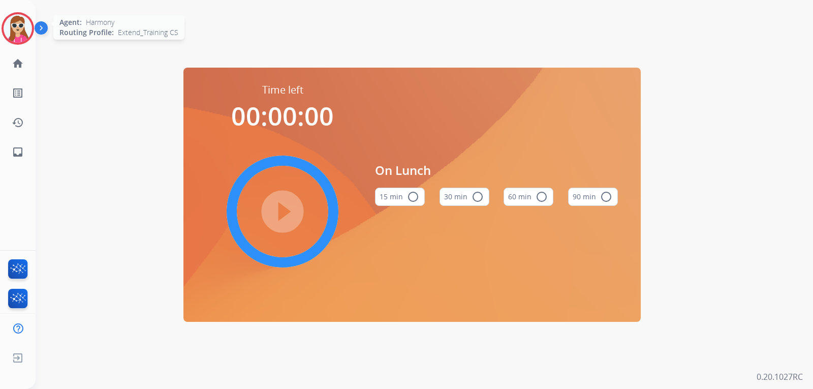
click at [14, 34] on img at bounding box center [18, 28] width 28 height 28
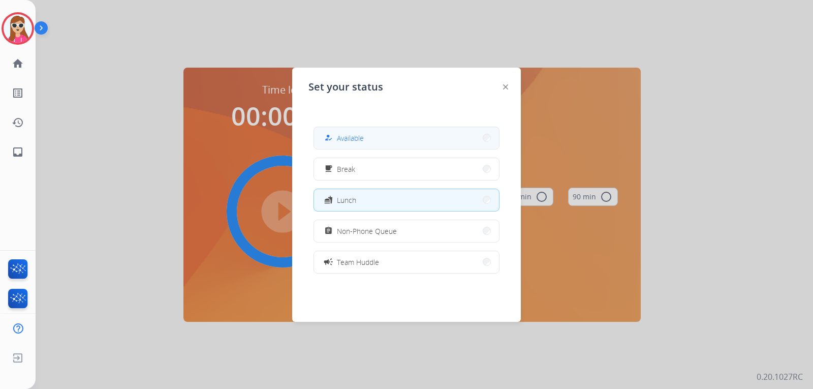
click at [352, 138] on span "Available" at bounding box center [350, 138] width 27 height 11
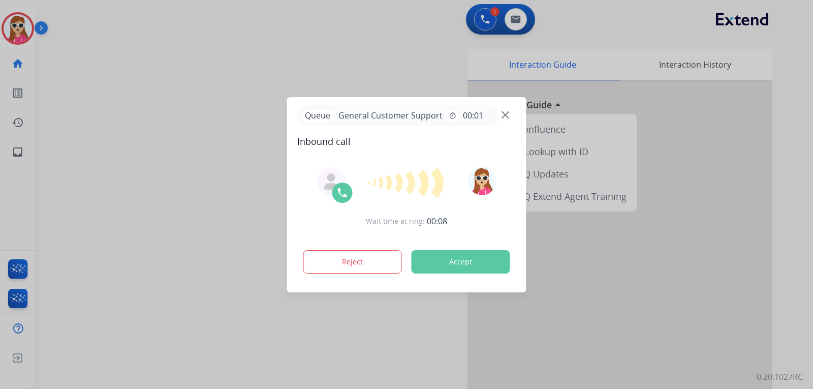
click at [485, 258] on button "Accept" at bounding box center [461, 261] width 99 height 23
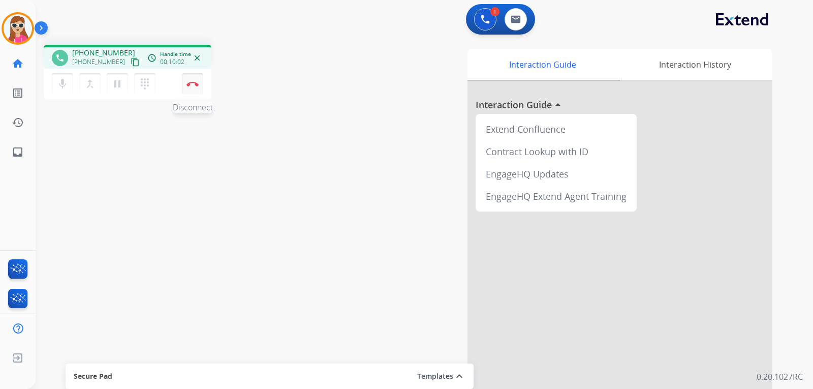
click at [195, 87] on button "Disconnect" at bounding box center [192, 83] width 21 height 21
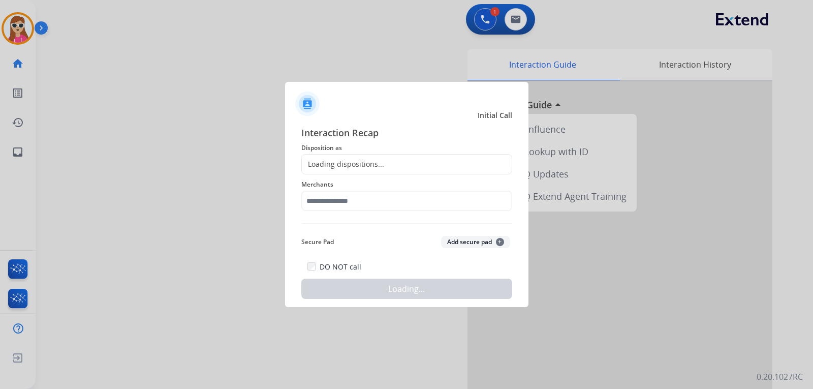
click at [392, 170] on div "Loading dispositions..." at bounding box center [406, 164] width 211 height 20
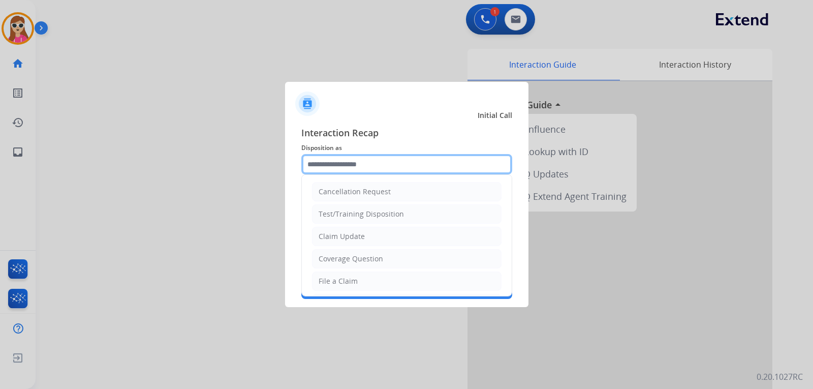
click at [392, 169] on input "text" at bounding box center [406, 164] width 211 height 20
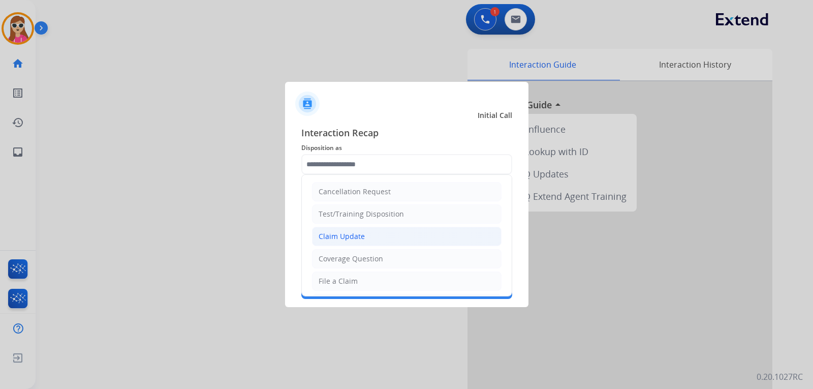
click at [372, 231] on li "Claim Update" at bounding box center [407, 236] width 190 height 19
type input "**********"
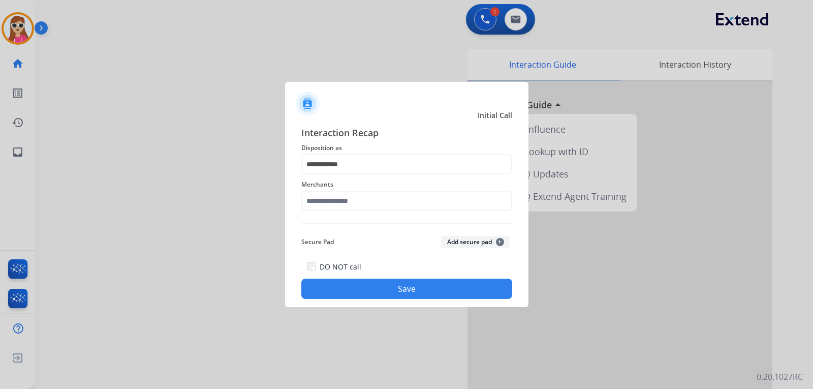
click at [378, 215] on div "Merchants" at bounding box center [406, 194] width 211 height 41
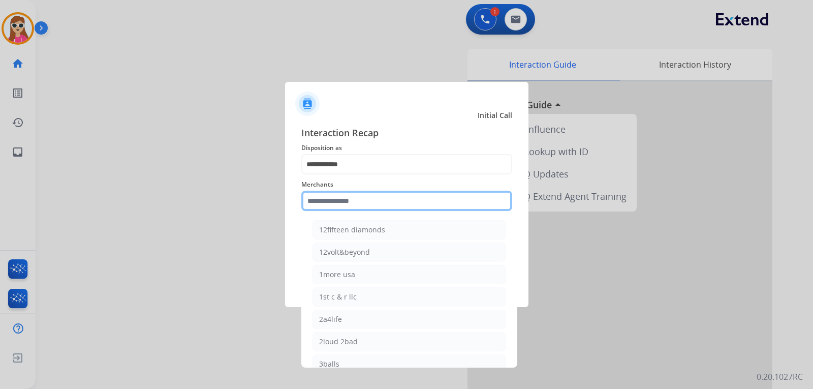
click at [381, 207] on input "text" at bounding box center [406, 201] width 211 height 20
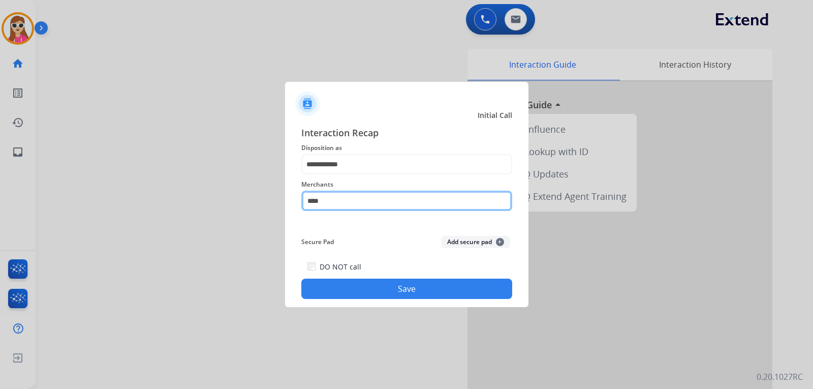
click at [397, 202] on input "****" at bounding box center [406, 201] width 211 height 20
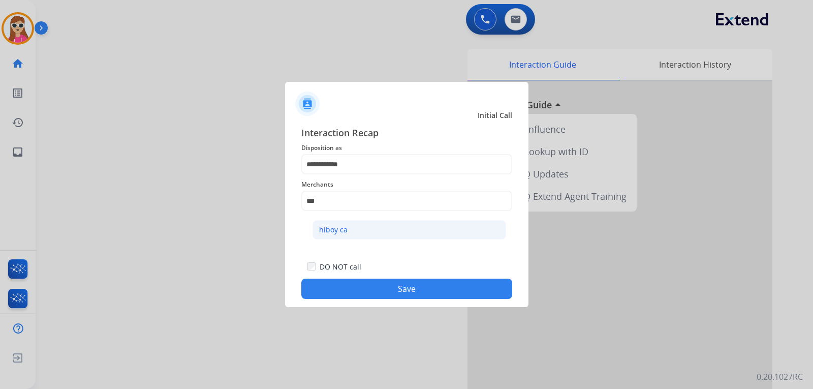
click at [351, 238] on li "hiboy ca" at bounding box center [410, 229] width 194 height 19
type input "********"
click at [380, 291] on button "Save" at bounding box center [406, 289] width 211 height 20
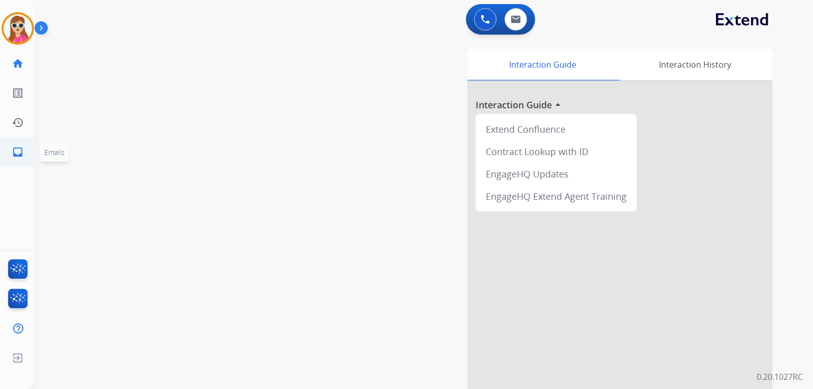
click at [27, 150] on link "inbox Emails" at bounding box center [18, 152] width 28 height 28
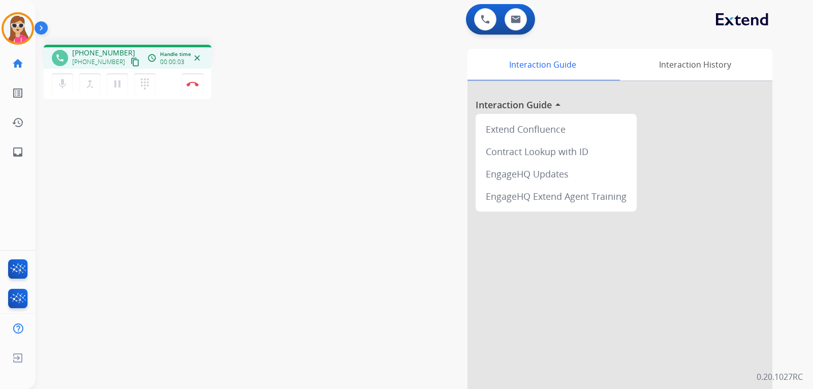
click at [131, 65] on mat-icon "content_copy" at bounding box center [135, 61] width 9 height 9
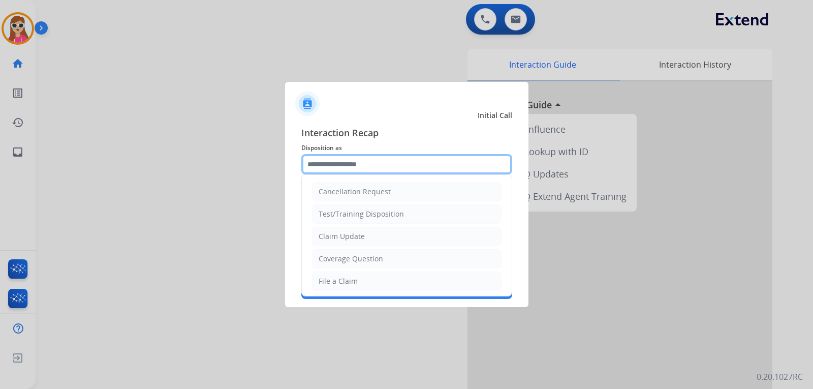
click at [367, 172] on input "text" at bounding box center [406, 164] width 211 height 20
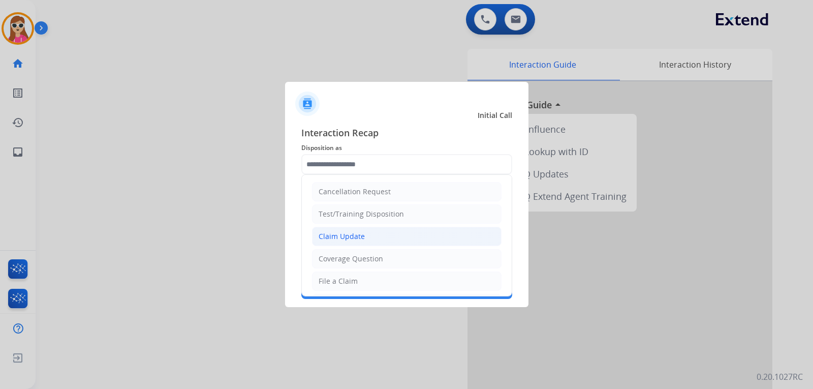
click at [358, 240] on div "Claim Update" at bounding box center [342, 236] width 46 height 10
type input "**********"
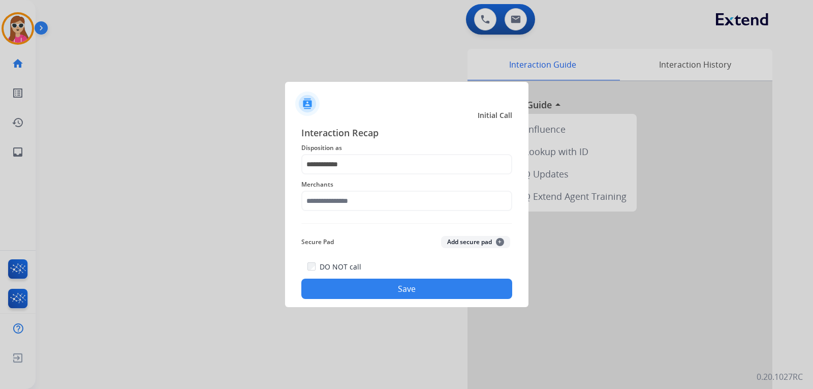
click at [360, 192] on div "Merchants" at bounding box center [406, 194] width 211 height 41
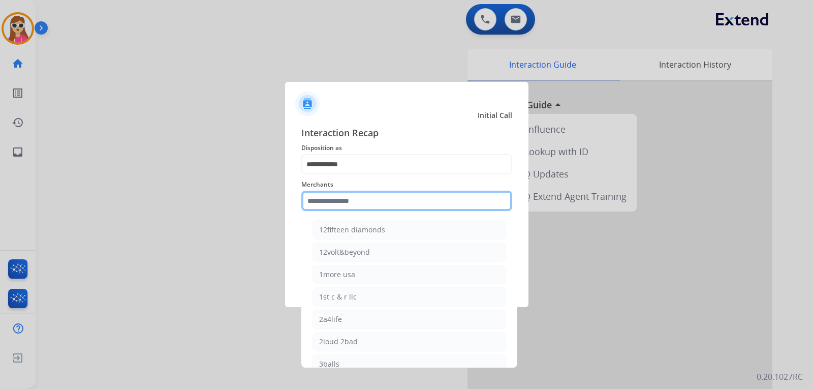
click at [361, 208] on input "text" at bounding box center [406, 201] width 211 height 20
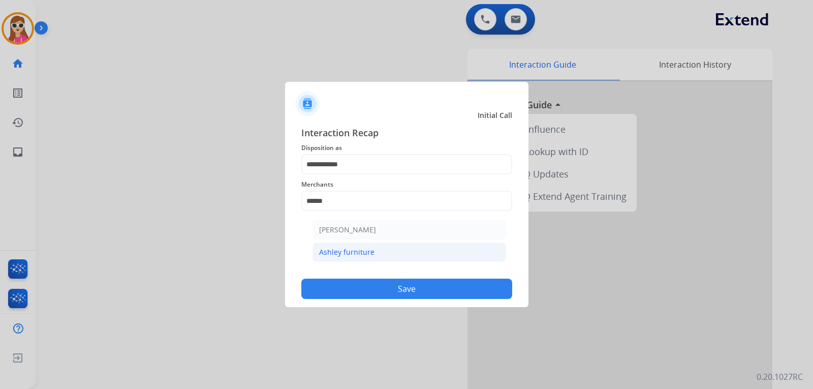
click at [385, 251] on li "Ashley furniture" at bounding box center [410, 251] width 194 height 19
type input "**********"
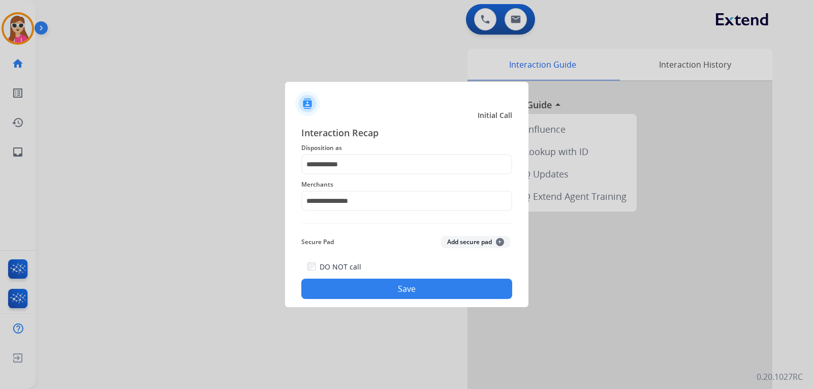
click at [405, 285] on button "Save" at bounding box center [406, 289] width 211 height 20
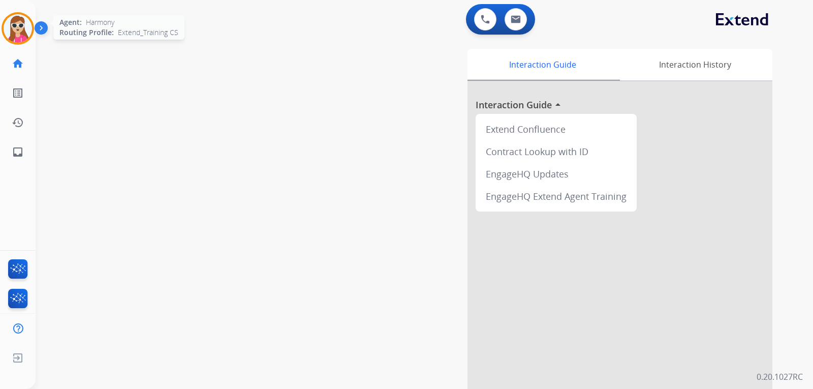
click at [24, 42] on div at bounding box center [18, 28] width 33 height 33
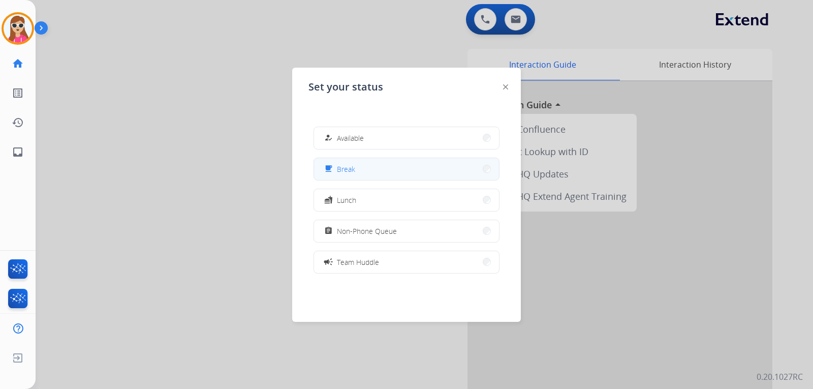
click at [415, 169] on button "free_breakfast Break" at bounding box center [406, 169] width 185 height 22
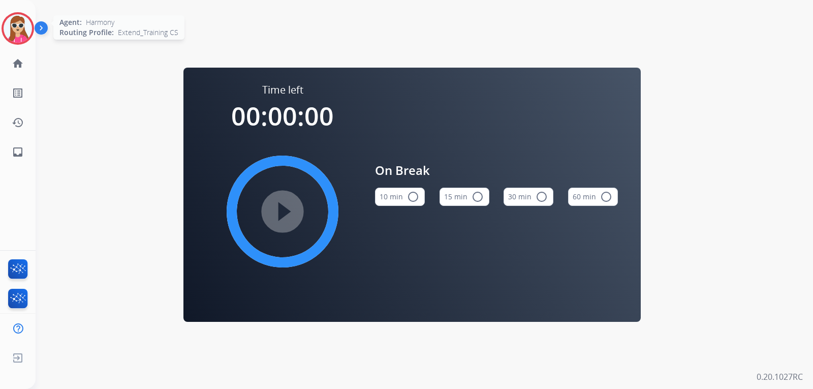
click at [11, 30] on img at bounding box center [18, 28] width 28 height 28
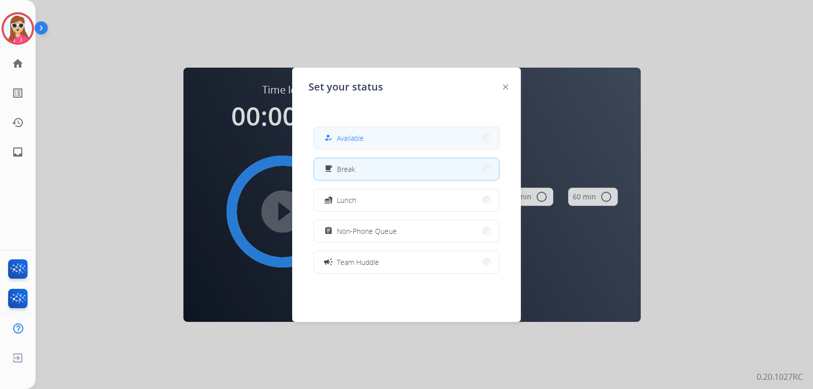
click at [360, 138] on span "Available" at bounding box center [350, 138] width 27 height 11
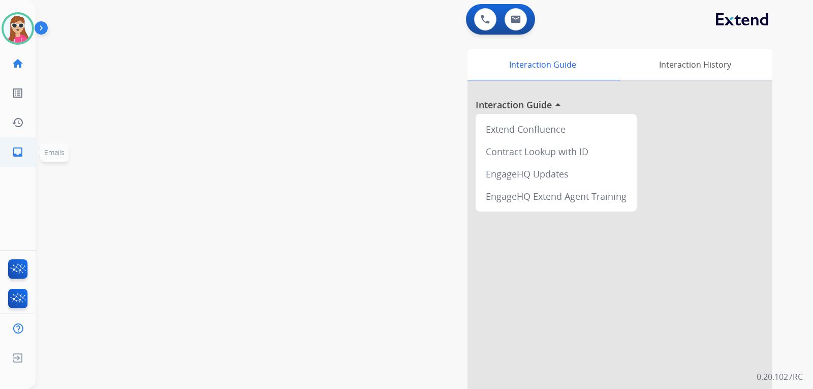
click at [17, 148] on mat-icon "inbox" at bounding box center [18, 152] width 12 height 12
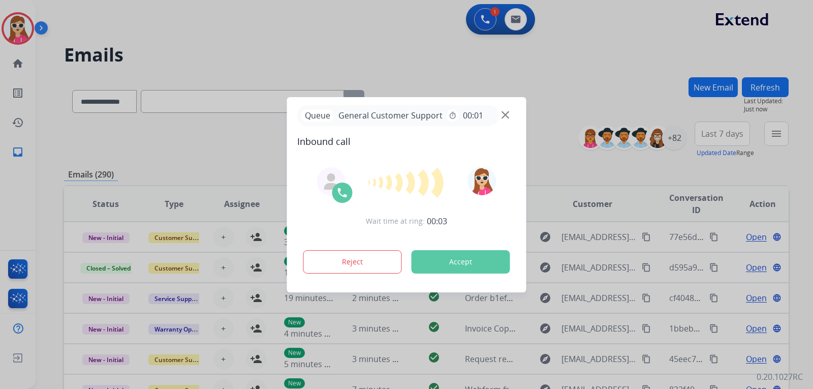
click at [477, 261] on button "Accept" at bounding box center [461, 261] width 99 height 23
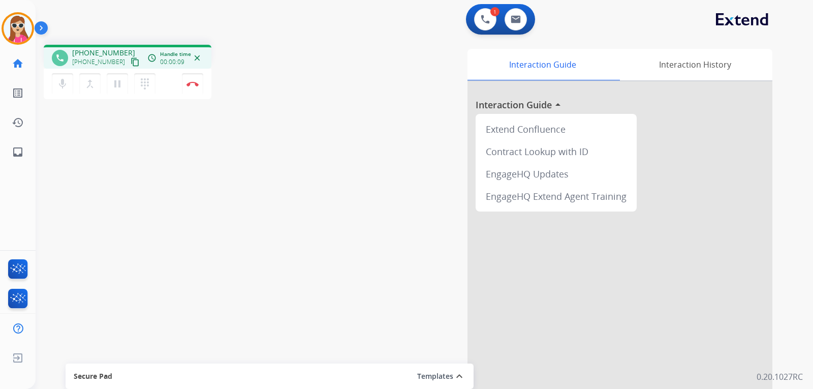
click at [131, 65] on mat-icon "content_copy" at bounding box center [135, 61] width 9 height 9
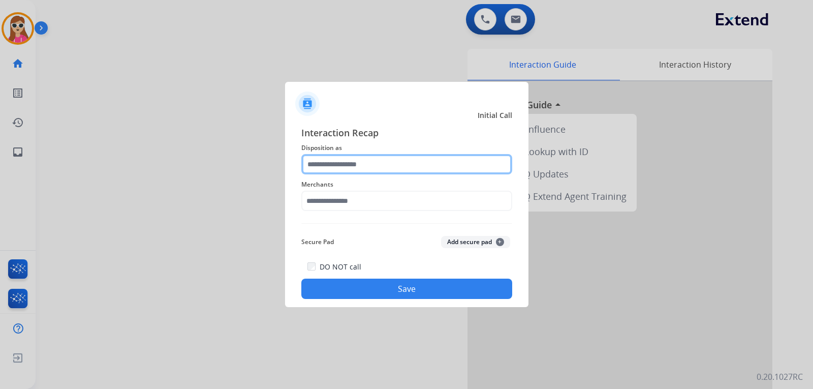
click at [406, 164] on input "text" at bounding box center [406, 164] width 211 height 20
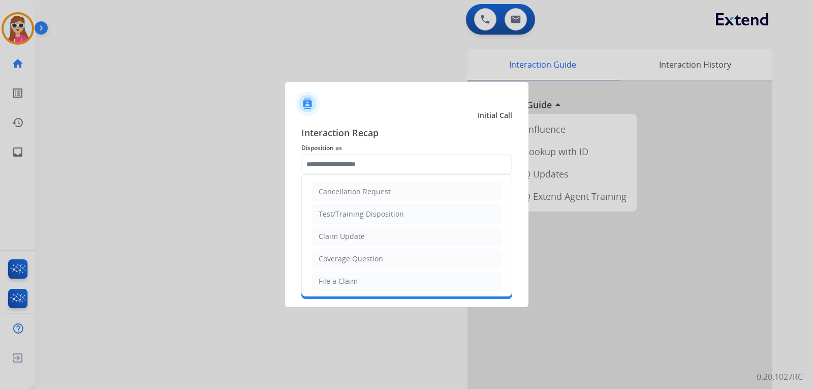
click at [382, 239] on li "Claim Update" at bounding box center [407, 236] width 190 height 19
type input "**********"
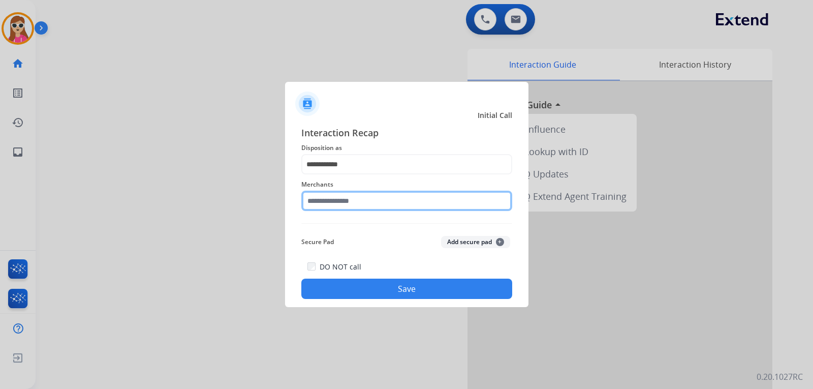
click at [359, 202] on input "text" at bounding box center [406, 201] width 211 height 20
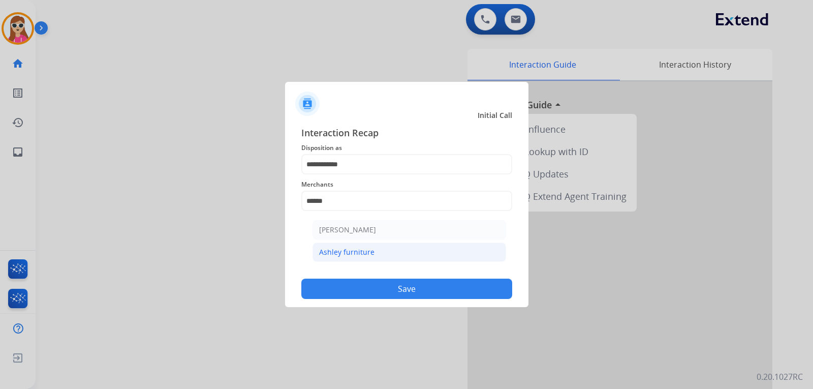
click at [346, 250] on div "Ashley furniture" at bounding box center [346, 252] width 55 height 10
type input "**********"
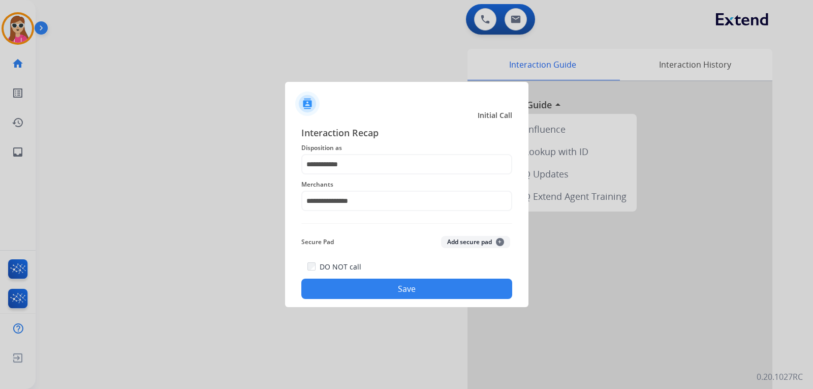
click at [382, 285] on button "Save" at bounding box center [406, 289] width 211 height 20
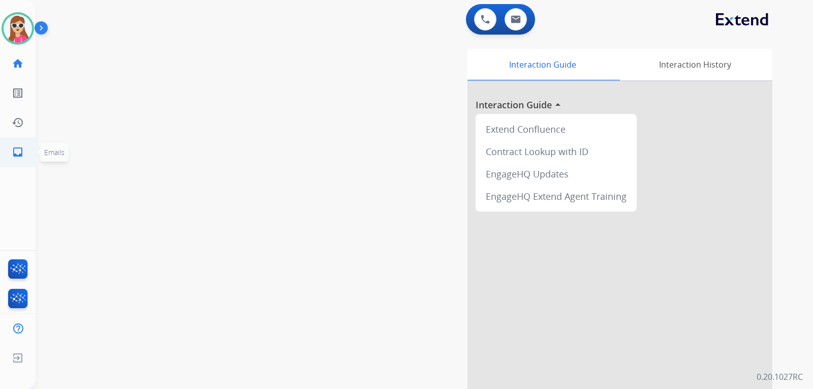
click at [17, 146] on mat-icon "inbox" at bounding box center [18, 152] width 12 height 12
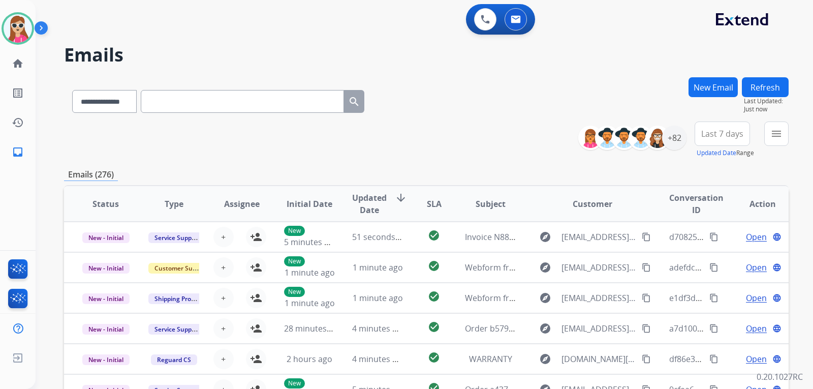
click at [493, 93] on div "**********" at bounding box center [426, 99] width 725 height 44
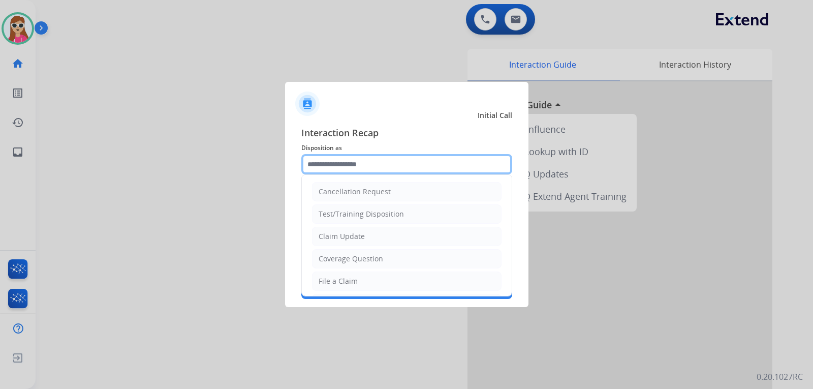
click at [405, 161] on input "text" at bounding box center [406, 164] width 211 height 20
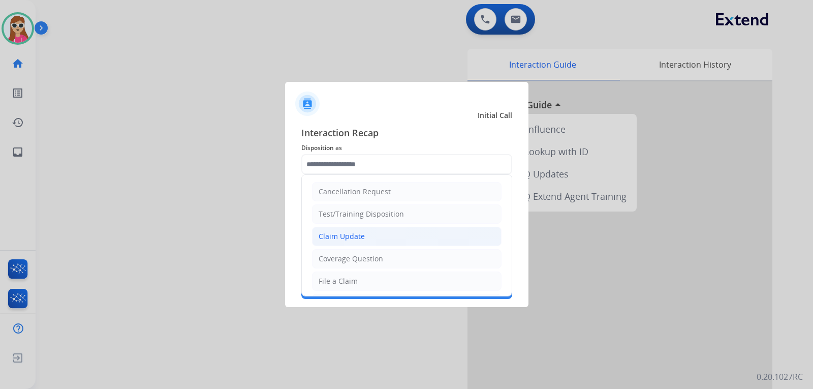
click at [383, 230] on li "Claim Update" at bounding box center [407, 236] width 190 height 19
type input "**********"
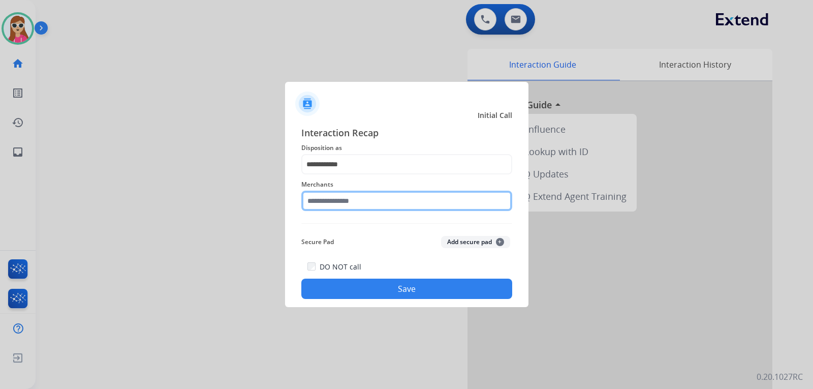
click at [389, 206] on input "text" at bounding box center [406, 201] width 211 height 20
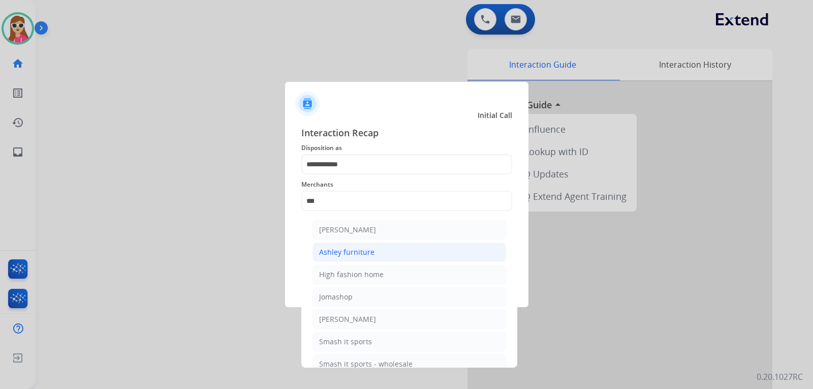
click at [380, 252] on li "Ashley furniture" at bounding box center [410, 251] width 194 height 19
type input "**********"
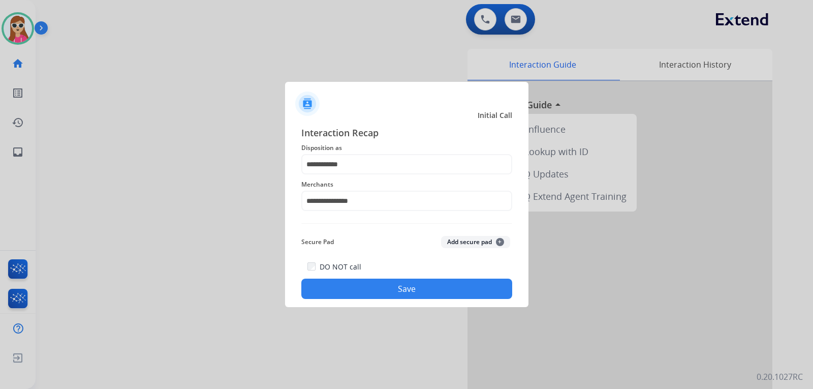
click at [431, 295] on button "Save" at bounding box center [406, 289] width 211 height 20
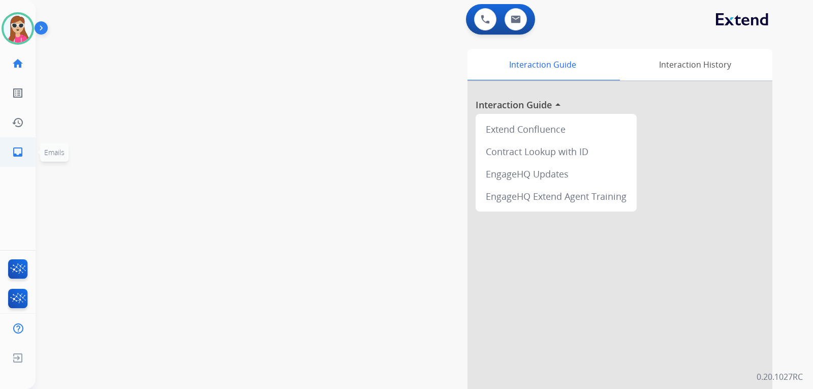
click at [25, 147] on link "inbox Emails" at bounding box center [18, 152] width 28 height 28
select select "**********"
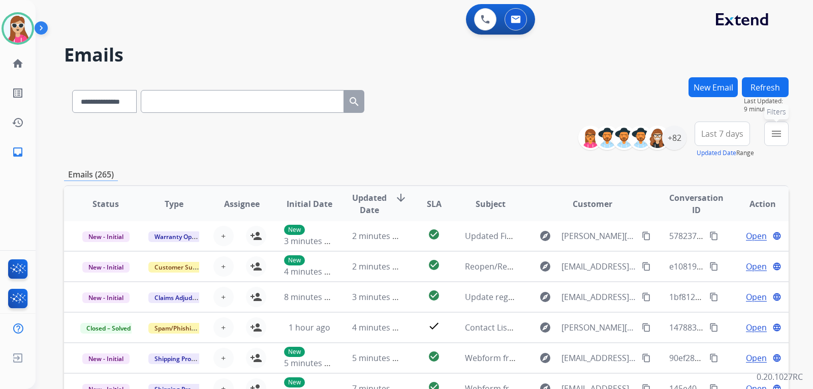
click at [794, 124] on div "**********" at bounding box center [425, 194] width 778 height 389
click at [778, 130] on mat-icon "menu" at bounding box center [777, 134] width 12 height 12
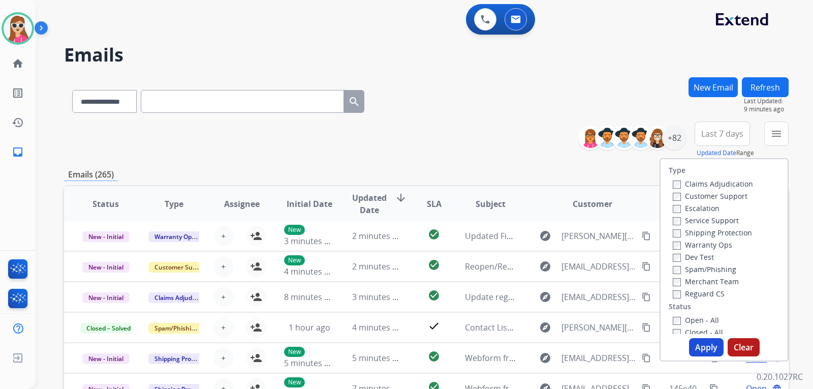
click at [732, 197] on label "Customer Support" at bounding box center [710, 196] width 75 height 10
click at [727, 232] on label "Shipping Protection" at bounding box center [712, 233] width 79 height 10
click at [693, 296] on label "Reguard CS" at bounding box center [699, 294] width 52 height 10
click at [690, 319] on label "Open - All" at bounding box center [696, 320] width 46 height 10
click at [695, 353] on button "Apply" at bounding box center [706, 347] width 35 height 18
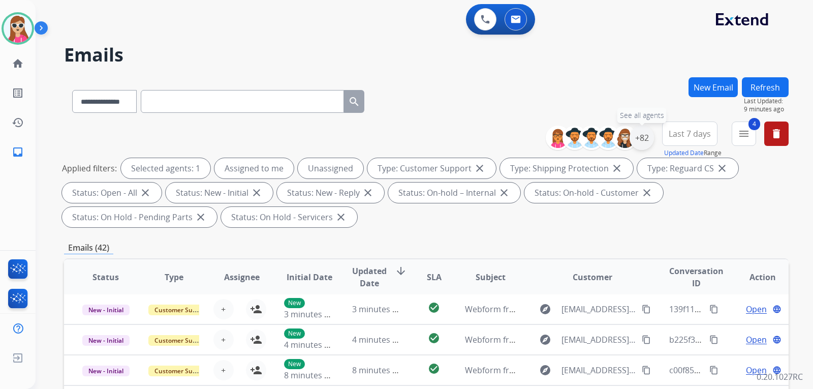
click at [645, 142] on div "+82" at bounding box center [642, 138] width 24 height 24
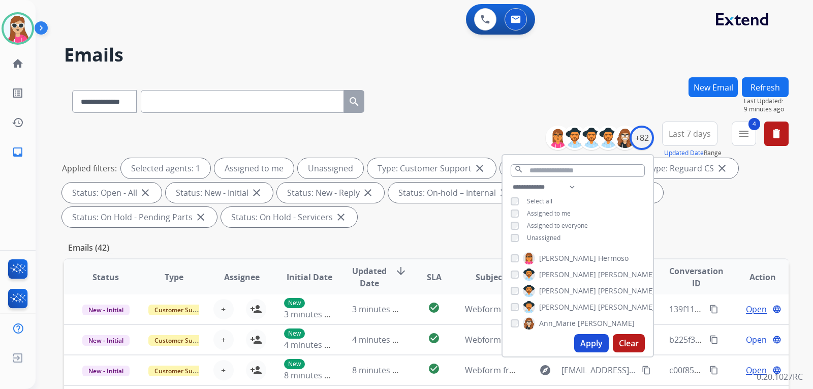
click at [545, 234] on span "Unassigned" at bounding box center [544, 237] width 34 height 9
click at [588, 349] on button "Apply" at bounding box center [591, 343] width 35 height 18
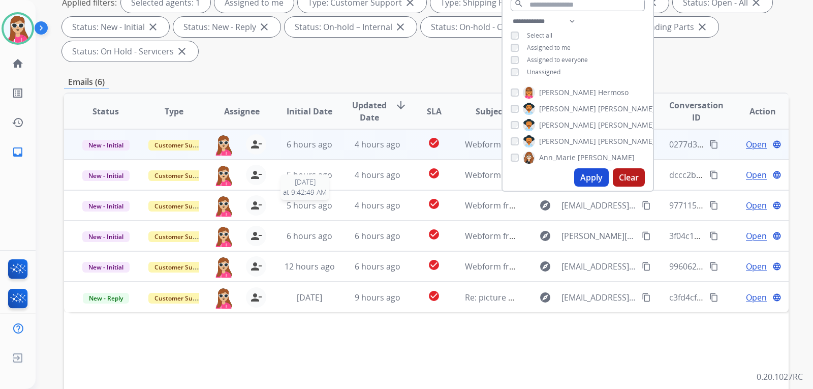
scroll to position [161, 0]
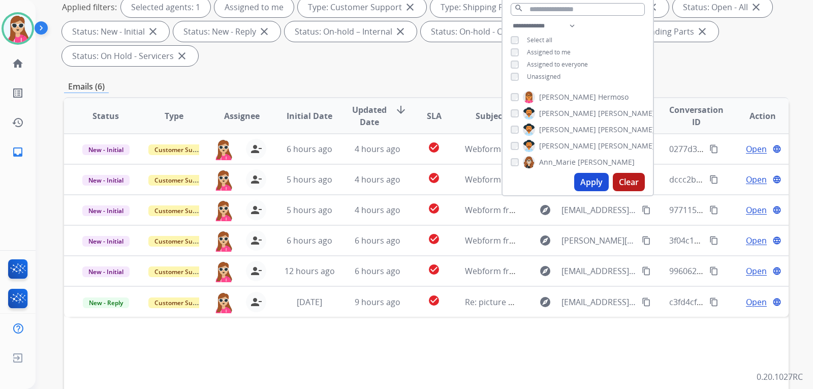
click at [256, 69] on div "**********" at bounding box center [426, 15] width 725 height 110
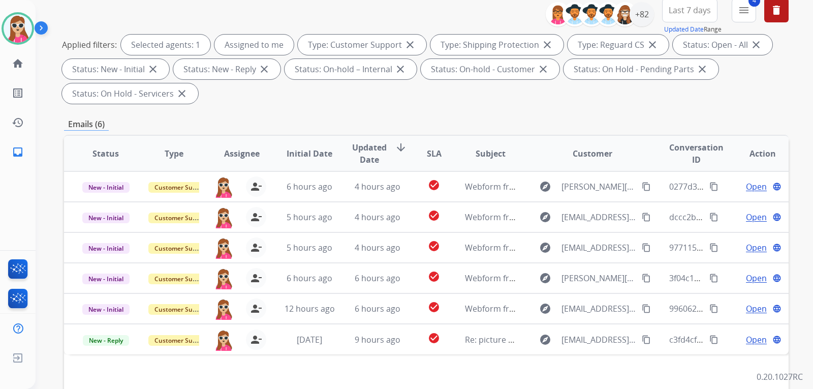
scroll to position [9, 0]
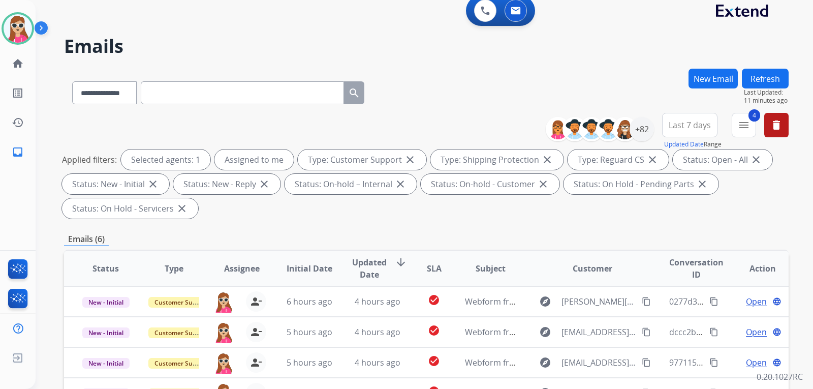
click at [766, 75] on button "Refresh" at bounding box center [765, 79] width 47 height 20
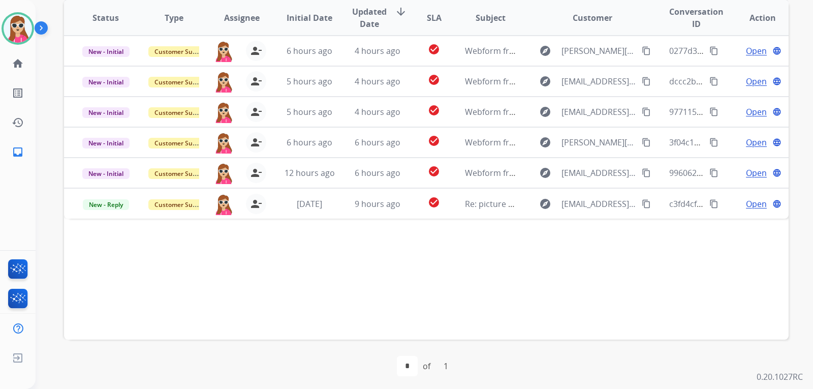
scroll to position [263, 0]
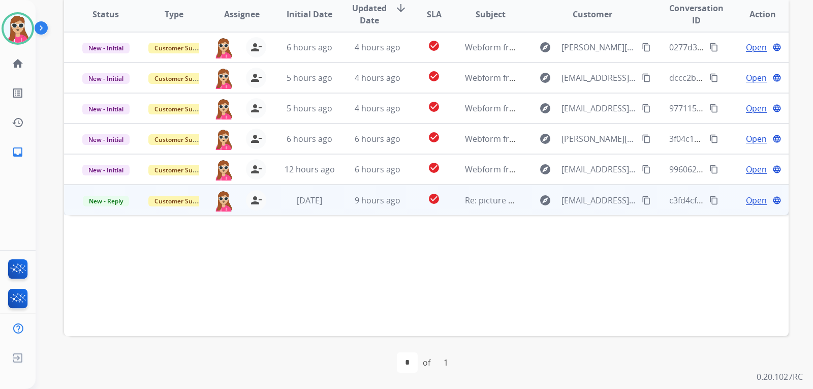
click at [747, 202] on span "Open" at bounding box center [756, 200] width 21 height 12
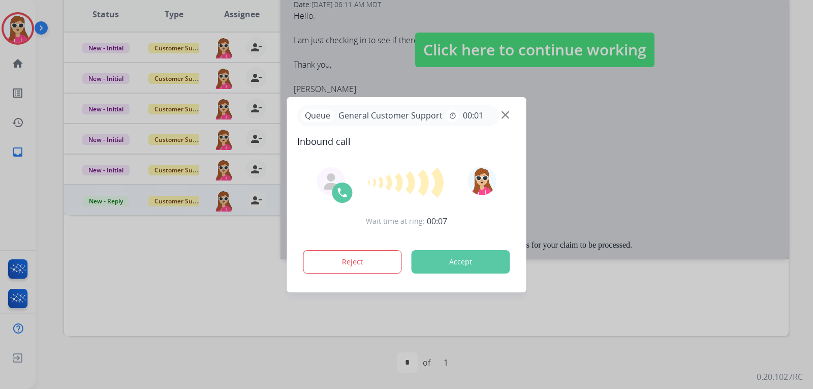
click at [456, 269] on button "Accept" at bounding box center [461, 261] width 99 height 23
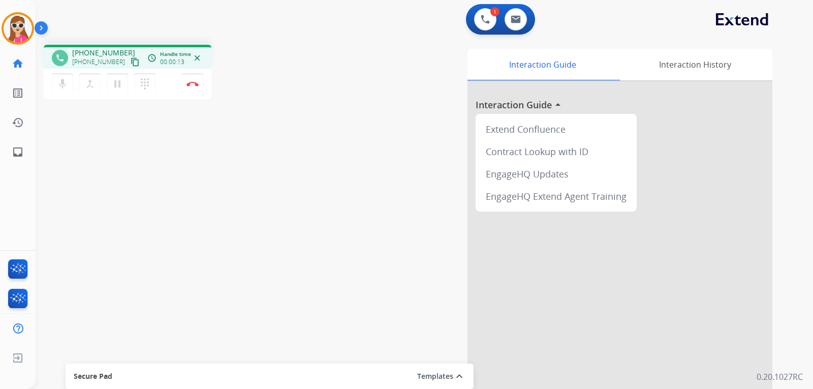
click at [131, 65] on mat-icon "content_copy" at bounding box center [135, 61] width 9 height 9
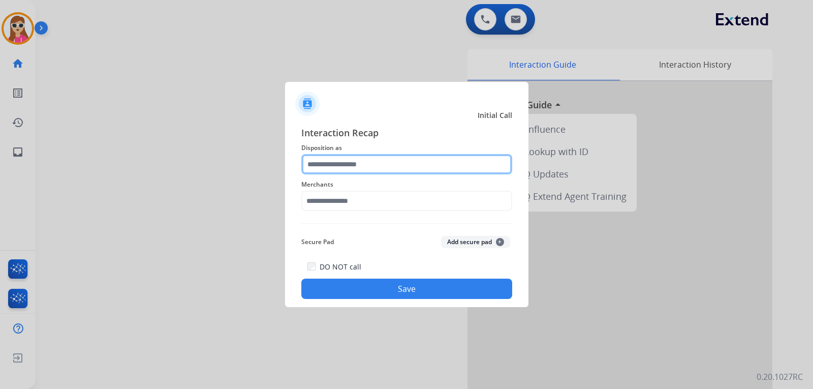
click at [361, 166] on input "text" at bounding box center [406, 164] width 211 height 20
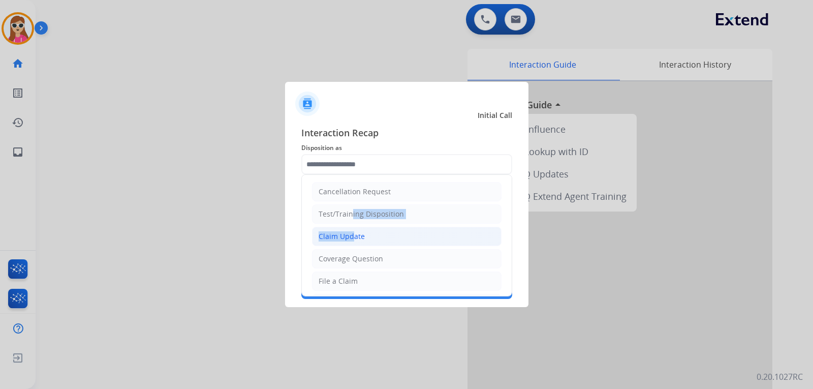
drag, startPoint x: 347, startPoint y: 222, endPoint x: 348, endPoint y: 229, distance: 7.6
click at [348, 227] on ul "Cancellation Request Test/Training Disposition Claim Update Coverage Question F…" at bounding box center [407, 315] width 210 height 280
click at [348, 230] on li "Claim Update" at bounding box center [407, 236] width 190 height 19
type input "**********"
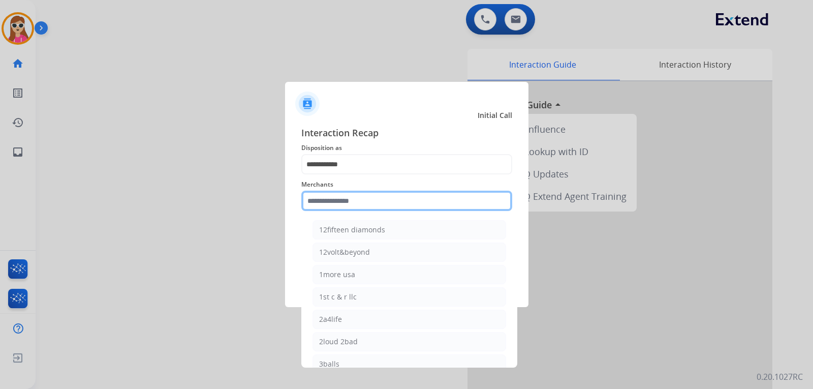
click at [358, 197] on input "text" at bounding box center [406, 201] width 211 height 20
click at [349, 201] on input "text" at bounding box center [406, 201] width 211 height 20
click at [334, 207] on input "text" at bounding box center [406, 201] width 211 height 20
type input "*"
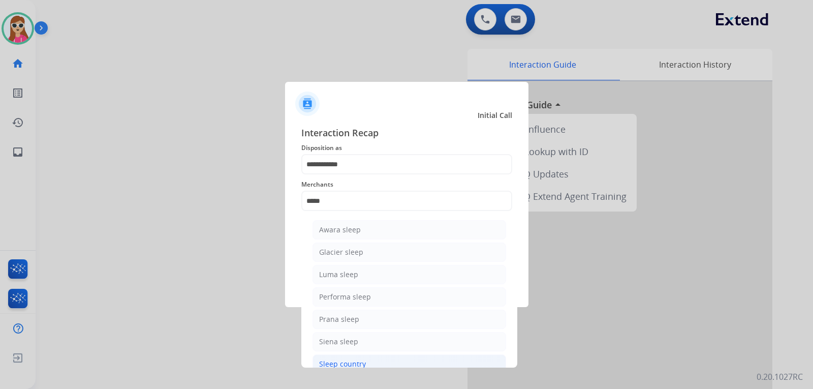
click at [361, 360] on div "Sleep country" at bounding box center [342, 364] width 47 height 10
type input "**********"
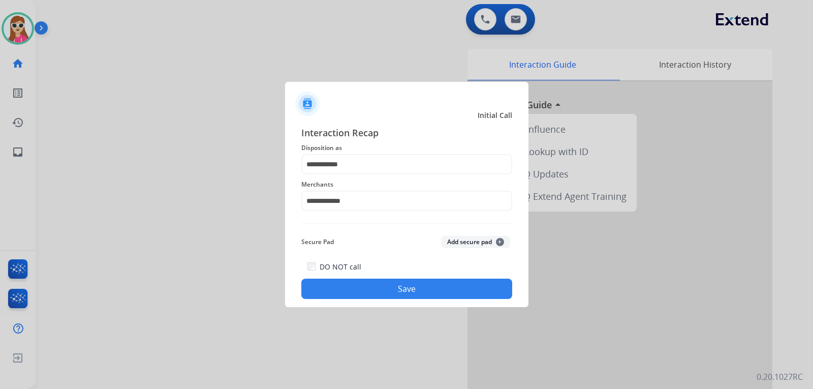
click at [390, 281] on button "Save" at bounding box center [406, 289] width 211 height 20
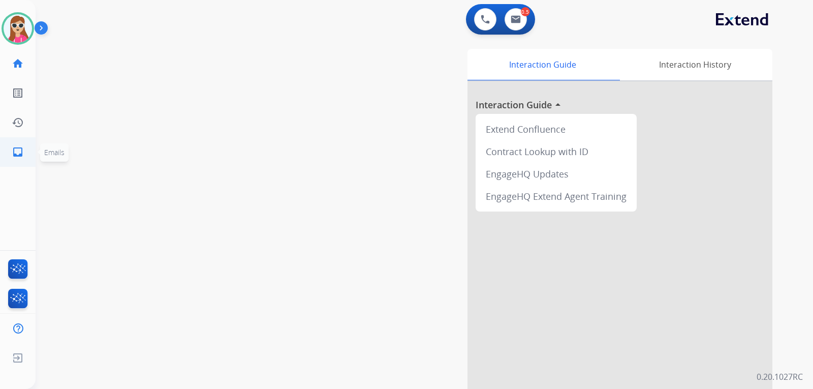
click at [20, 152] on mat-icon "inbox" at bounding box center [18, 152] width 12 height 12
select select "**********"
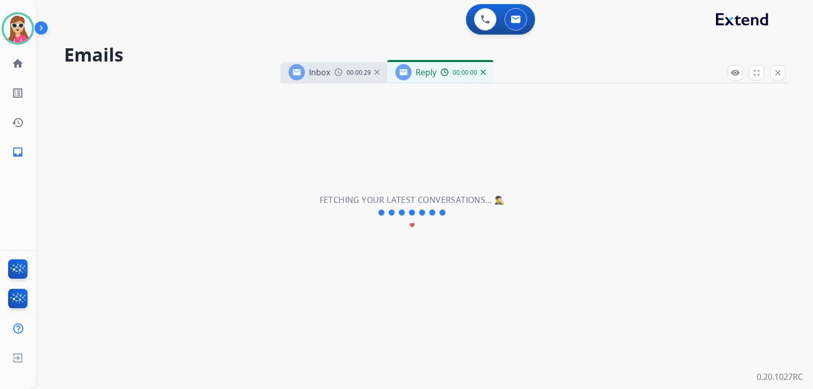
select select "**********"
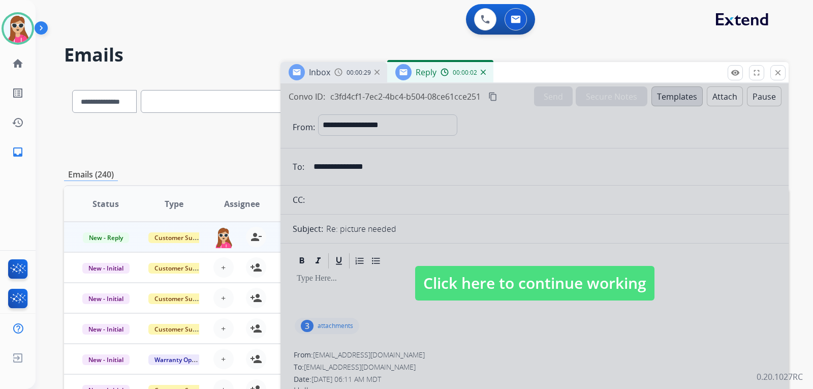
click at [548, 293] on span "Click here to continue working" at bounding box center [534, 283] width 239 height 35
select select
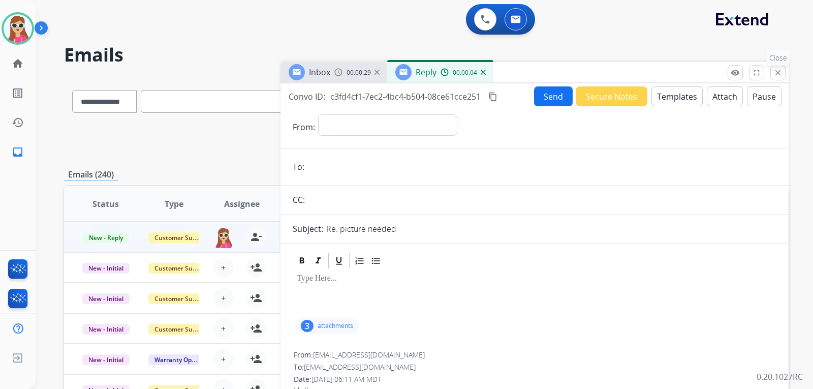
click at [772, 75] on button "close Close" at bounding box center [778, 72] width 15 height 15
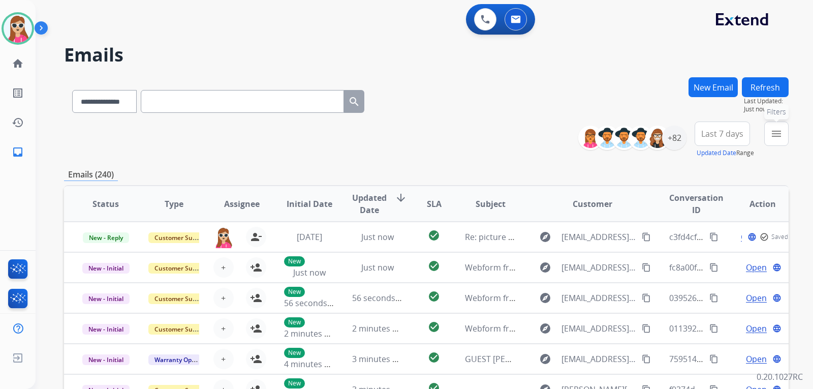
click at [773, 128] on mat-icon "menu" at bounding box center [777, 134] width 12 height 12
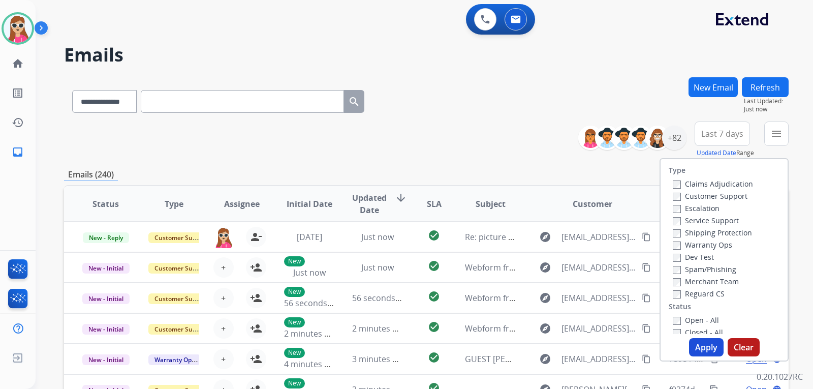
click at [713, 193] on label "Customer Support" at bounding box center [710, 196] width 75 height 10
click at [724, 236] on label "Shipping Protection" at bounding box center [712, 233] width 79 height 10
click at [689, 296] on label "Reguard CS" at bounding box center [699, 294] width 52 height 10
click at [692, 324] on label "Open - All" at bounding box center [696, 320] width 46 height 10
click at [696, 352] on button "Apply" at bounding box center [706, 347] width 35 height 18
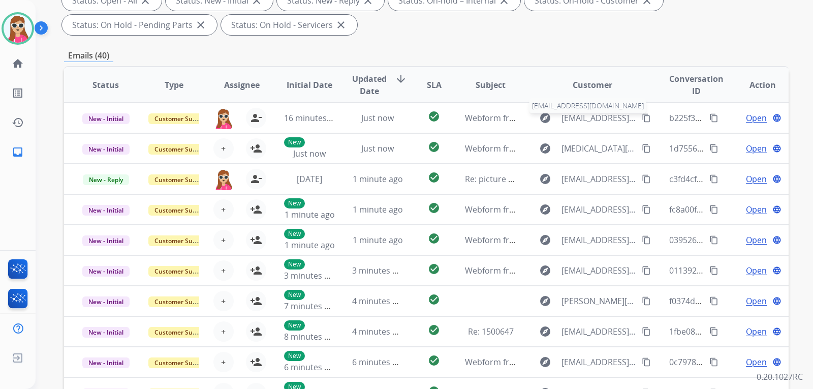
scroll to position [59, 0]
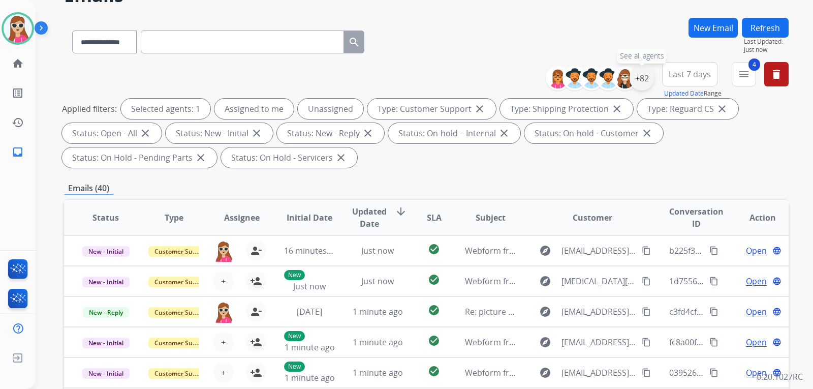
click at [639, 83] on div "+82" at bounding box center [642, 78] width 24 height 24
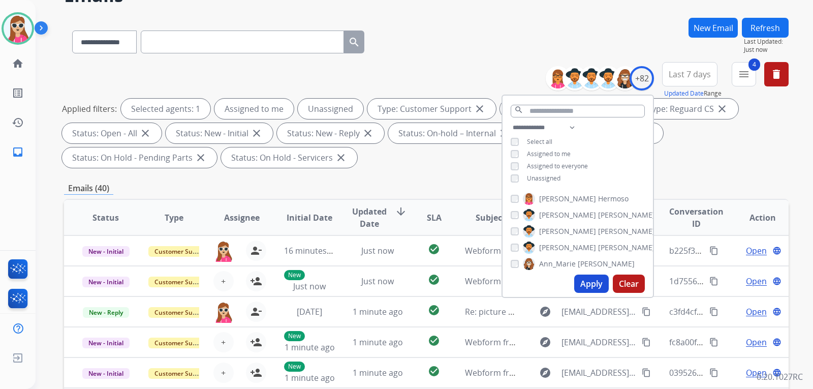
click at [537, 174] on span "Unassigned" at bounding box center [544, 178] width 34 height 9
click at [586, 279] on button "Apply" at bounding box center [591, 283] width 35 height 18
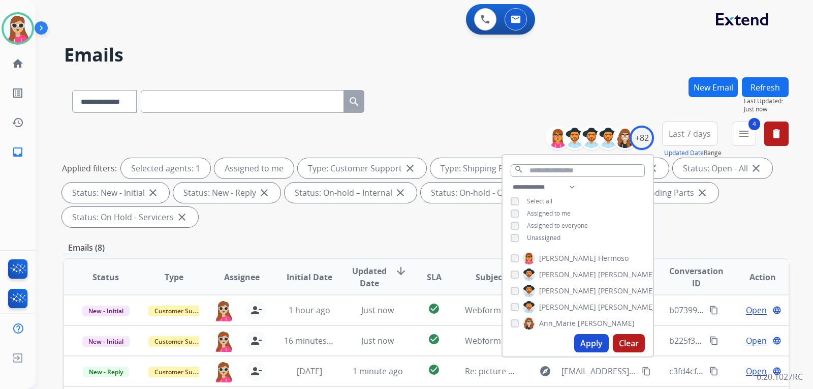
click at [461, 237] on div "**********" at bounding box center [426, 364] width 725 height 574
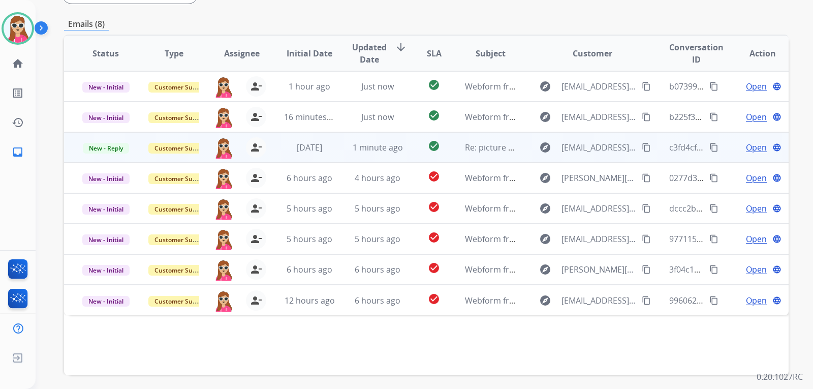
scroll to position [161, 0]
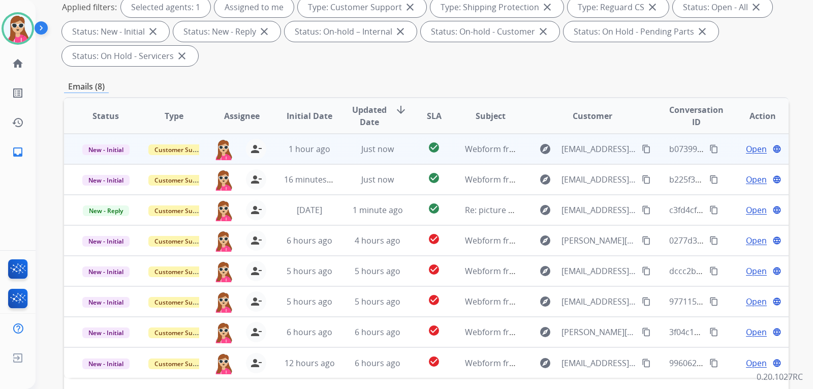
drag, startPoint x: 541, startPoint y: 83, endPoint x: 575, endPoint y: 155, distance: 79.4
click at [541, 85] on div "Emails (8)" at bounding box center [426, 86] width 725 height 13
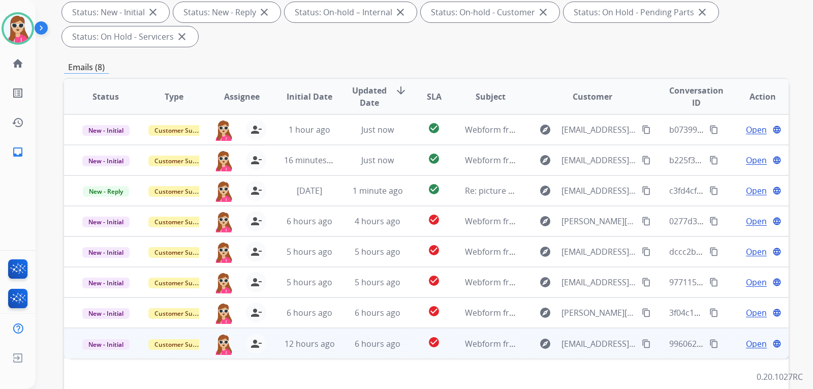
scroll to position [263, 0]
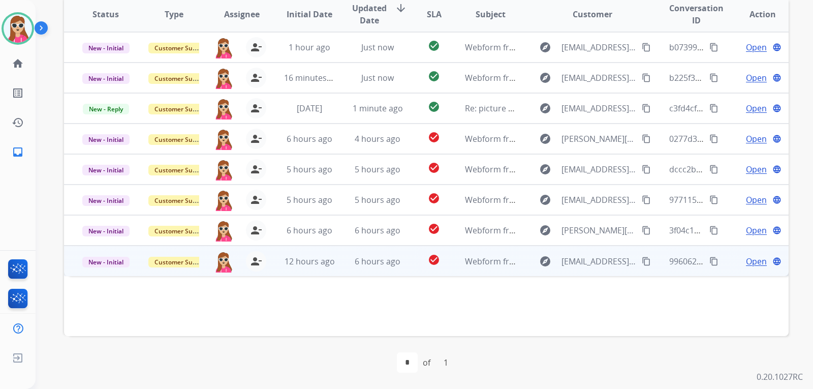
click at [527, 273] on td "explore m.taylorthompson15@gmail.com content_copy" at bounding box center [585, 261] width 136 height 30
click at [642, 261] on mat-icon "content_copy" at bounding box center [646, 260] width 9 height 9
click at [753, 264] on span "Open" at bounding box center [756, 261] width 21 height 12
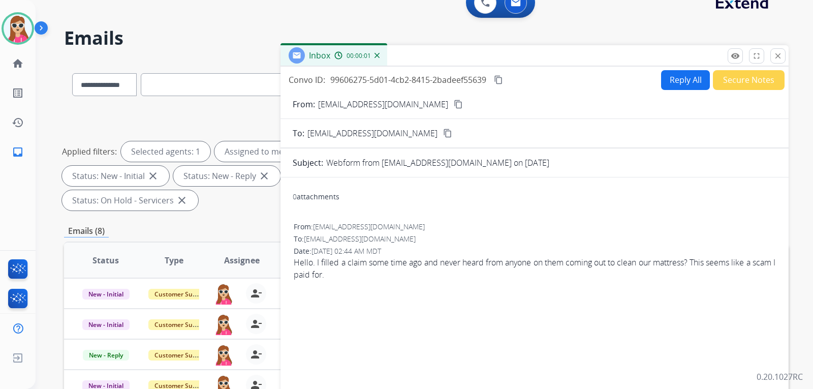
scroll to position [0, 0]
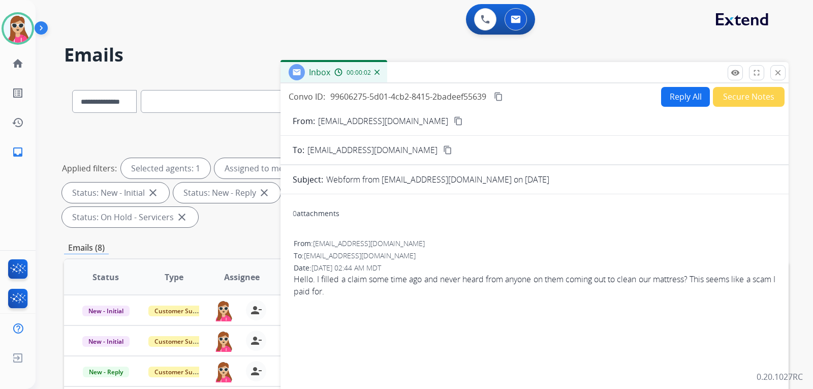
click at [677, 97] on button "Reply All" at bounding box center [685, 97] width 49 height 20
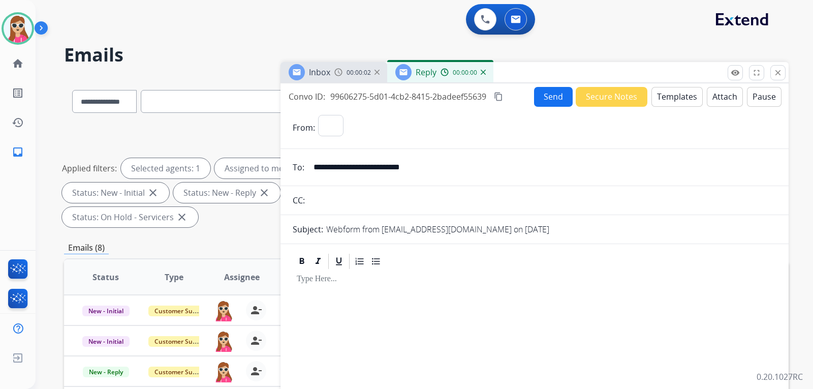
select select "**********"
click at [668, 104] on button "Templates" at bounding box center [677, 97] width 51 height 20
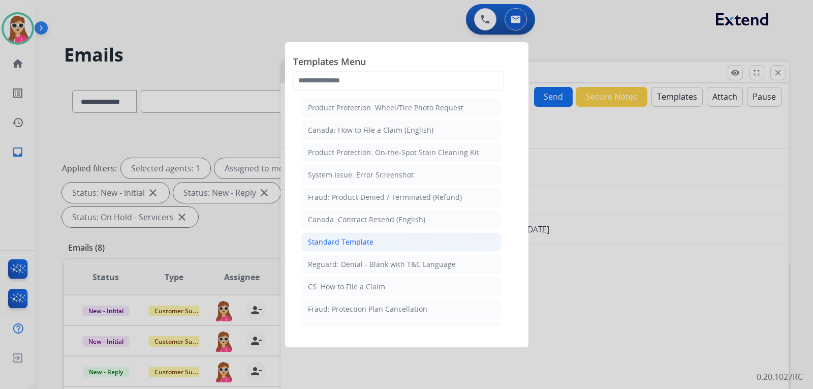
click at [451, 241] on li "Standard Template" at bounding box center [401, 241] width 200 height 19
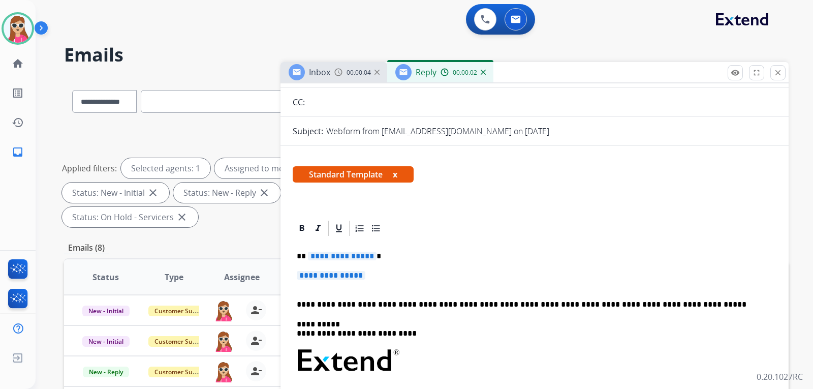
scroll to position [102, 0]
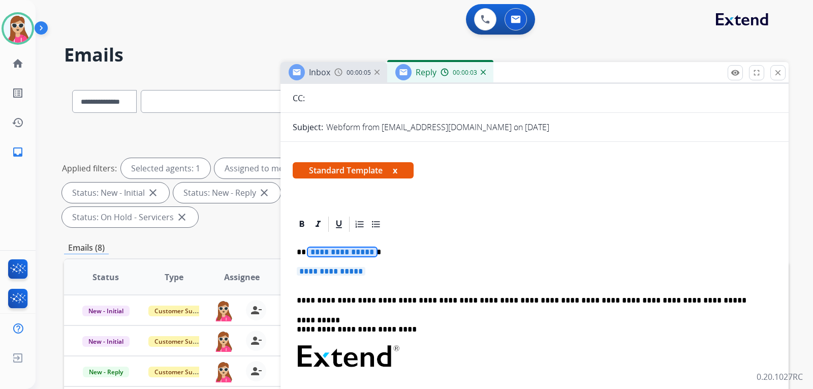
click at [351, 250] on span "**********" at bounding box center [342, 252] width 69 height 9
click at [330, 275] on span "**********" at bounding box center [331, 271] width 69 height 9
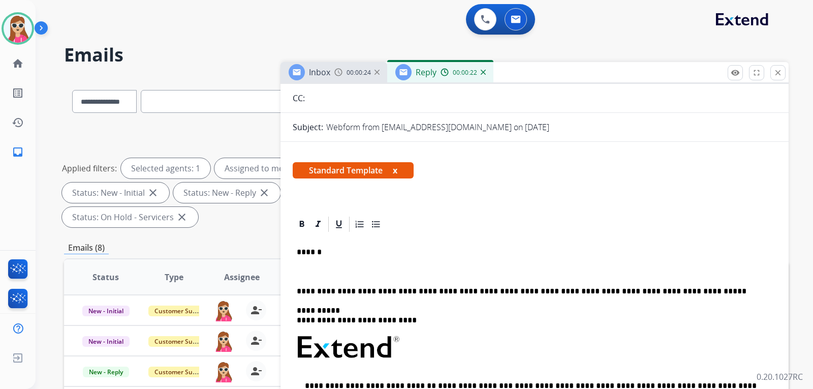
click at [329, 277] on div "**********" at bounding box center [535, 379] width 484 height 292
click at [328, 269] on p at bounding box center [535, 271] width 476 height 9
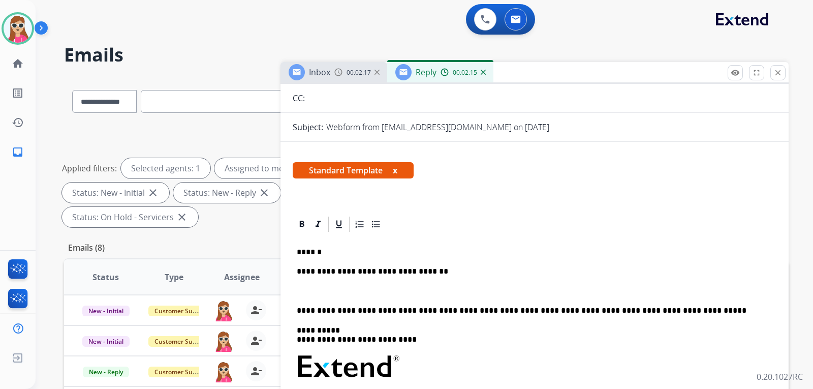
click at [330, 302] on div "**********" at bounding box center [535, 388] width 484 height 311
click at [329, 294] on p at bounding box center [535, 291] width 476 height 9
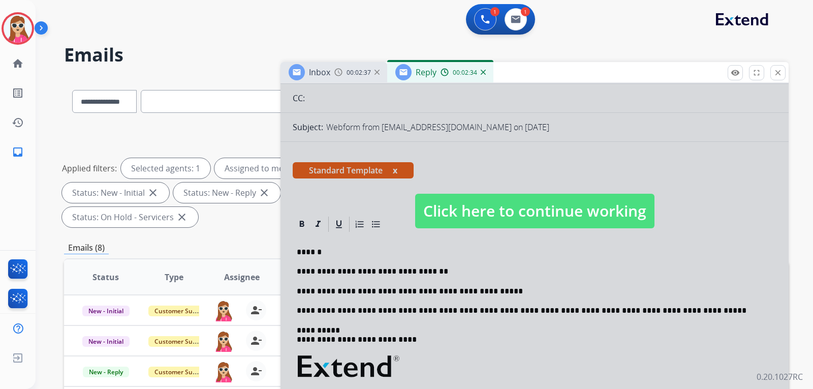
click at [498, 261] on button "Accept" at bounding box center [461, 261] width 99 height 23
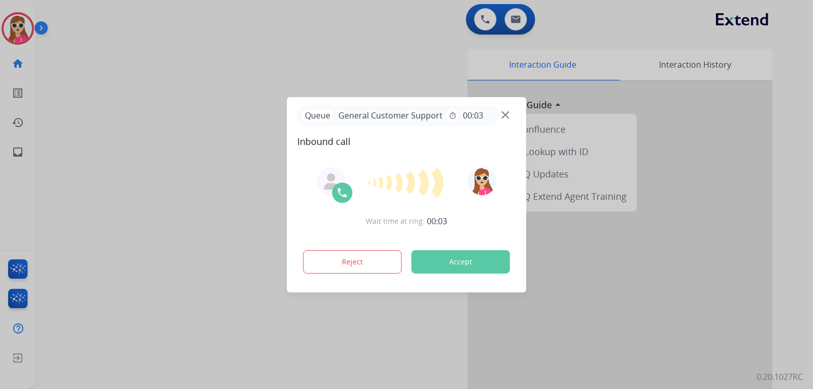
click at [482, 258] on button "Accept" at bounding box center [461, 261] width 99 height 23
click at [490, 266] on button "Accept" at bounding box center [461, 261] width 99 height 23
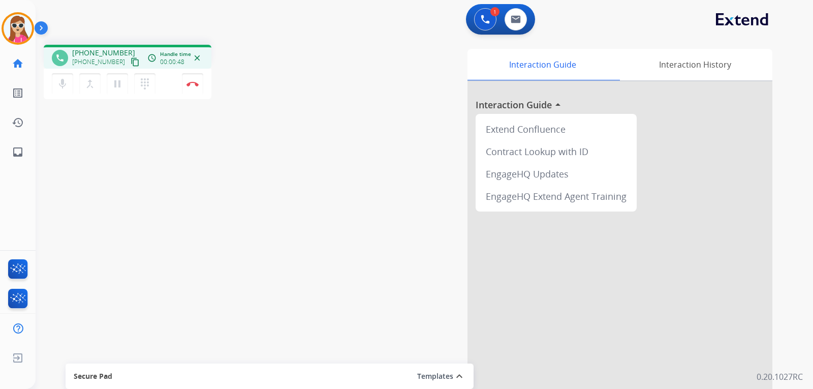
click at [131, 58] on mat-icon "content_copy" at bounding box center [135, 61] width 9 height 9
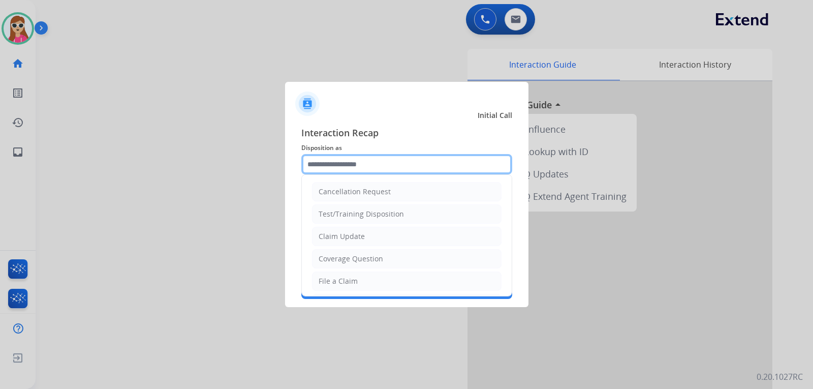
click at [367, 170] on input "text" at bounding box center [406, 164] width 211 height 20
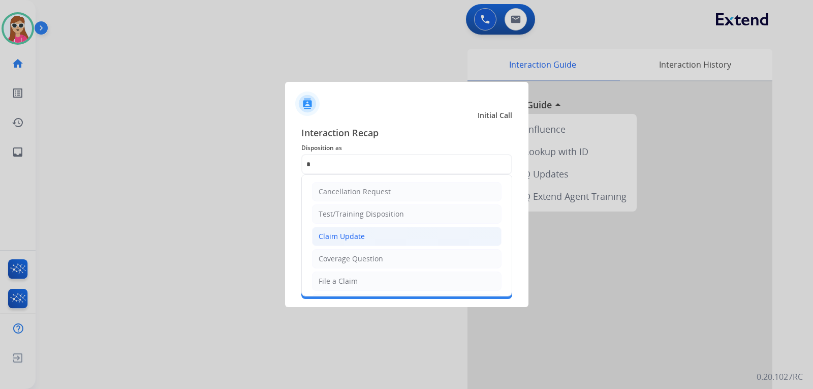
click at [381, 233] on li "Claim Update" at bounding box center [407, 236] width 190 height 19
type input "**********"
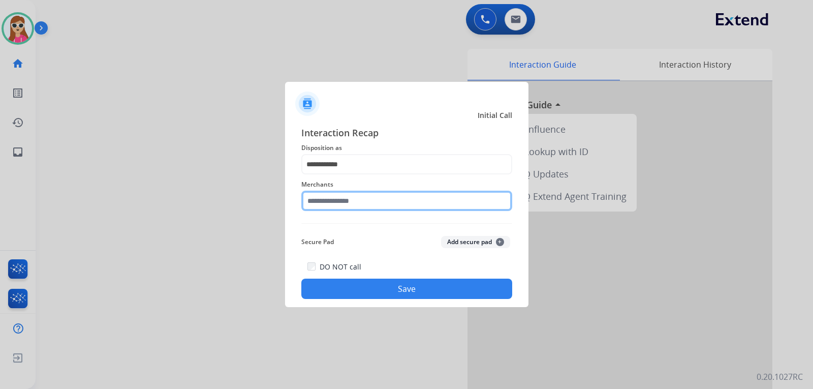
click at [375, 199] on input "text" at bounding box center [406, 201] width 211 height 20
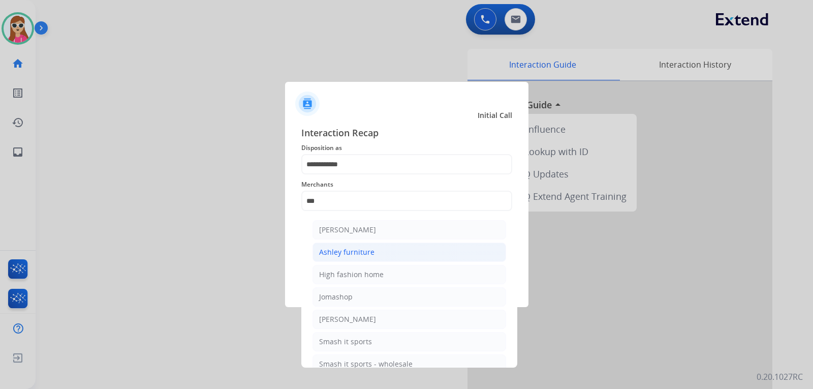
click at [390, 254] on li "Ashley furniture" at bounding box center [410, 251] width 194 height 19
type input "**********"
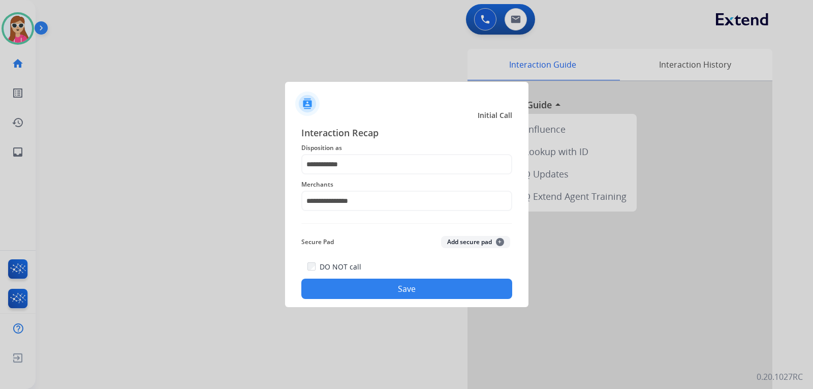
click at [389, 292] on button "Save" at bounding box center [406, 289] width 211 height 20
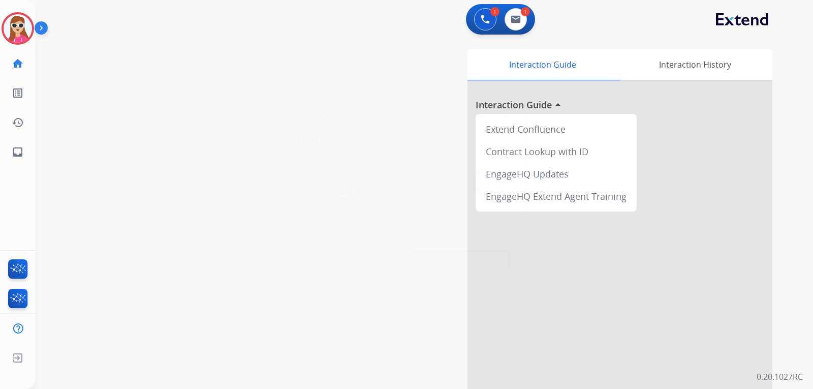
click at [483, 262] on button "Accept" at bounding box center [461, 261] width 99 height 23
click at [479, 269] on button "Accept" at bounding box center [461, 261] width 99 height 23
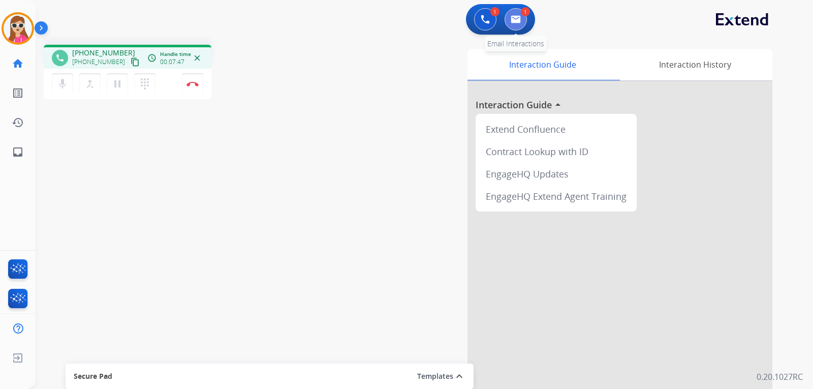
click at [511, 25] on button at bounding box center [516, 19] width 22 height 22
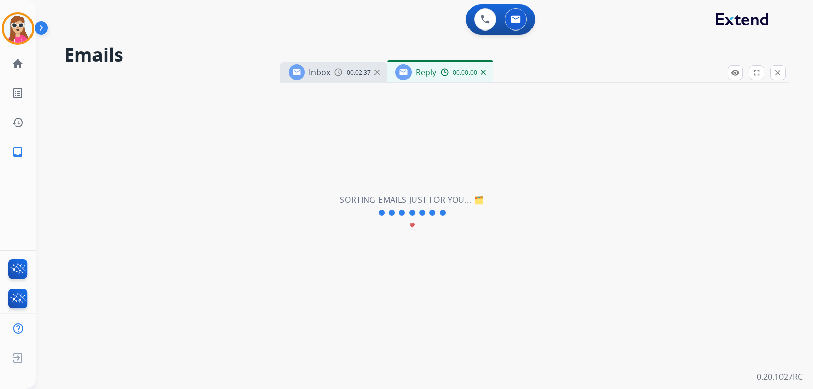
select select "**********"
click at [780, 74] on mat-icon "close" at bounding box center [778, 72] width 9 height 9
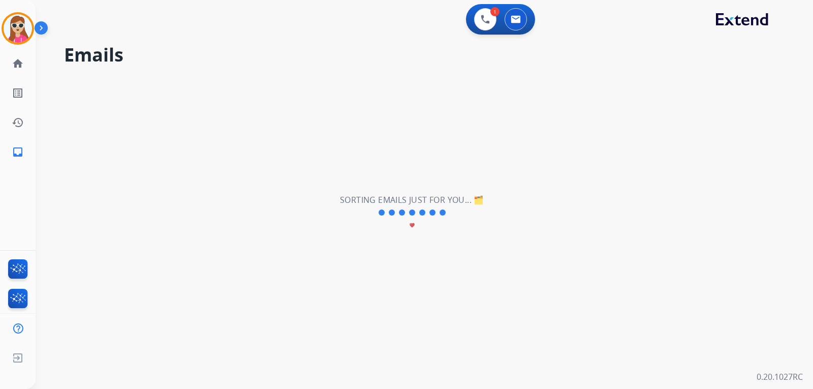
click at [390, 235] on div "**********" at bounding box center [412, 213] width 753 height 352
drag, startPoint x: 445, startPoint y: 207, endPoint x: 441, endPoint y: 239, distance: 32.8
click at [457, 220] on div "Sorting emails just for you... 🗂️ favorite" at bounding box center [412, 213] width 144 height 39
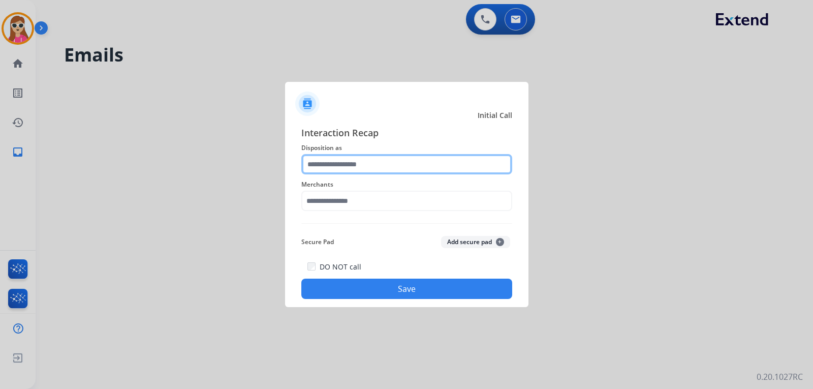
click at [355, 163] on input "text" at bounding box center [406, 164] width 211 height 20
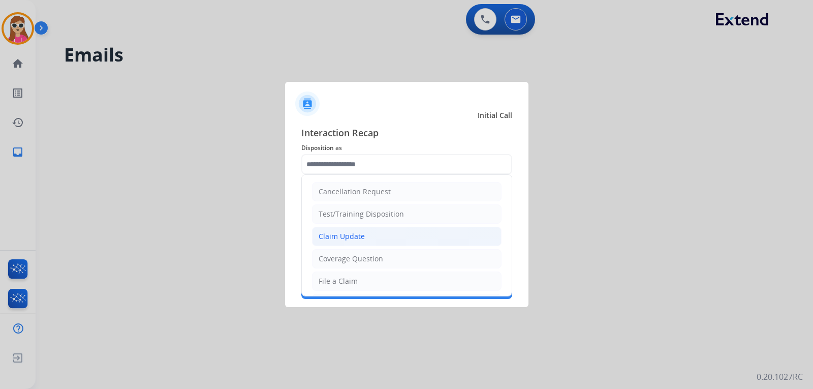
click at [356, 236] on div "Claim Update" at bounding box center [342, 236] width 46 height 10
type input "**********"
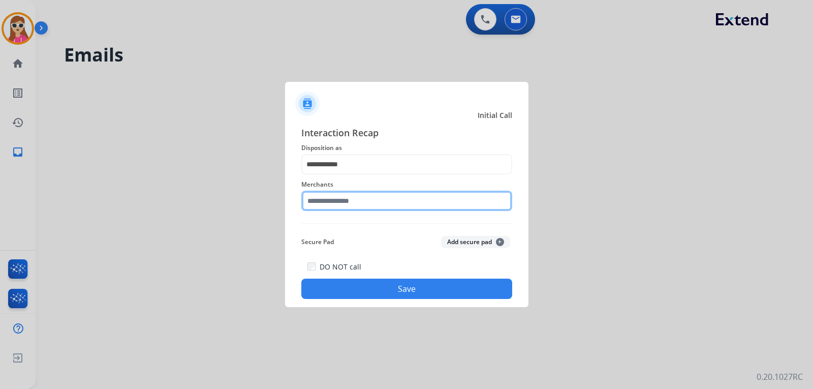
click at [360, 199] on input "text" at bounding box center [406, 201] width 211 height 20
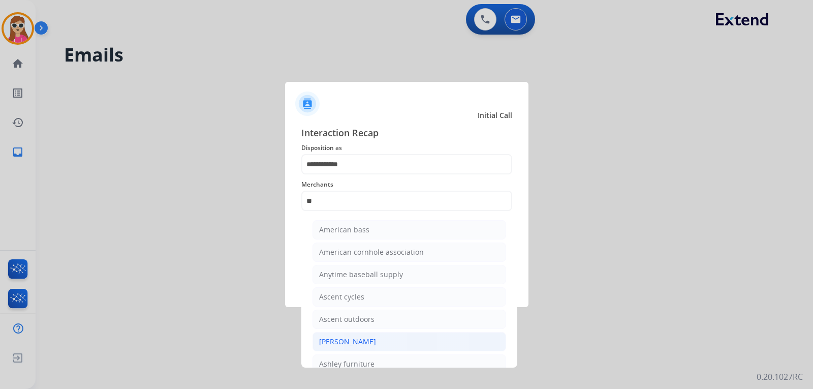
click at [355, 339] on div "Ashley - Reguard" at bounding box center [347, 342] width 57 height 10
type input "**********"
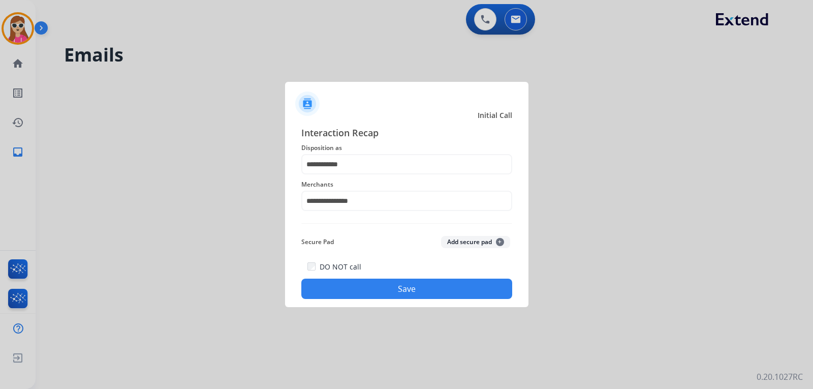
click at [396, 289] on button "Save" at bounding box center [406, 289] width 211 height 20
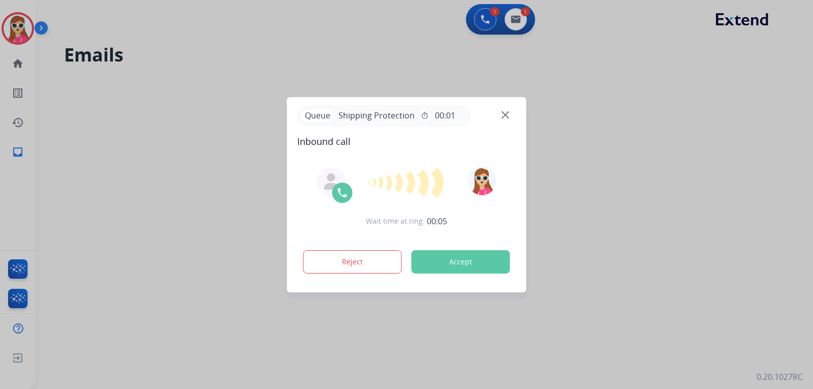
click at [460, 259] on button "Accept" at bounding box center [461, 261] width 99 height 23
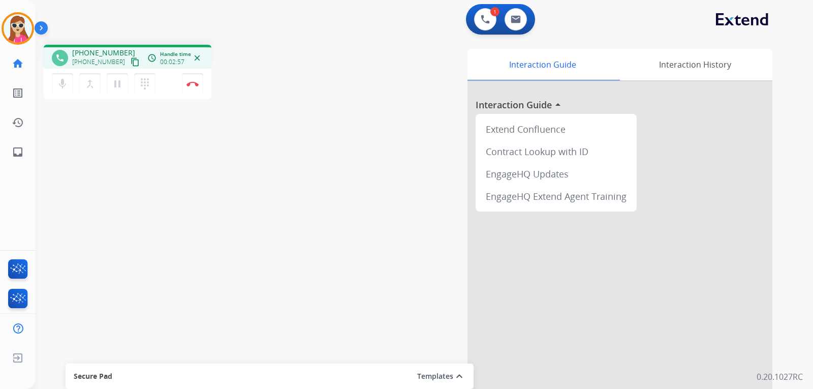
click at [129, 67] on button "content_copy" at bounding box center [135, 62] width 12 height 12
click at [199, 89] on button "Disconnect" at bounding box center [192, 83] width 21 height 21
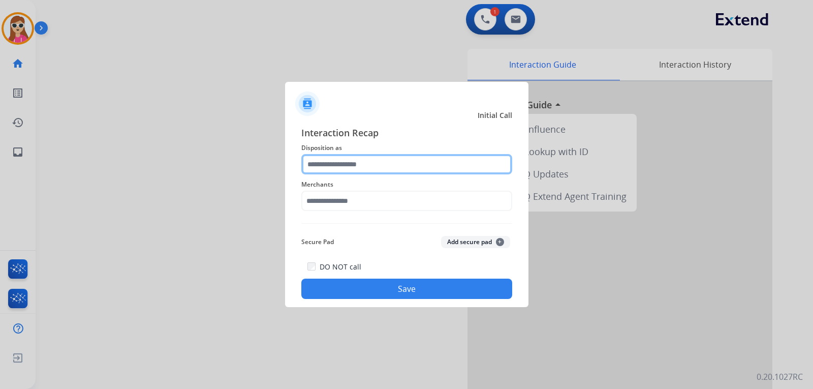
click at [340, 164] on input "text" at bounding box center [406, 164] width 211 height 20
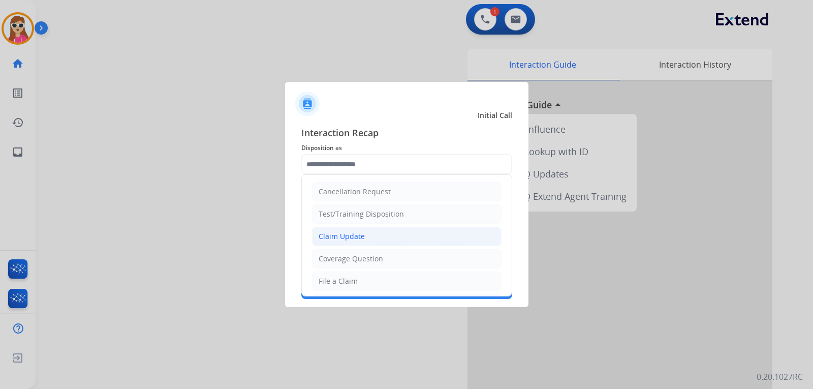
click at [356, 230] on li "Claim Update" at bounding box center [407, 236] width 190 height 19
type input "**********"
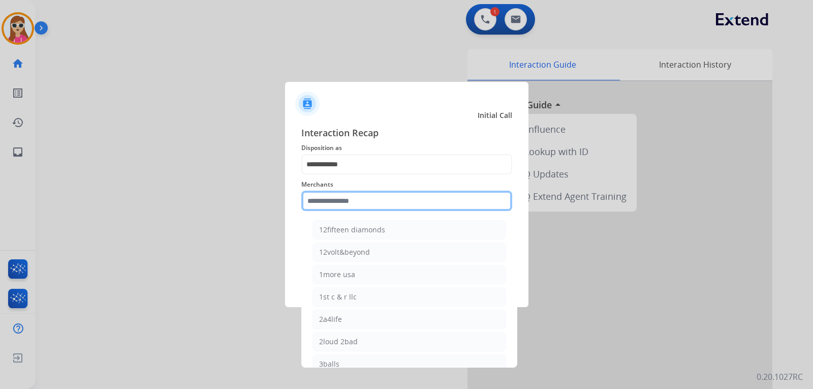
click at [356, 204] on input "text" at bounding box center [406, 201] width 211 height 20
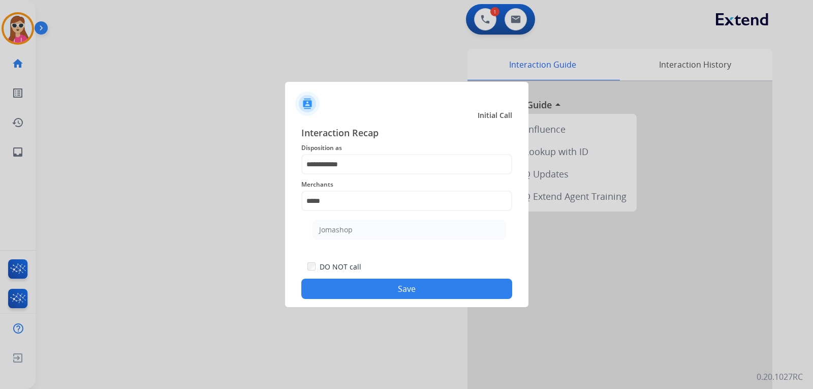
click at [391, 219] on ul "Jomashop" at bounding box center [410, 232] width 200 height 35
click at [396, 233] on li "Jomashop" at bounding box center [410, 229] width 194 height 19
type input "********"
click at [421, 290] on button "Save" at bounding box center [406, 289] width 211 height 20
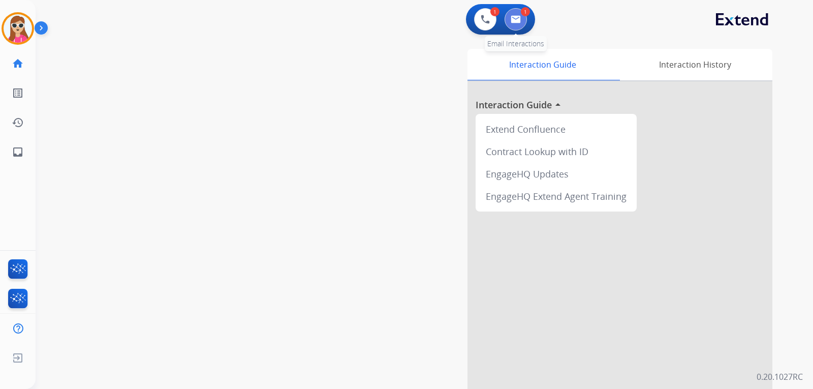
click at [513, 14] on button at bounding box center [516, 19] width 22 height 22
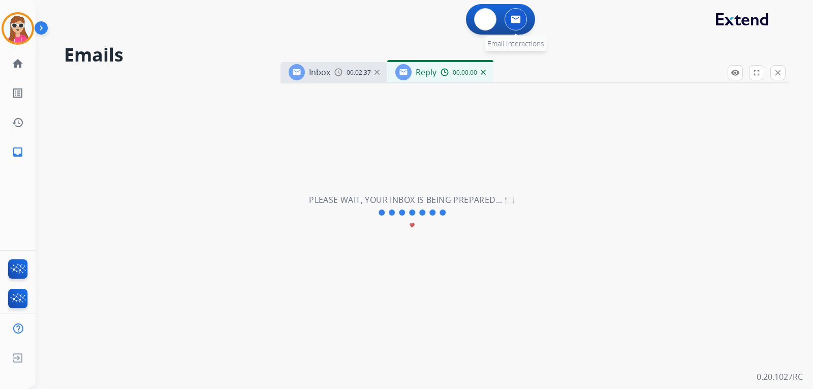
select select "**********"
click at [776, 79] on button "close Close" at bounding box center [778, 72] width 15 height 15
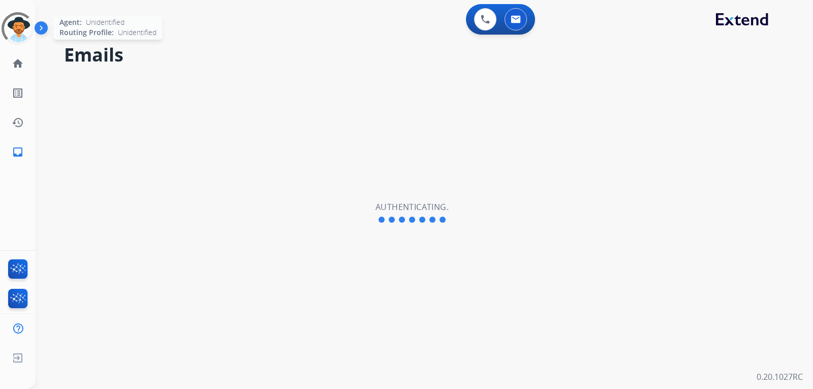
click at [22, 30] on div at bounding box center [17, 28] width 45 height 45
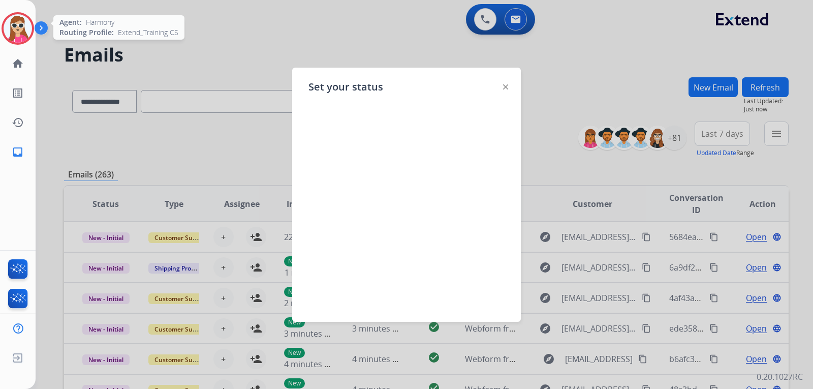
click at [504, 89] on div at bounding box center [505, 86] width 5 height 12
click at [505, 89] on img at bounding box center [505, 86] width 5 height 5
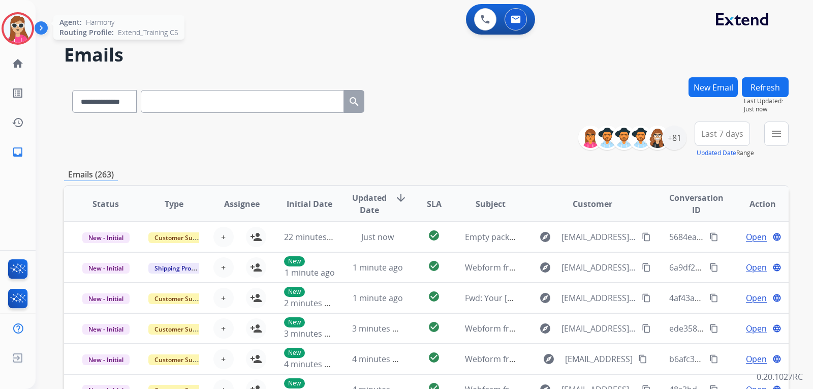
click at [21, 39] on img at bounding box center [18, 28] width 28 height 28
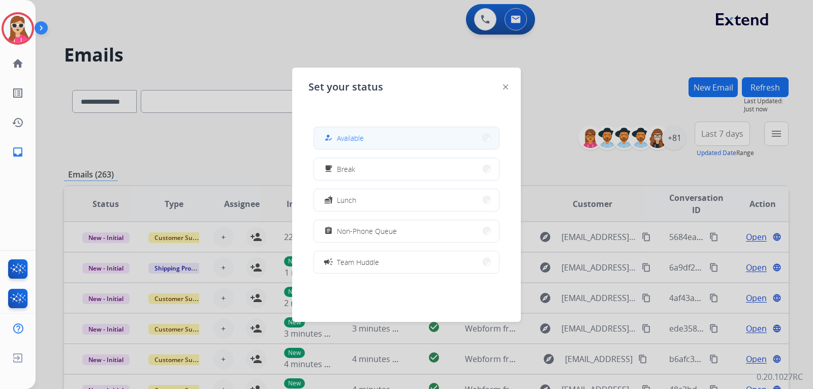
click at [343, 139] on span "Available" at bounding box center [350, 138] width 27 height 11
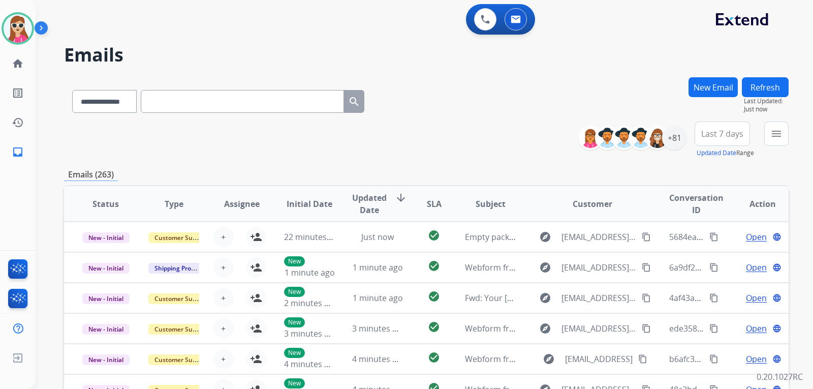
scroll to position [1, 0]
click at [768, 126] on button "menu Filters" at bounding box center [776, 133] width 24 height 24
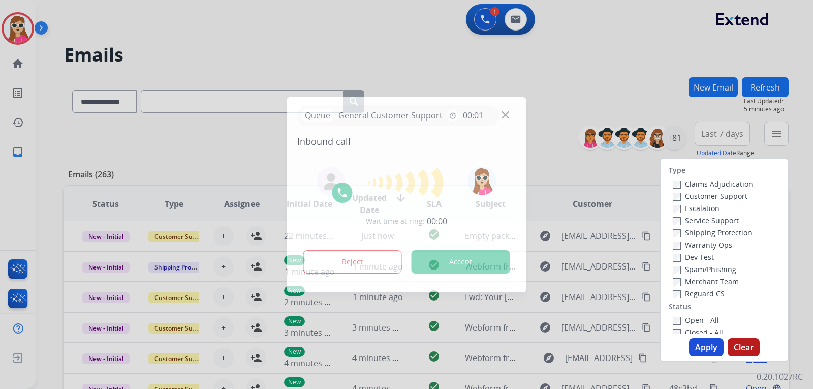
click at [708, 187] on label "Claims Adjudication" at bounding box center [713, 184] width 80 height 10
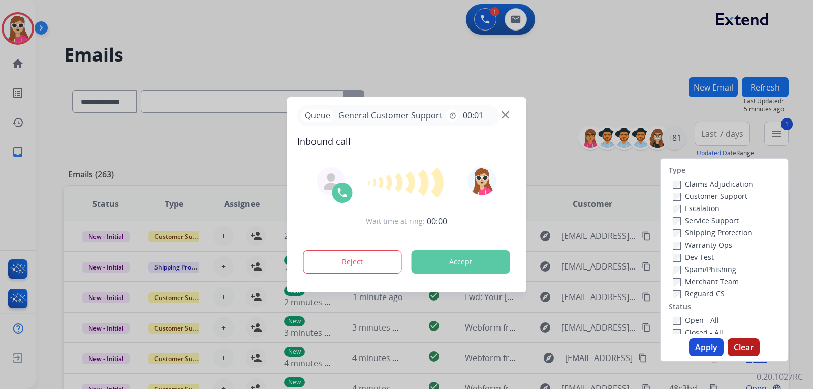
click at [468, 269] on button "Accept" at bounding box center [461, 261] width 99 height 23
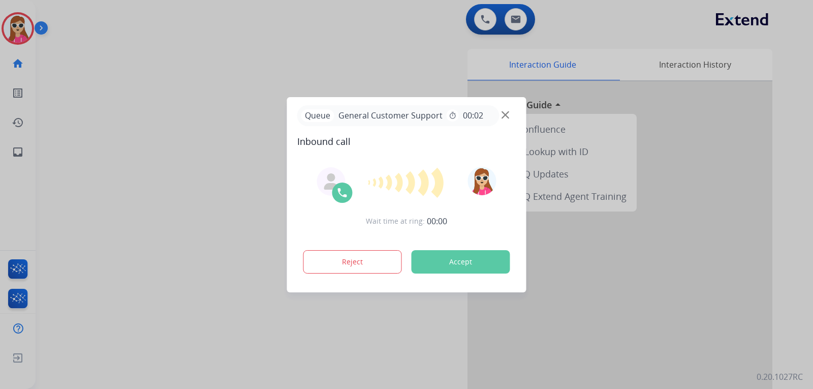
click at [470, 262] on button "Accept" at bounding box center [461, 261] width 99 height 23
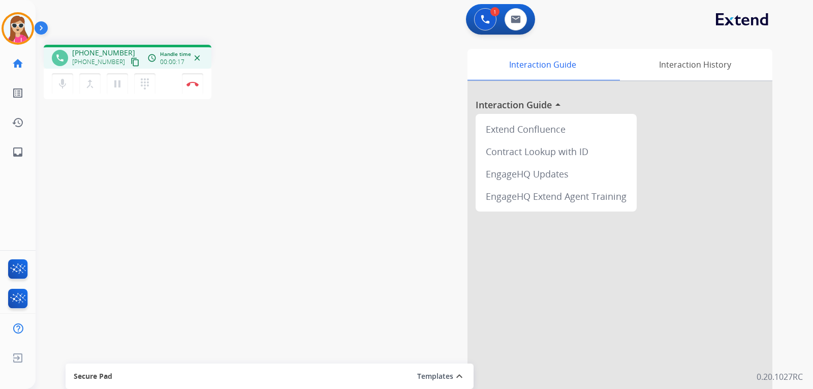
click at [131, 57] on mat-icon "content_copy" at bounding box center [135, 61] width 9 height 9
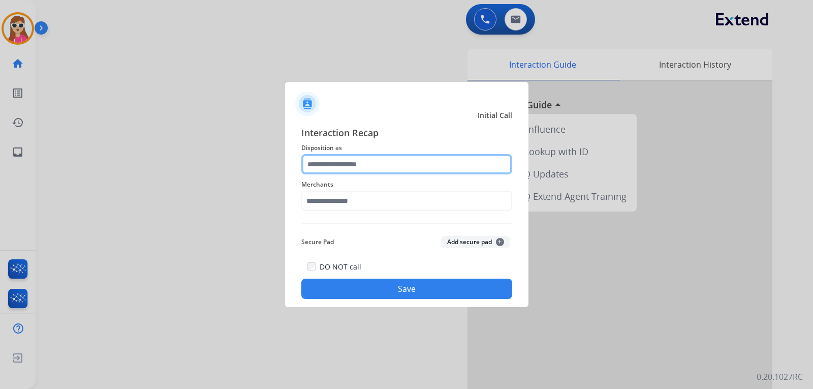
click at [407, 167] on input "text" at bounding box center [406, 164] width 211 height 20
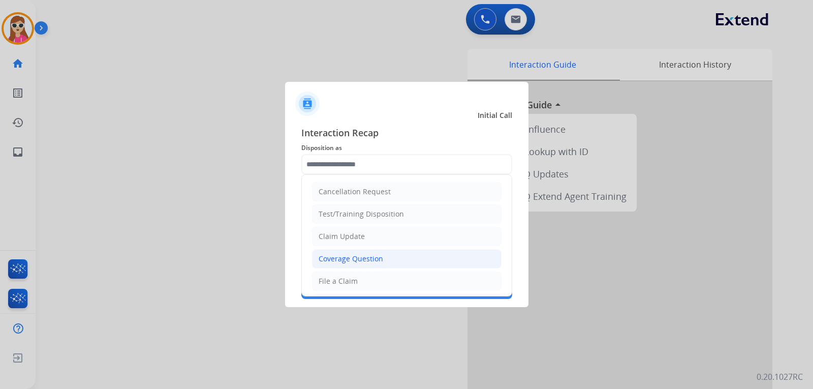
click at [387, 255] on li "Coverage Question" at bounding box center [407, 258] width 190 height 19
type input "**********"
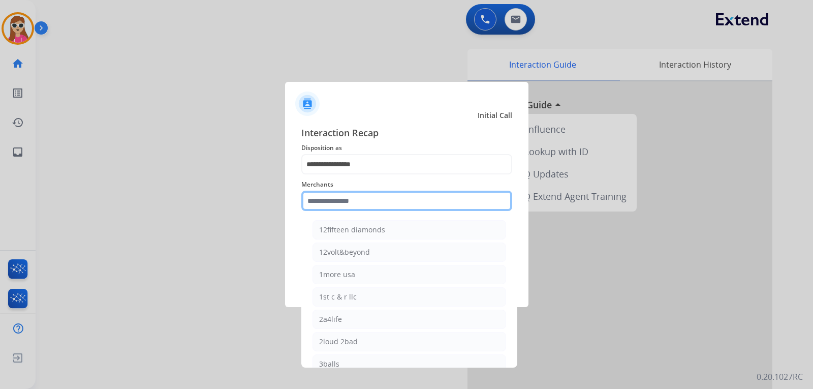
click at [381, 205] on input "text" at bounding box center [406, 201] width 211 height 20
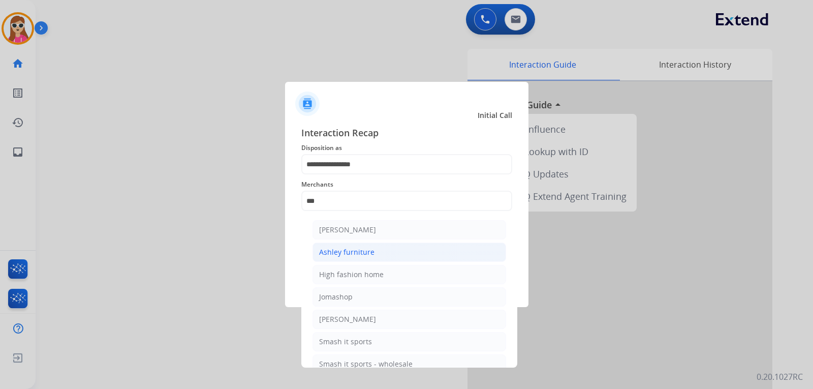
drag, startPoint x: 375, startPoint y: 243, endPoint x: 372, endPoint y: 248, distance: 5.2
click at [374, 243] on li "Ashley furniture" at bounding box center [410, 251] width 194 height 19
type input "**********"
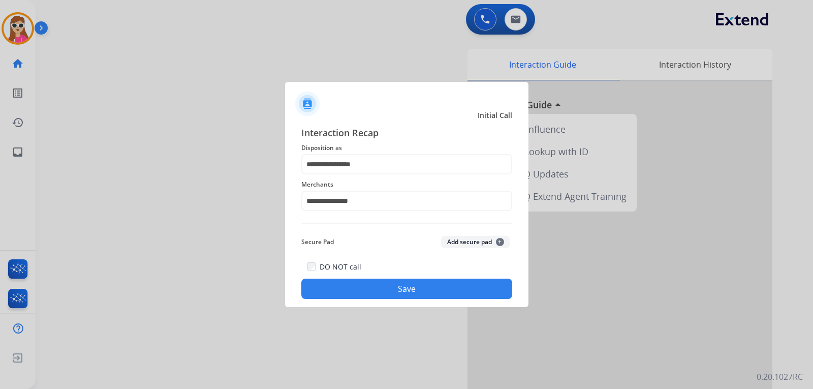
click at [371, 292] on button "Save" at bounding box center [406, 289] width 211 height 20
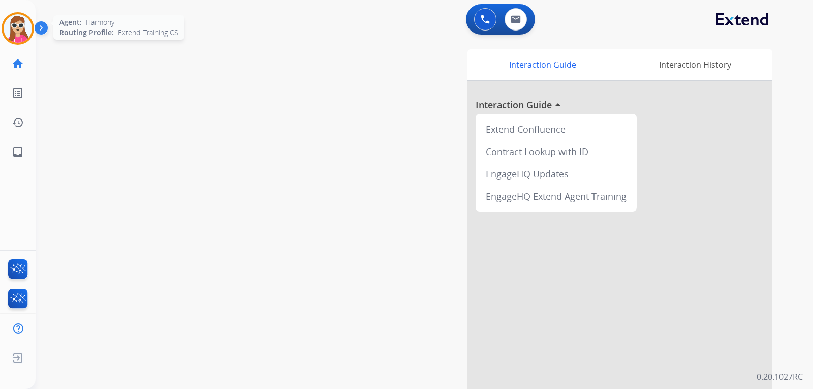
click at [29, 44] on div "Agent: Harmony Routing Profile: Extend_Training CS" at bounding box center [18, 28] width 33 height 33
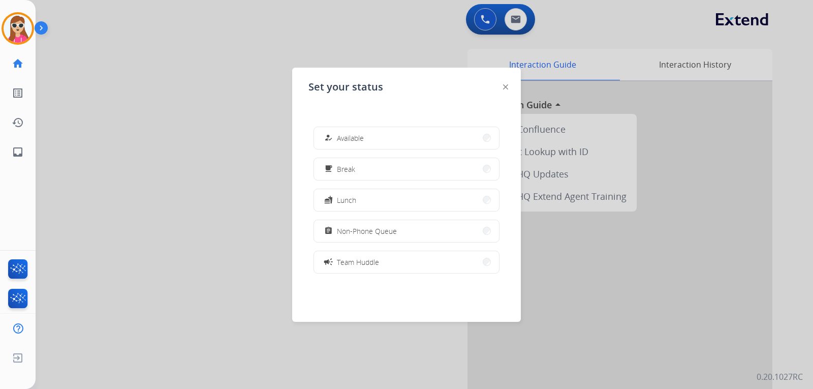
drag, startPoint x: 355, startPoint y: 231, endPoint x: 358, endPoint y: 238, distance: 8.0
click at [357, 232] on span "Non-Phone Queue" at bounding box center [367, 231] width 60 height 11
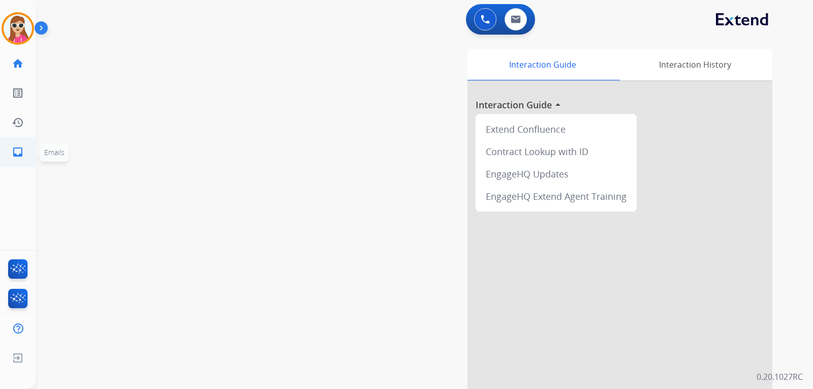
click at [21, 157] on mat-icon "inbox" at bounding box center [18, 152] width 12 height 12
select select "**********"
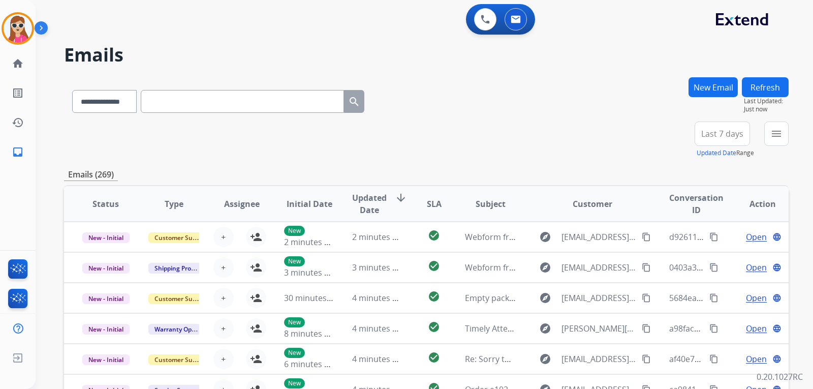
scroll to position [1, 0]
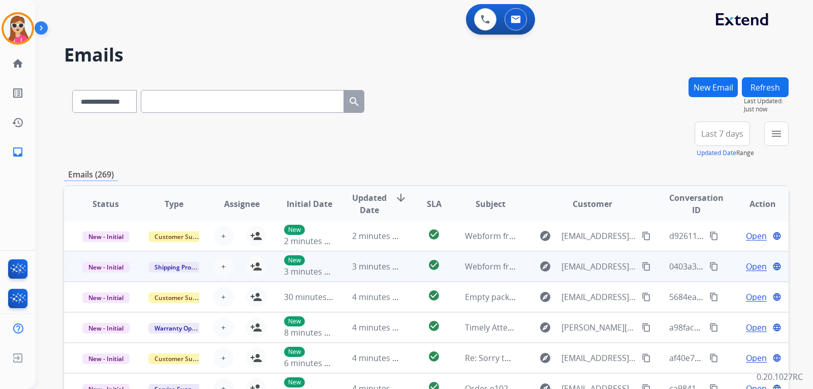
click at [411, 252] on td "check_circle" at bounding box center [426, 266] width 45 height 30
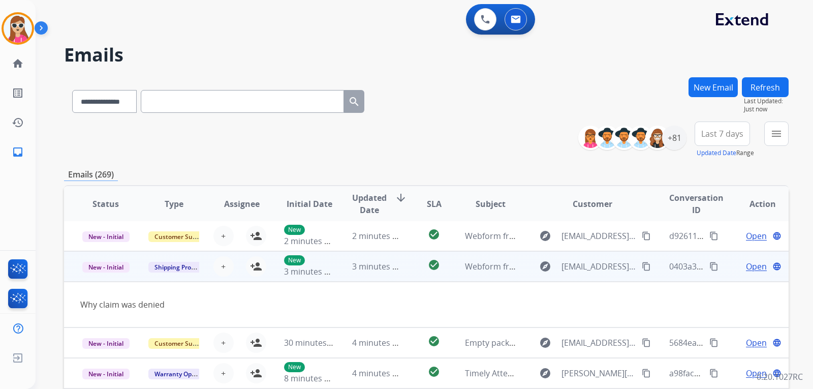
scroll to position [30, 0]
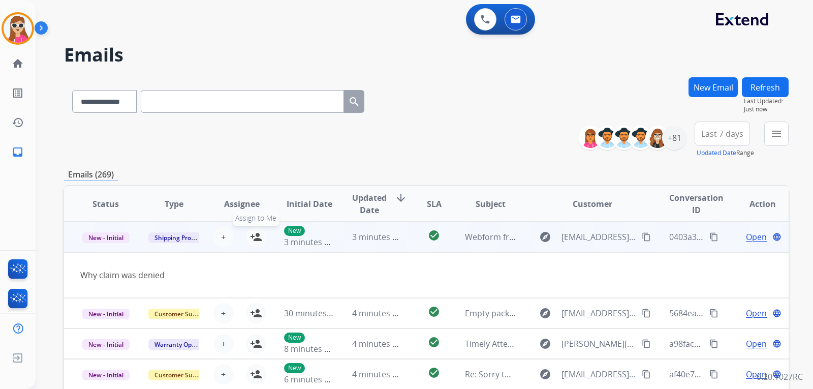
click at [256, 244] on button "person_add Assign to Me" at bounding box center [256, 237] width 20 height 20
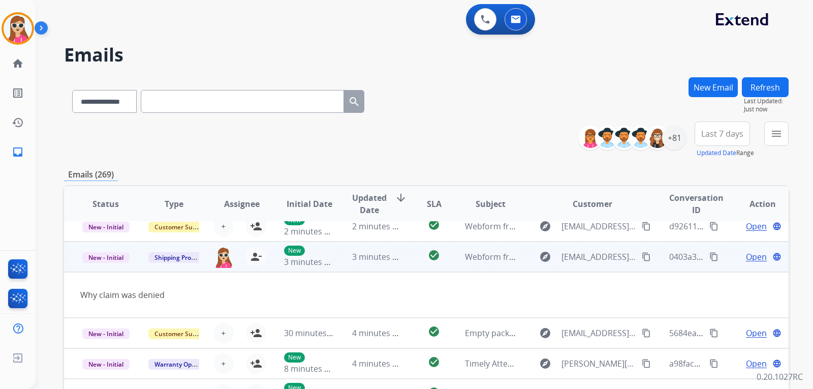
scroll to position [0, 0]
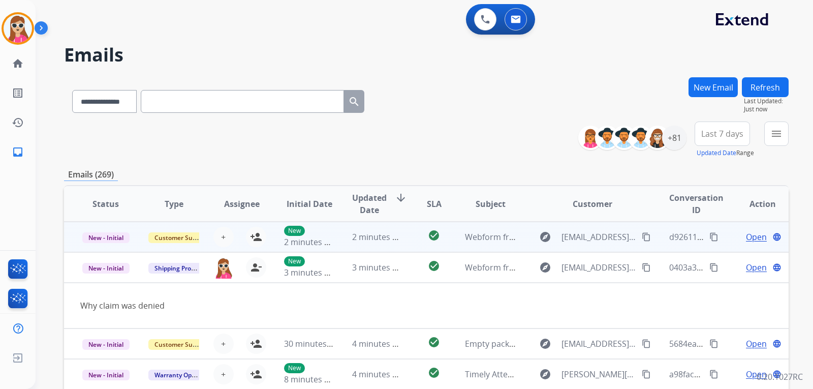
click at [404, 241] on td "check_circle" at bounding box center [426, 237] width 45 height 30
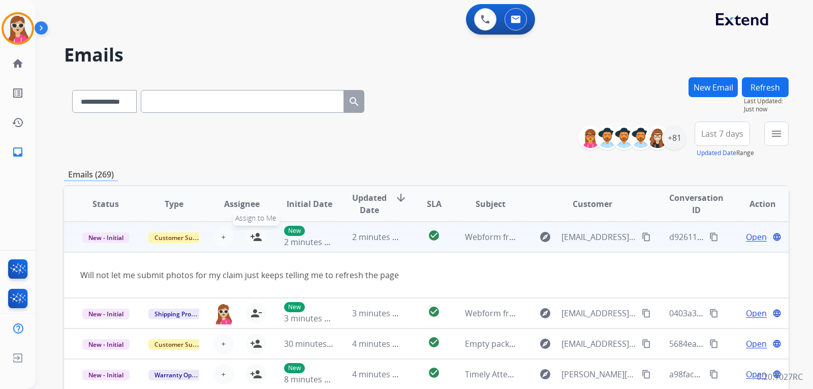
click at [252, 236] on mat-icon "person_add" at bounding box center [256, 237] width 12 height 12
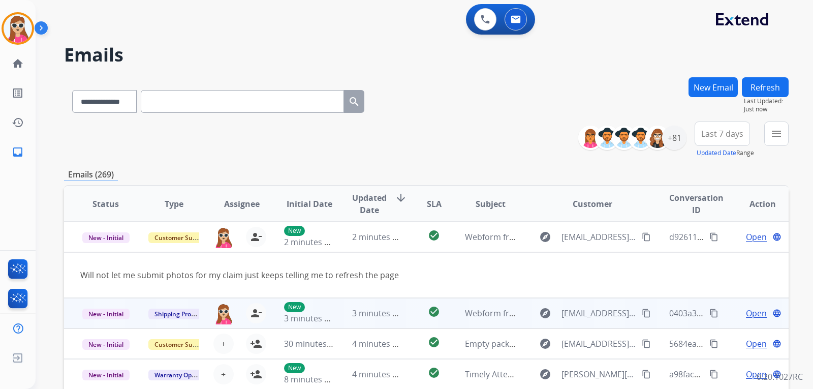
scroll to position [47, 0]
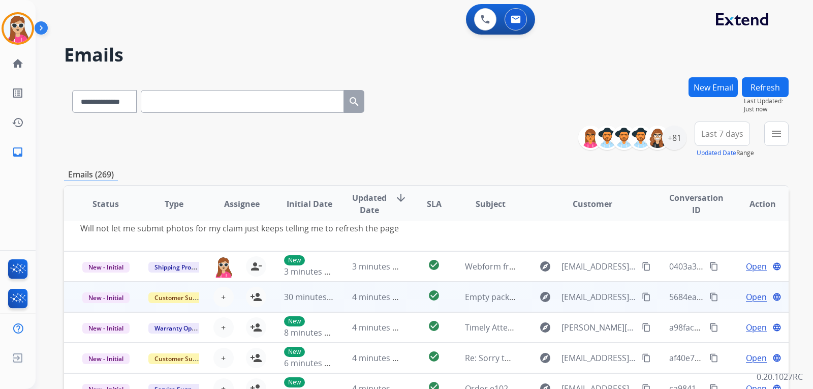
click at [414, 301] on td "check_circle" at bounding box center [426, 297] width 45 height 30
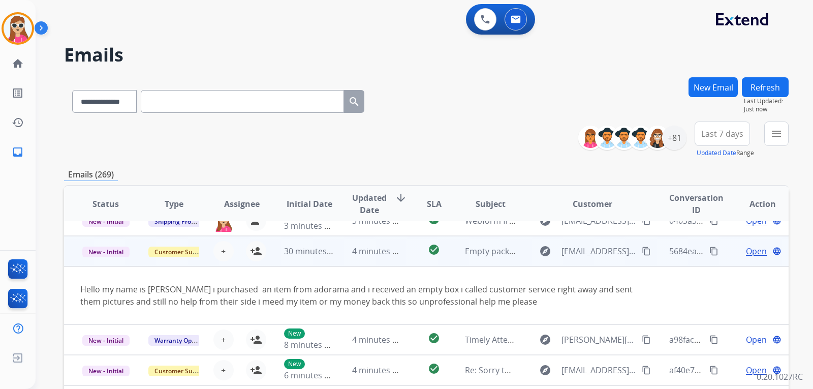
scroll to position [59, 0]
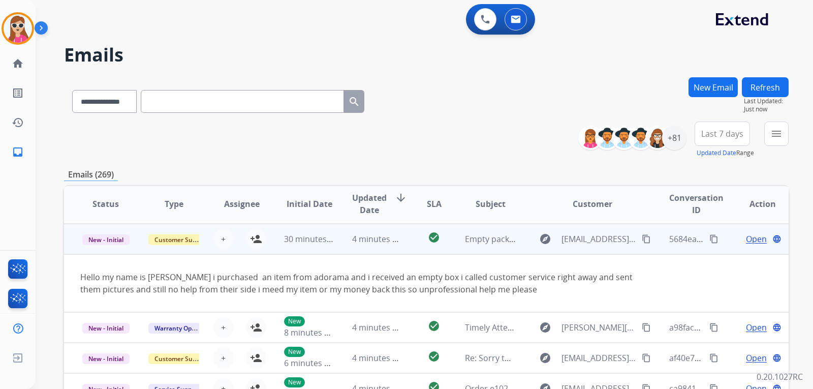
click at [268, 245] on td "30 minutes ago" at bounding box center [302, 239] width 68 height 30
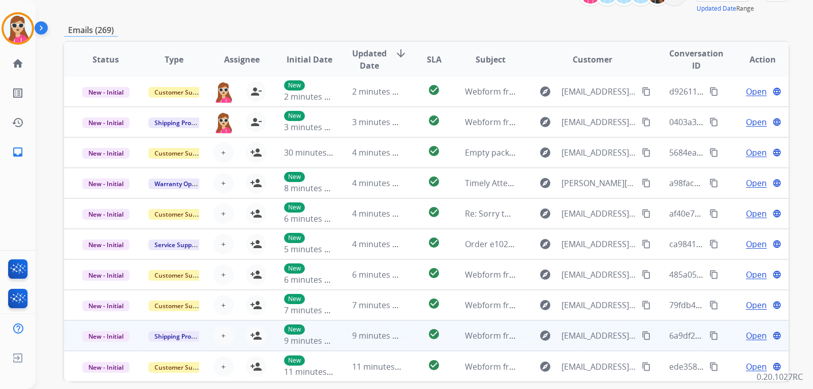
scroll to position [152, 0]
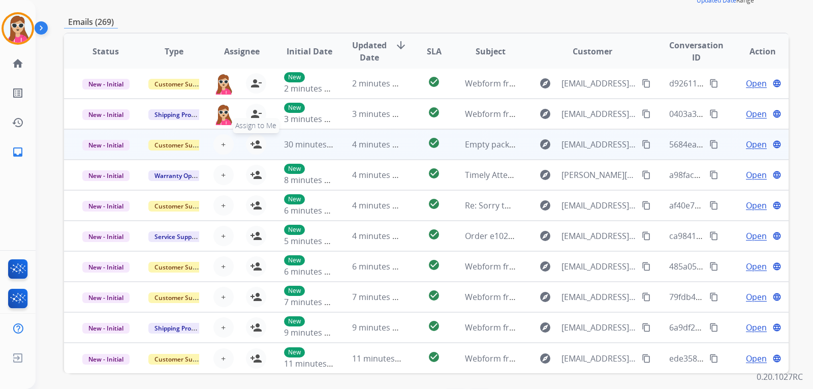
click at [252, 143] on mat-icon "person_add" at bounding box center [256, 144] width 12 height 12
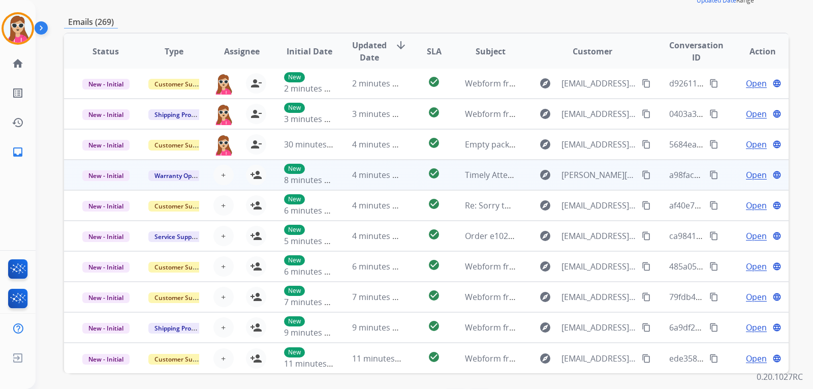
click at [407, 184] on td "check_circle" at bounding box center [426, 175] width 45 height 30
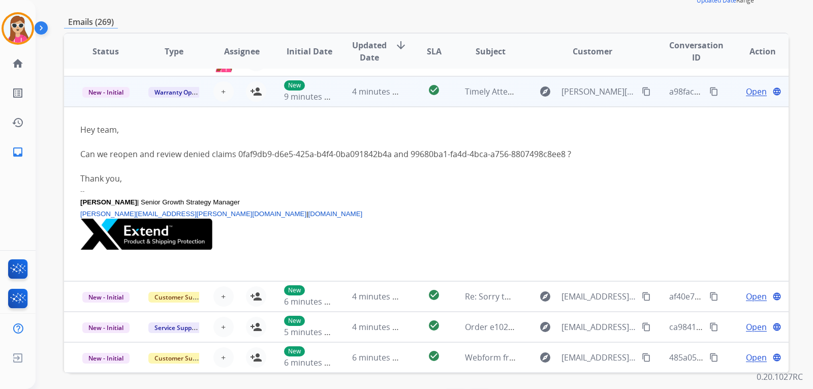
scroll to position [91, 0]
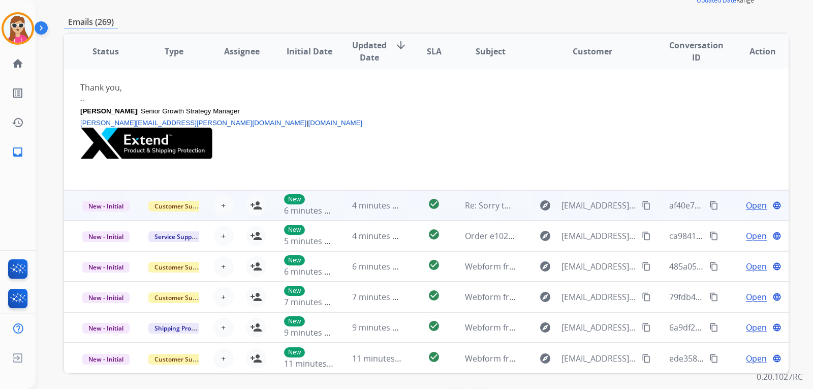
click at [404, 206] on td "check_circle" at bounding box center [426, 205] width 45 height 30
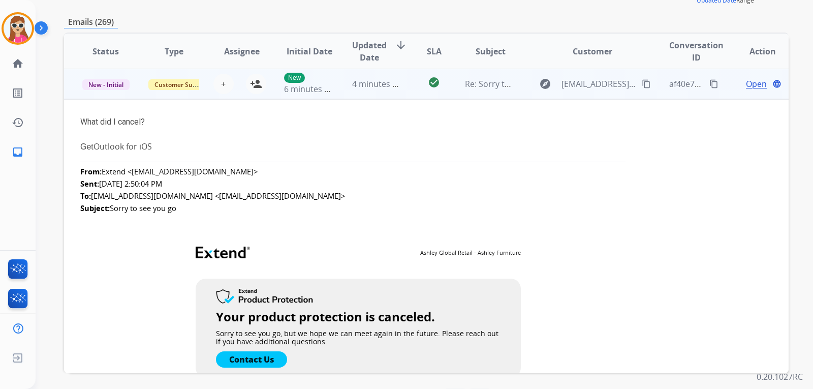
scroll to position [122, 0]
click at [413, 83] on td "check_circle" at bounding box center [426, 84] width 45 height 30
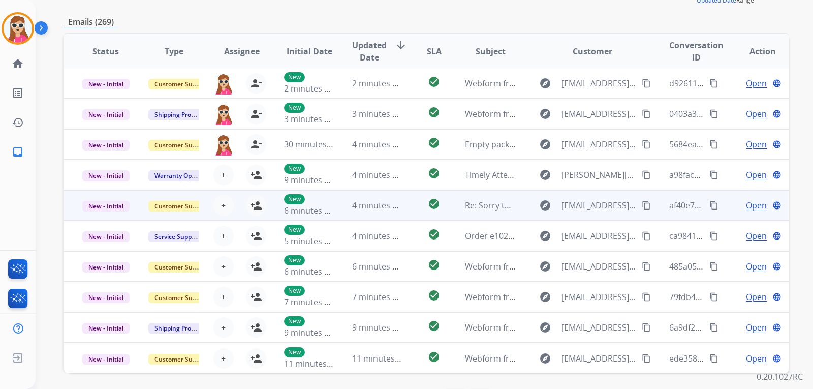
click at [406, 198] on td "check_circle" at bounding box center [426, 205] width 45 height 30
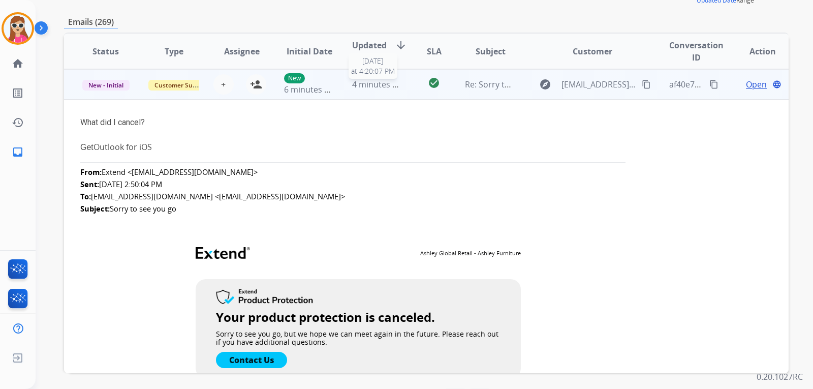
click at [396, 83] on span "4 minutes ago" at bounding box center [379, 84] width 54 height 11
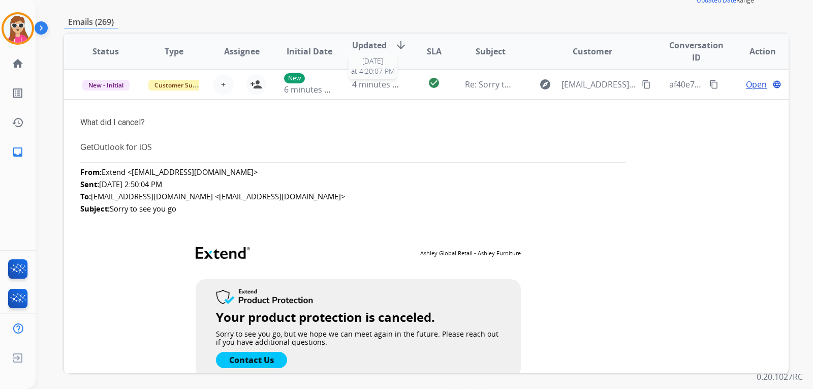
scroll to position [1, 0]
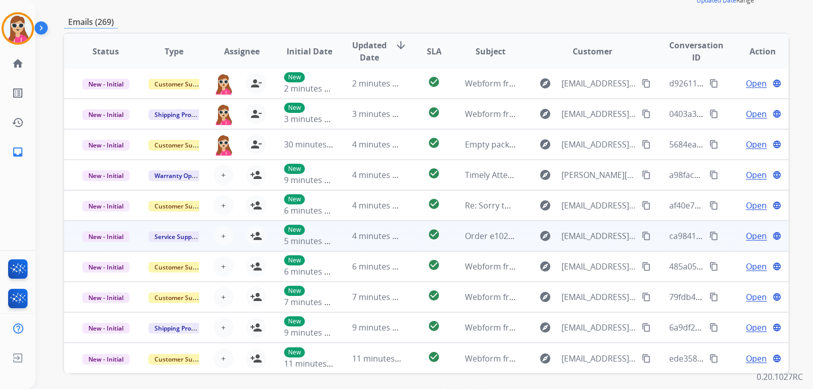
click at [404, 250] on td "check_circle" at bounding box center [426, 236] width 45 height 30
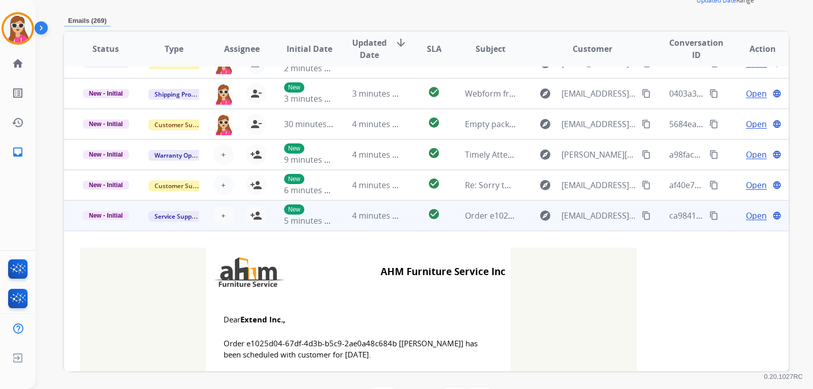
scroll to position [0, 0]
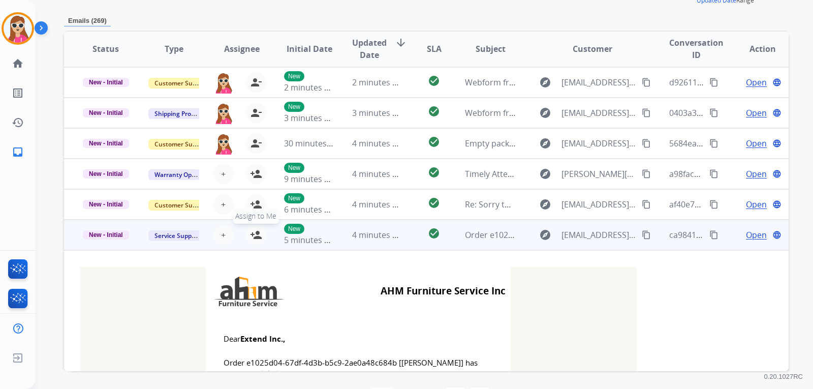
click at [258, 241] on button "person_add Assign to Me" at bounding box center [256, 235] width 20 height 20
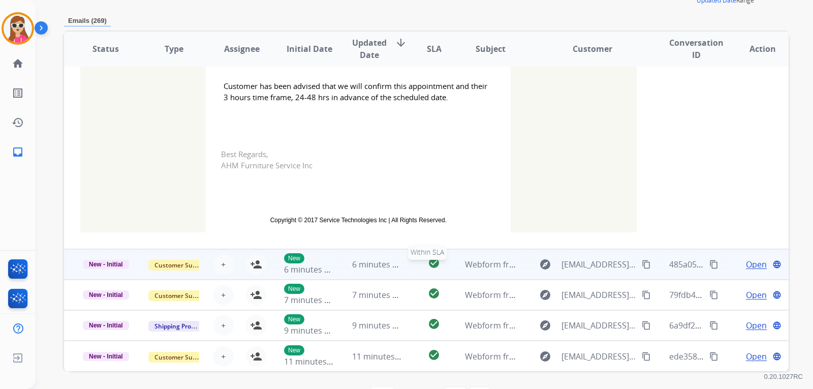
click at [420, 269] on div "check_circle" at bounding box center [434, 264] width 28 height 15
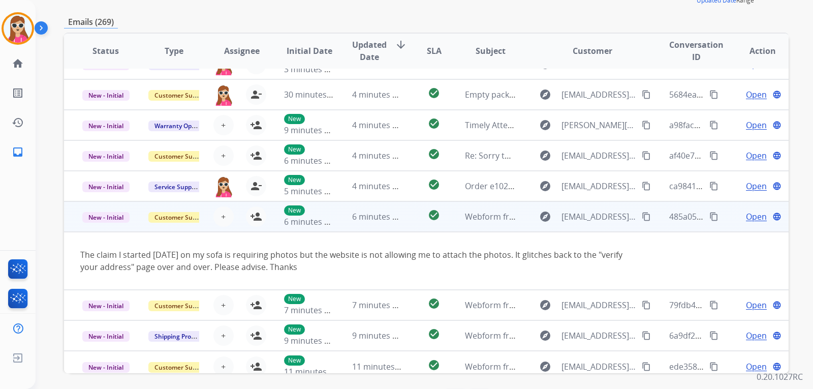
scroll to position [59, 0]
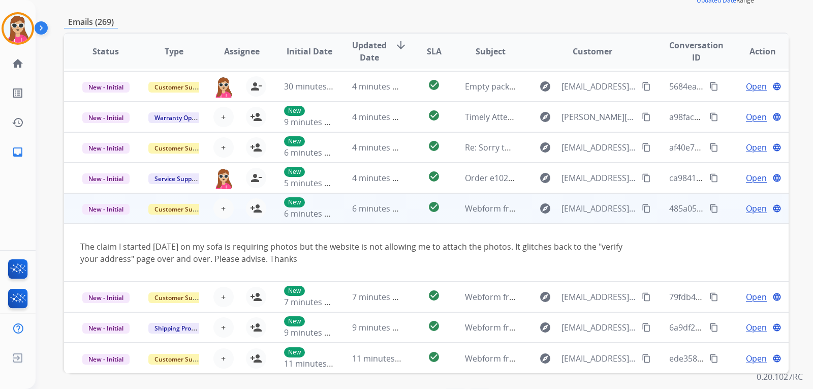
click at [264, 221] on div "+ Select agent person_add Assign to Me" at bounding box center [234, 208] width 68 height 28
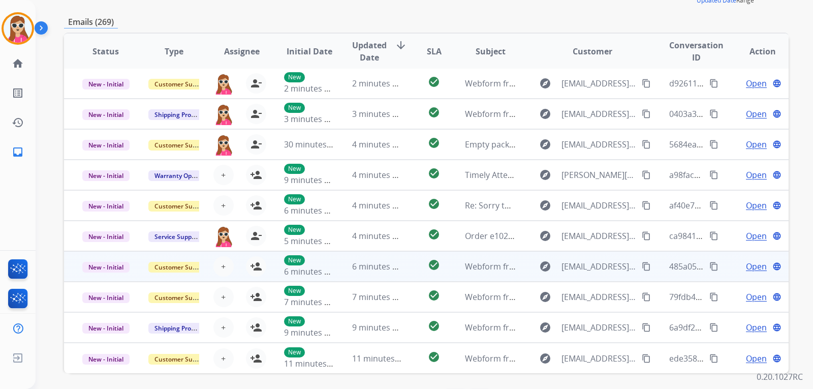
scroll to position [1, 0]
click at [248, 266] on button "person_add Assign to Me" at bounding box center [256, 266] width 20 height 20
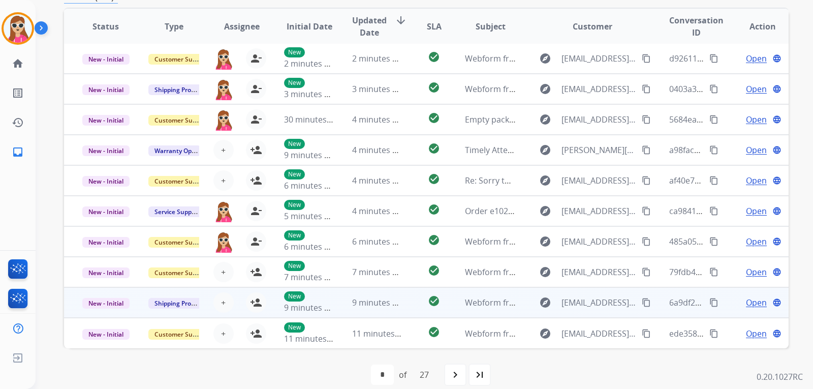
scroll to position [190, 0]
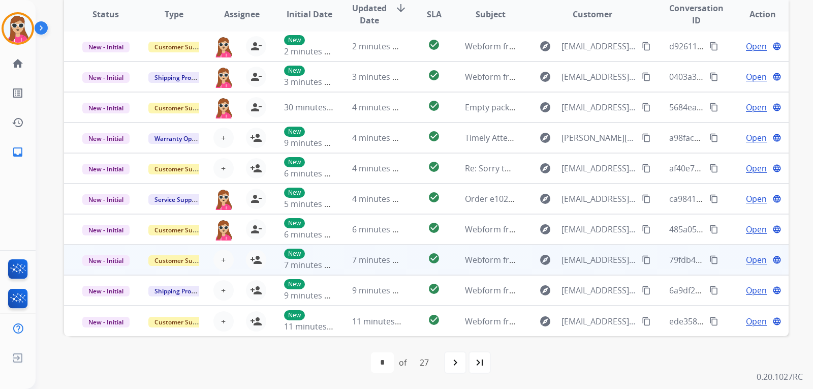
click at [405, 266] on td "check_circle" at bounding box center [426, 259] width 45 height 30
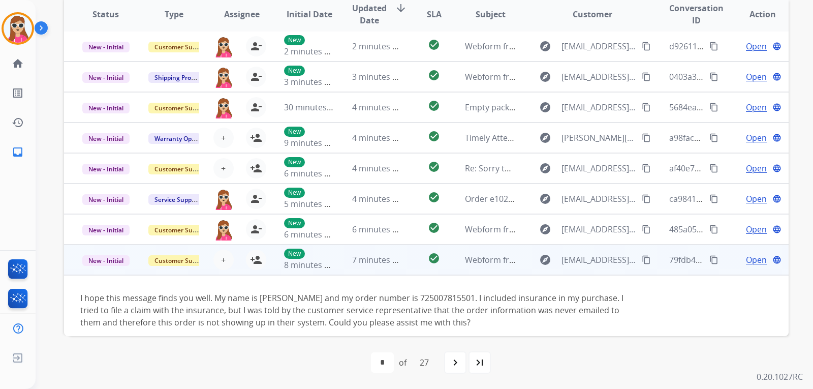
scroll to position [71, 0]
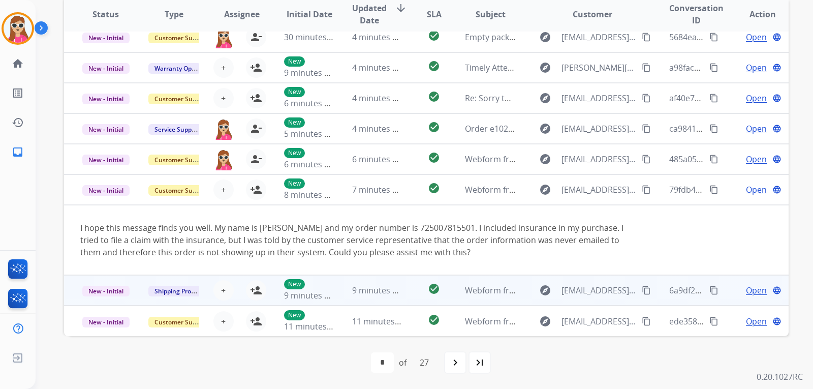
click at [407, 282] on td "check_circle" at bounding box center [426, 290] width 45 height 30
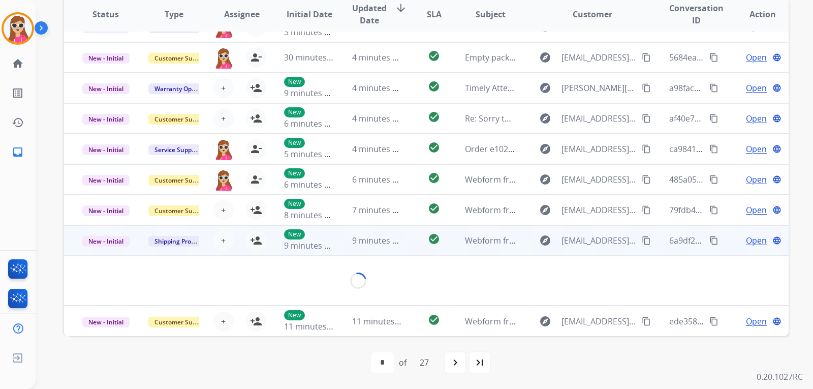
scroll to position [47, 0]
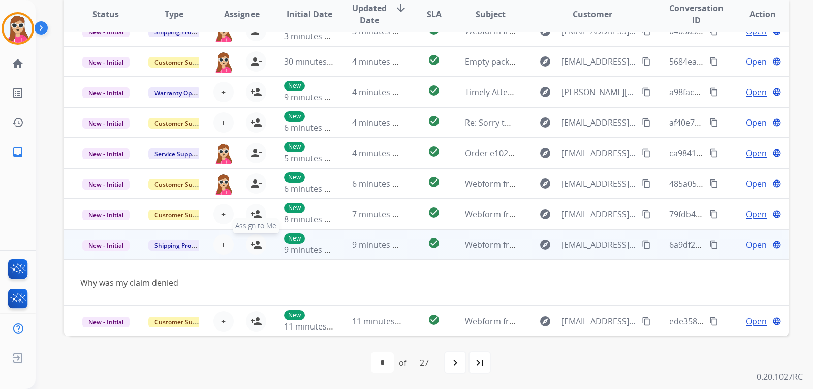
click at [254, 252] on button "person_add Assign to Me" at bounding box center [256, 244] width 20 height 20
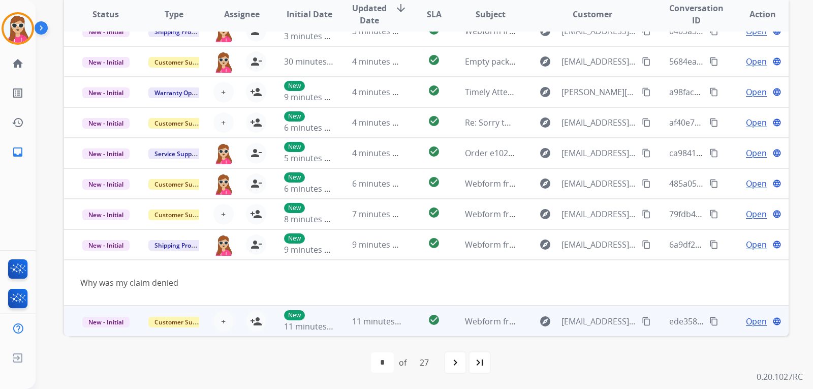
click at [406, 327] on td "check_circle" at bounding box center [426, 320] width 45 height 30
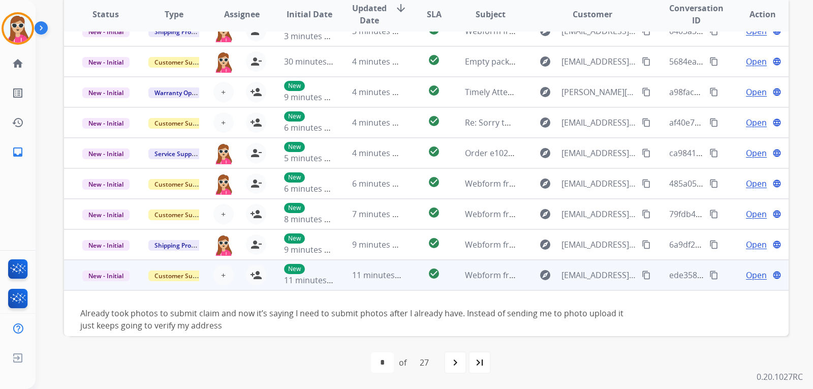
scroll to position [58, 0]
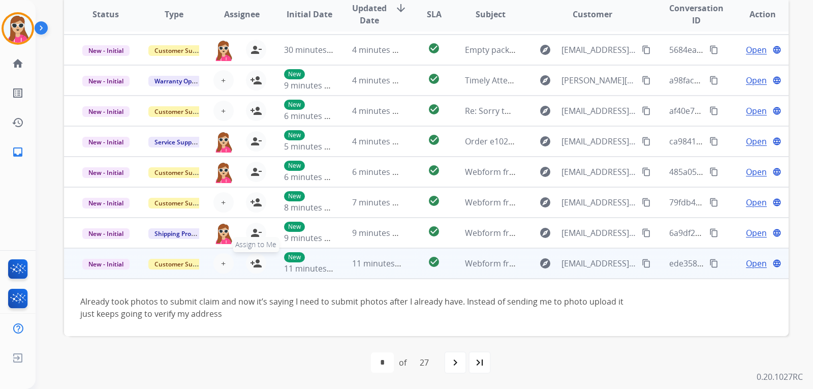
click at [258, 268] on mat-icon "person_add" at bounding box center [256, 263] width 12 height 12
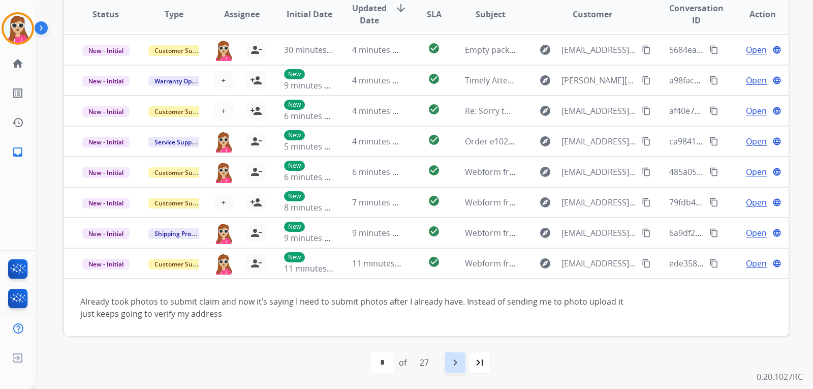
click at [464, 357] on div "navigate_next" at bounding box center [455, 362] width 22 height 22
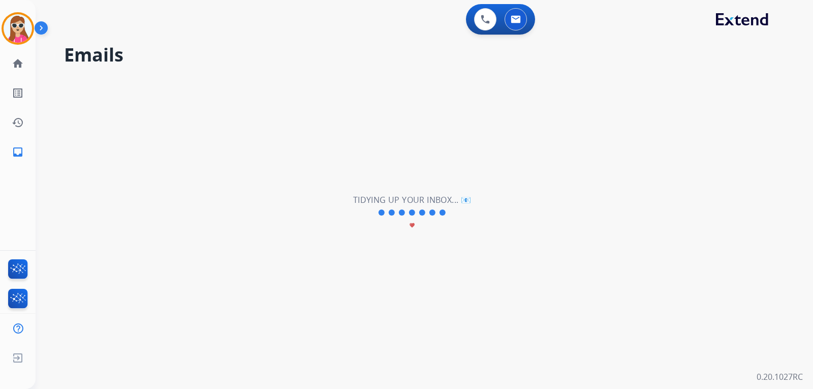
scroll to position [34, 0]
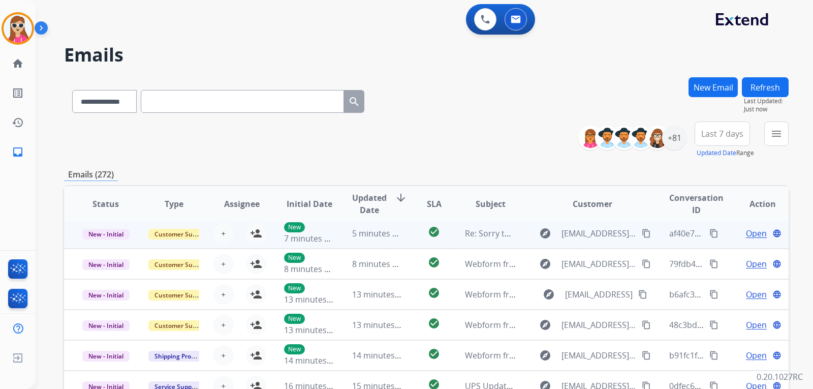
click at [411, 238] on td "check_circle" at bounding box center [426, 233] width 45 height 30
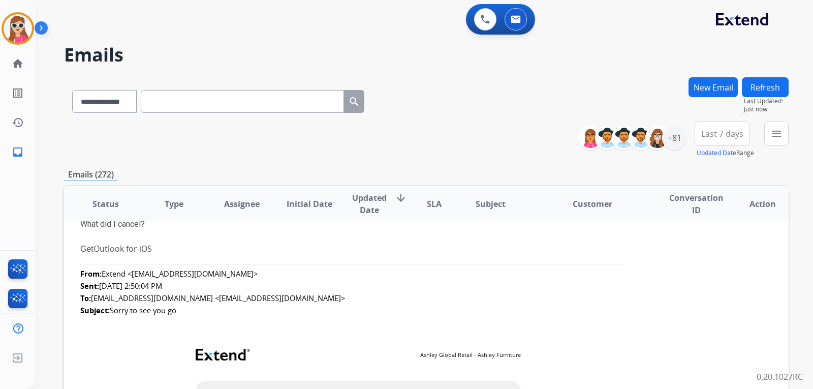
scroll to position [0, 0]
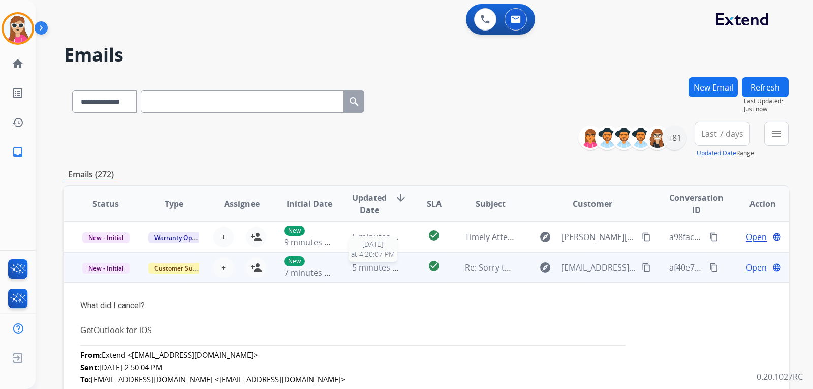
click at [397, 272] on span "5 minutes ago" at bounding box center [379, 267] width 54 height 11
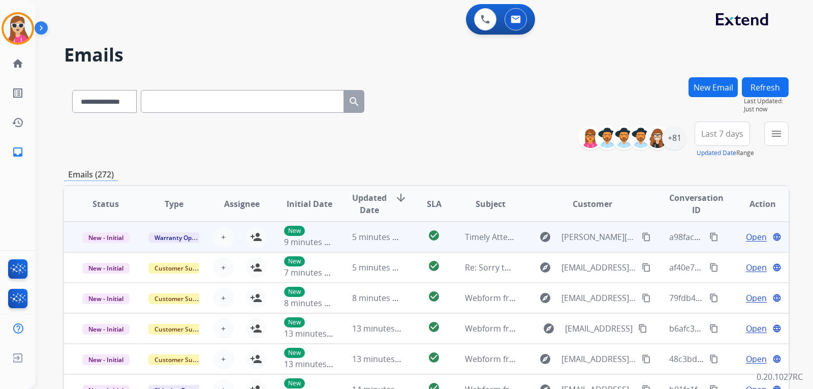
click at [404, 241] on td "check_circle" at bounding box center [426, 237] width 45 height 30
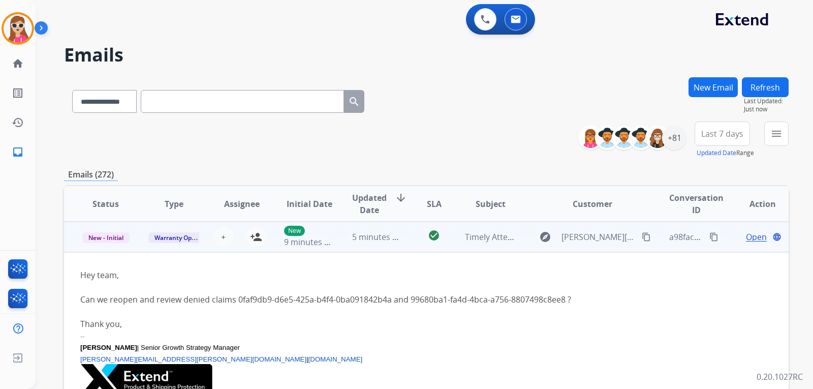
click at [408, 243] on td "check_circle" at bounding box center [426, 237] width 45 height 30
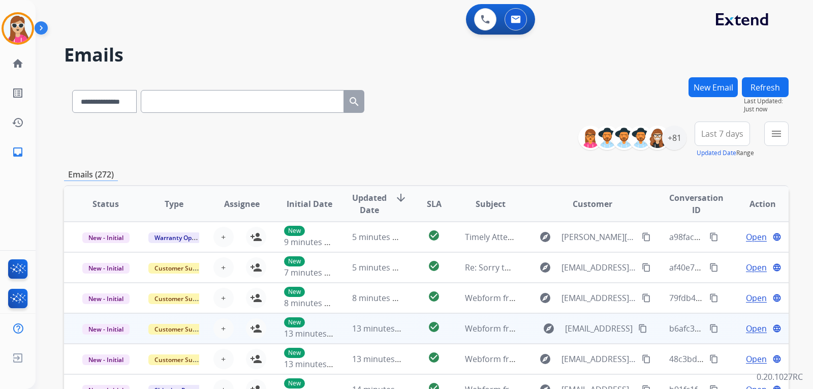
click at [404, 322] on td "check_circle" at bounding box center [426, 328] width 45 height 30
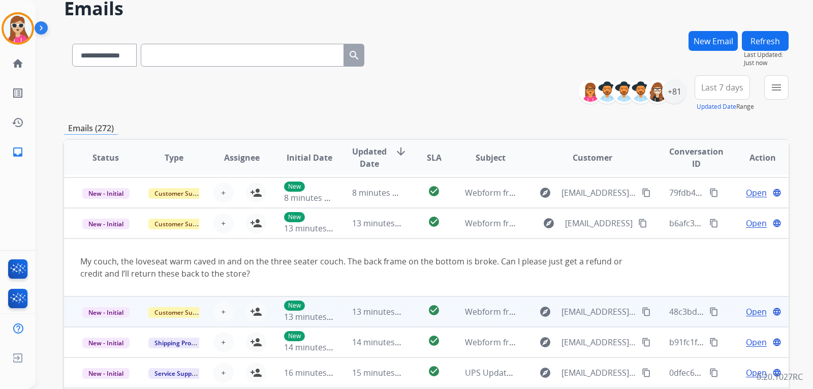
scroll to position [51, 0]
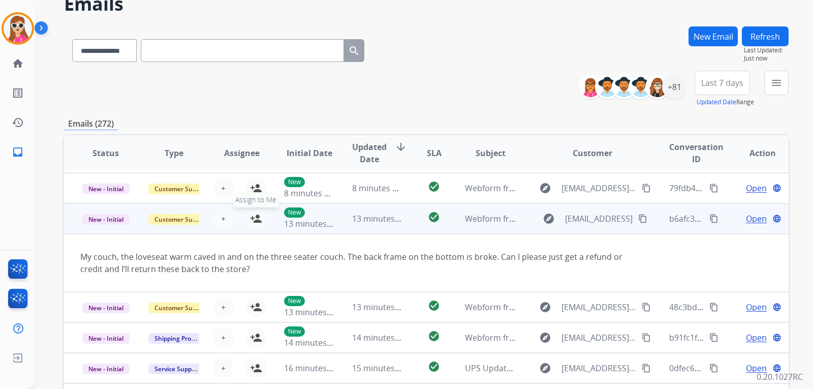
click at [258, 219] on mat-icon "person_add" at bounding box center [256, 218] width 12 height 12
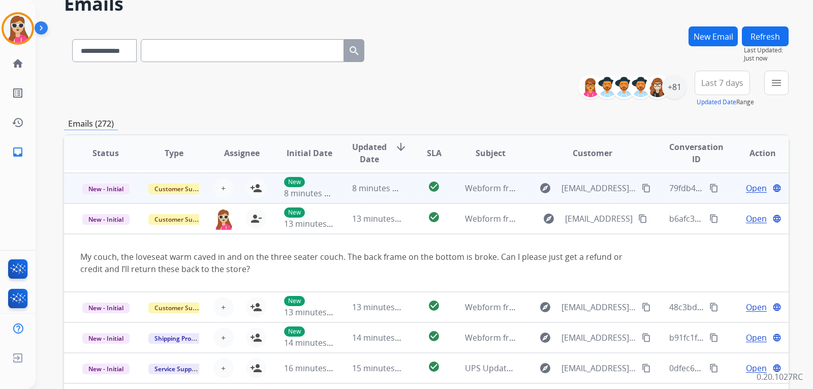
click at [404, 192] on td "check_circle" at bounding box center [426, 188] width 45 height 30
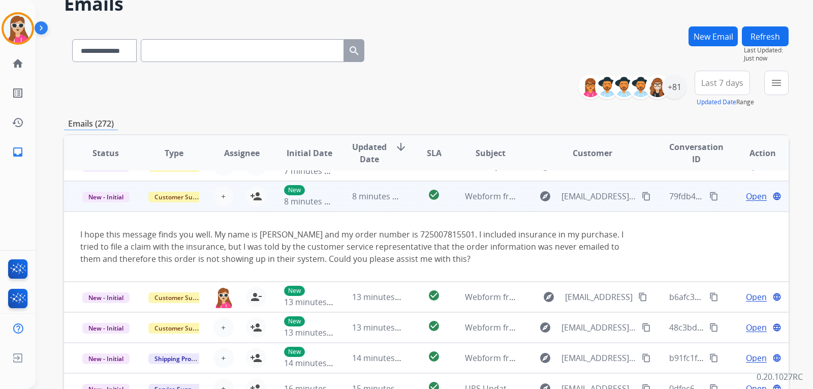
scroll to position [61, 0]
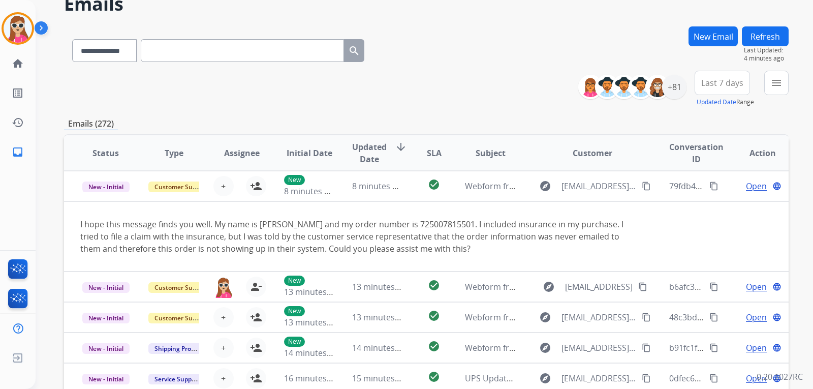
click at [567, 45] on div "**********" at bounding box center [426, 48] width 725 height 44
click at [777, 84] on mat-icon "menu" at bounding box center [777, 83] width 12 height 12
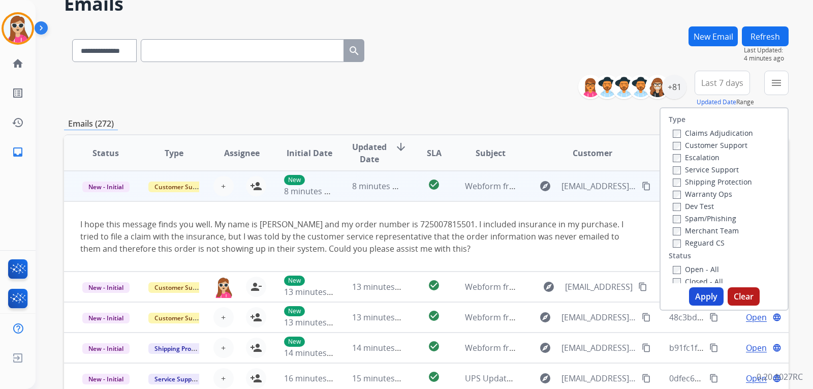
scroll to position [71, 0]
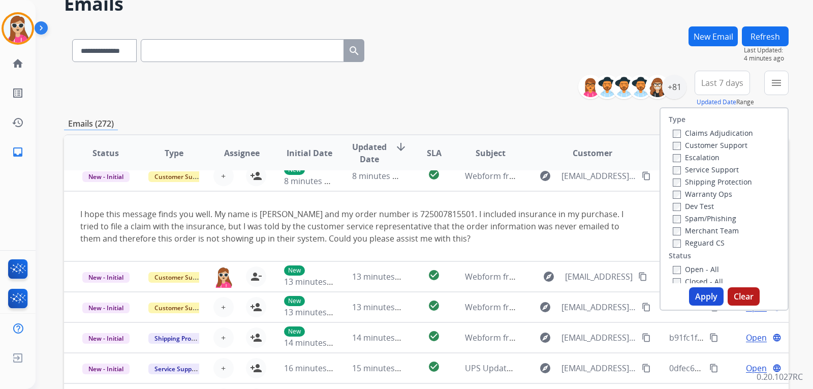
click at [715, 147] on label "Customer Support" at bounding box center [710, 145] width 75 height 10
click at [713, 179] on label "Shipping Protection" at bounding box center [712, 182] width 79 height 10
click at [702, 246] on label "Reguard CS" at bounding box center [699, 243] width 52 height 10
click at [703, 246] on label "Reguard CS" at bounding box center [699, 243] width 52 height 10
click at [703, 263] on div "Open - All" at bounding box center [726, 269] width 107 height 12
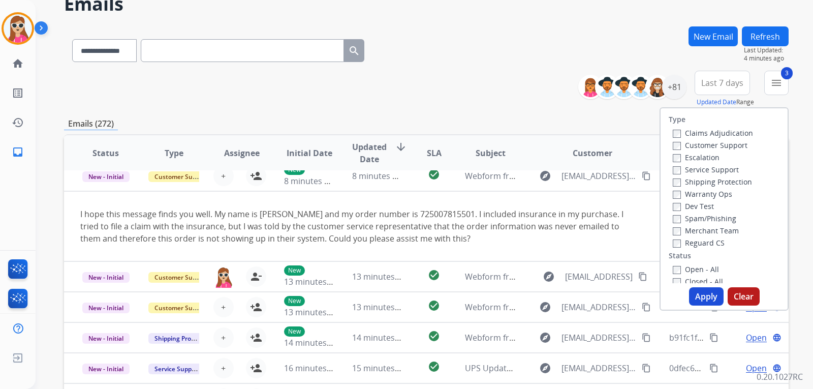
click at [703, 269] on label "Open - All" at bounding box center [696, 269] width 46 height 10
drag, startPoint x: 699, startPoint y: 292, endPoint x: 705, endPoint y: 292, distance: 5.6
click at [701, 292] on button "Apply" at bounding box center [706, 296] width 35 height 18
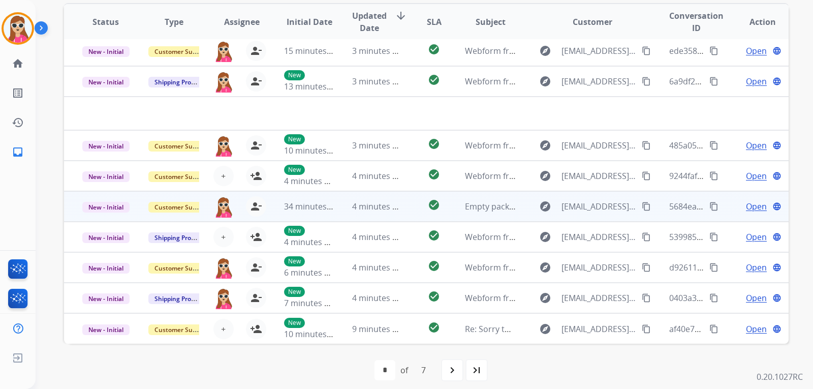
scroll to position [263, 0]
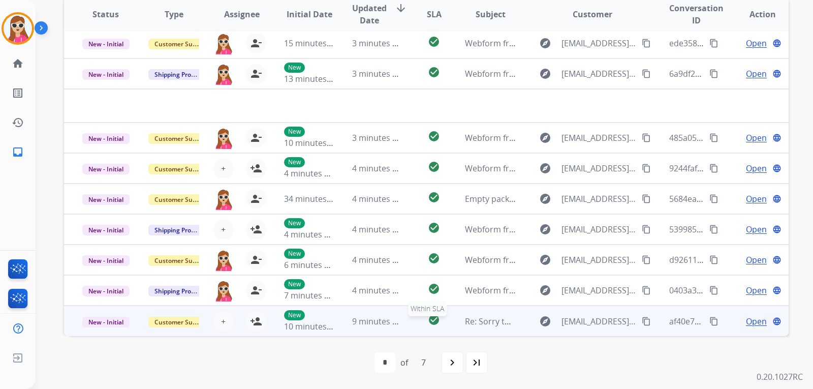
click at [422, 323] on div "check_circle" at bounding box center [434, 321] width 28 height 15
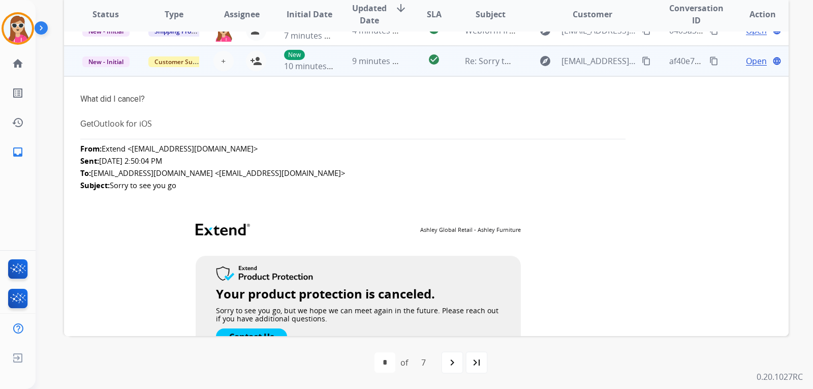
scroll to position [274, 0]
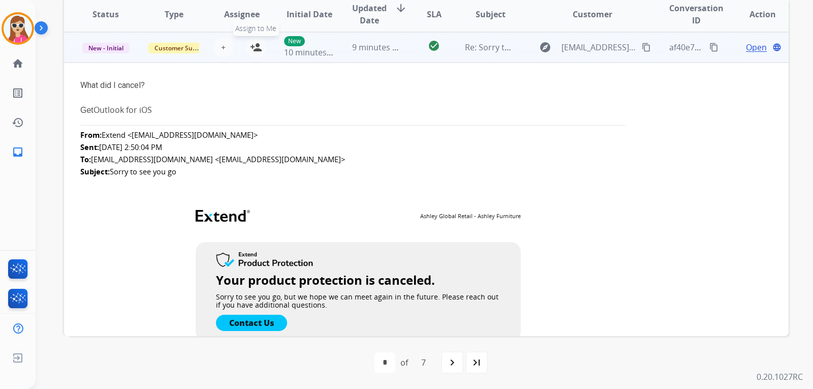
click at [260, 44] on mat-icon "person_add" at bounding box center [256, 47] width 12 height 12
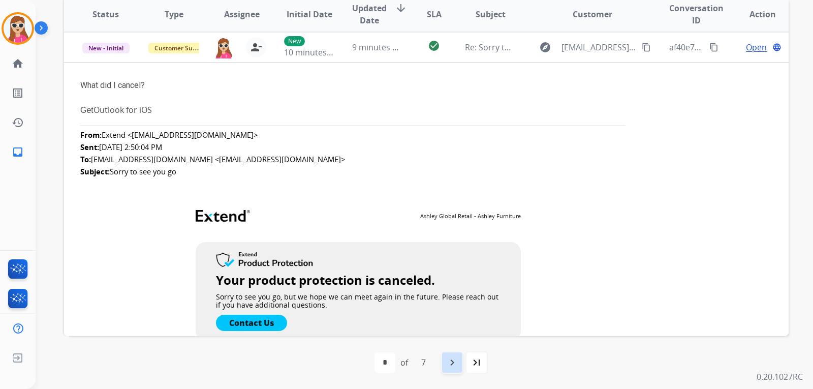
click at [462, 362] on div "navigate_next" at bounding box center [452, 362] width 22 height 22
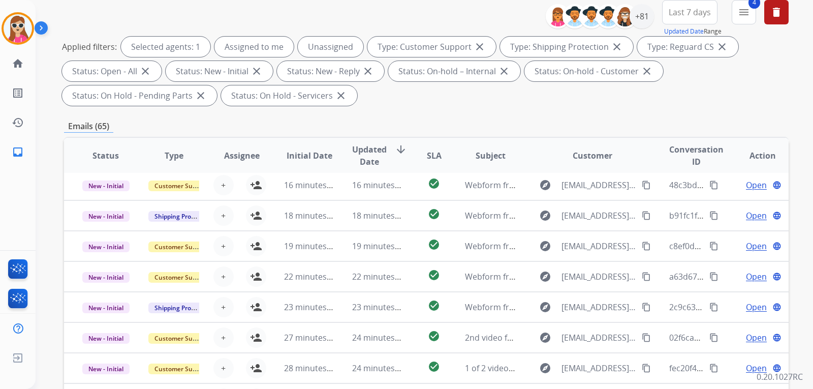
scroll to position [203, 0]
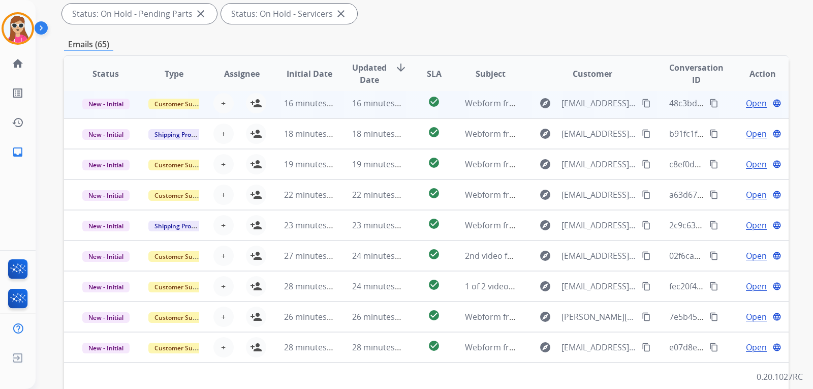
click at [415, 111] on td "check_circle" at bounding box center [426, 103] width 45 height 30
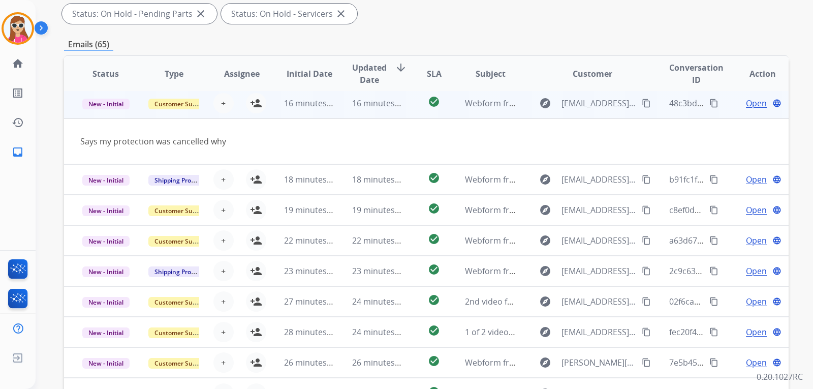
scroll to position [30, 0]
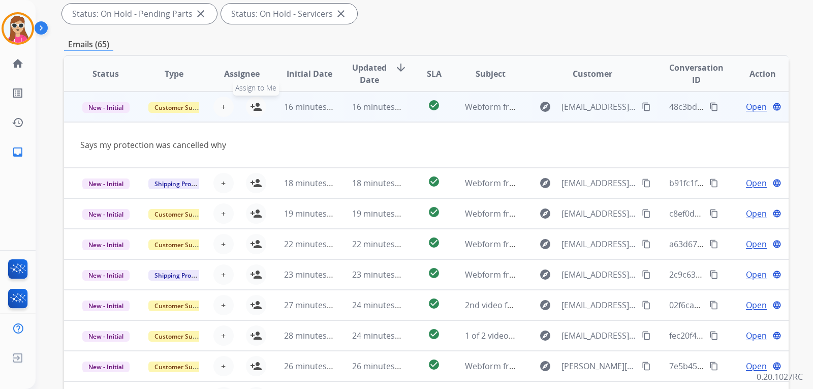
click at [252, 109] on mat-icon "person_add" at bounding box center [256, 107] width 12 height 12
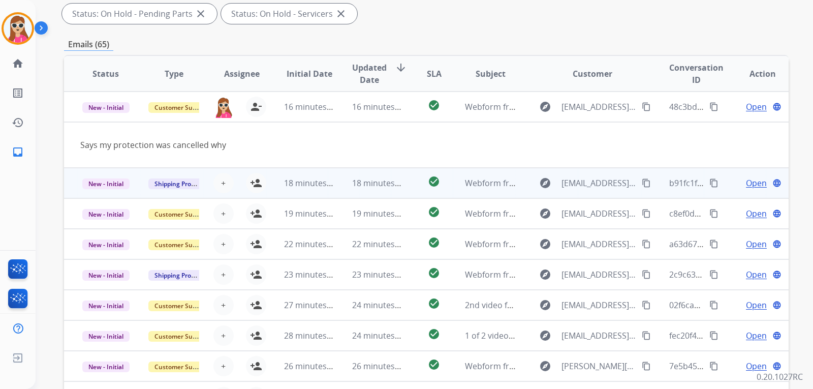
click at [275, 184] on td "18 minutes ago" at bounding box center [302, 183] width 68 height 30
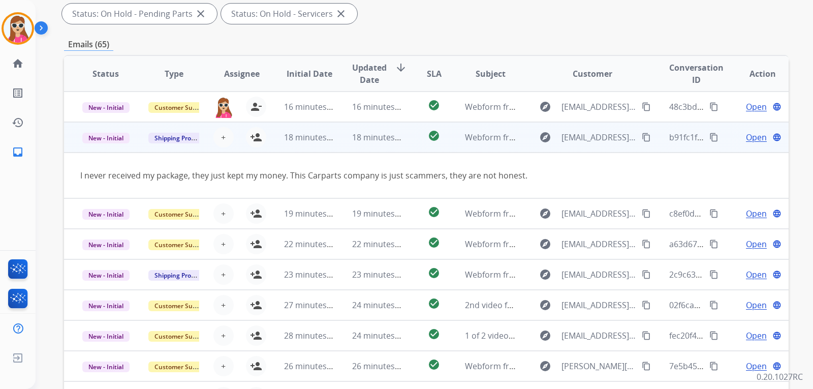
scroll to position [47, 0]
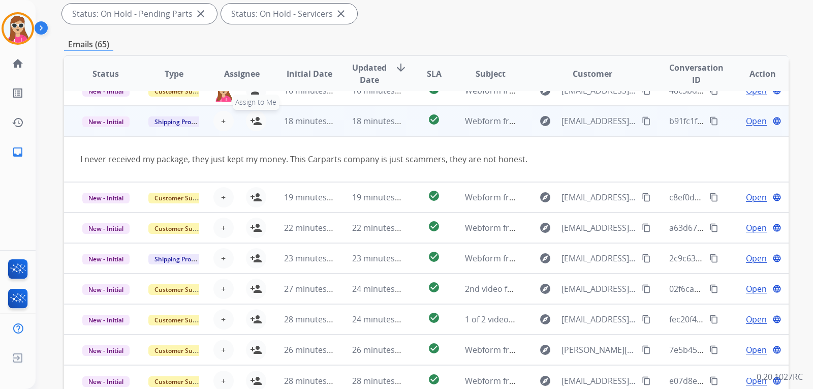
click at [260, 124] on button "person_add Assign to Me" at bounding box center [256, 121] width 20 height 20
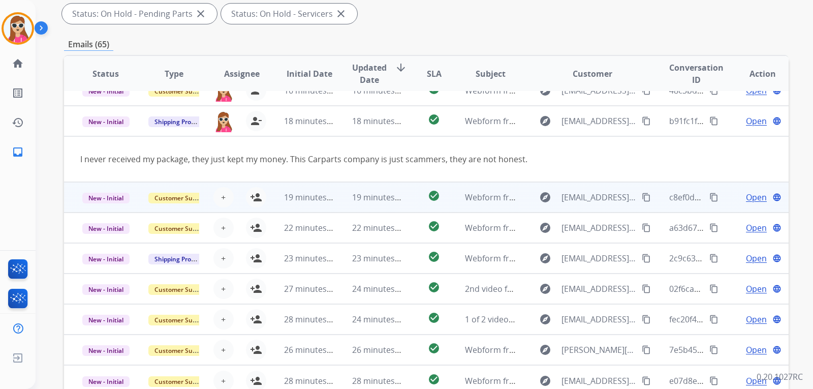
click at [272, 198] on td "19 minutes ago" at bounding box center [302, 197] width 68 height 30
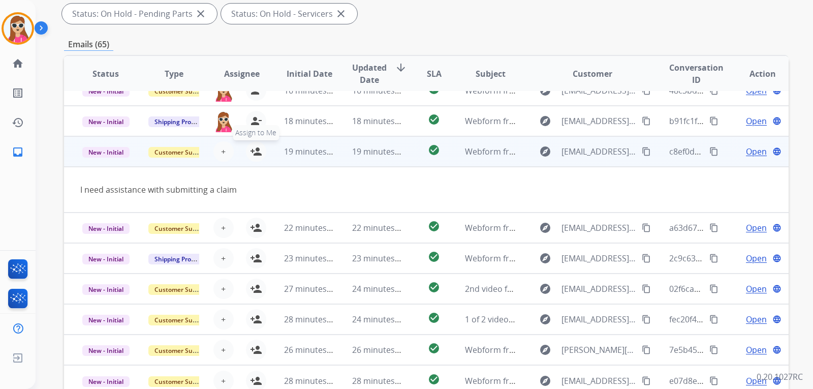
click at [255, 158] on button "person_add Assign to Me" at bounding box center [256, 151] width 20 height 20
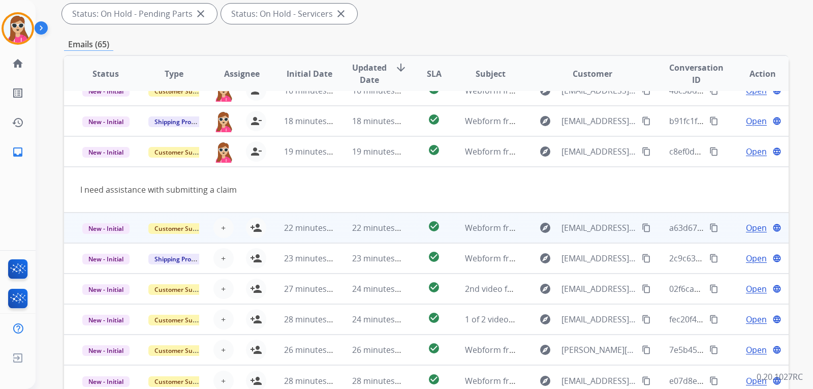
click at [269, 221] on td "22 minutes ago" at bounding box center [302, 227] width 68 height 30
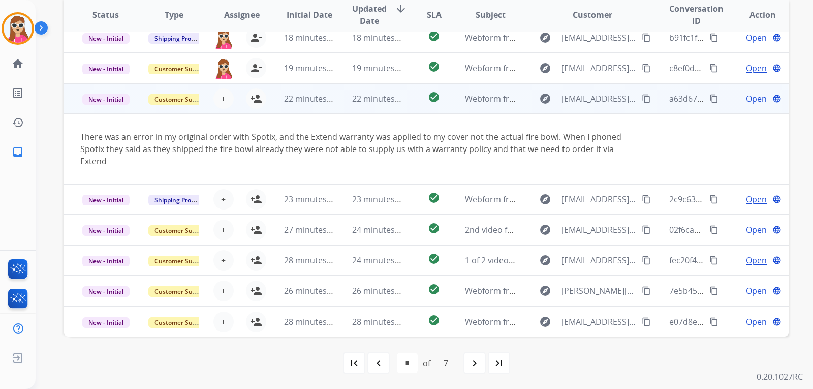
scroll to position [263, 0]
click at [262, 100] on button "person_add Assign to Me" at bounding box center [256, 98] width 20 height 20
click at [256, 103] on mat-icon "person_remove" at bounding box center [256, 98] width 12 height 12
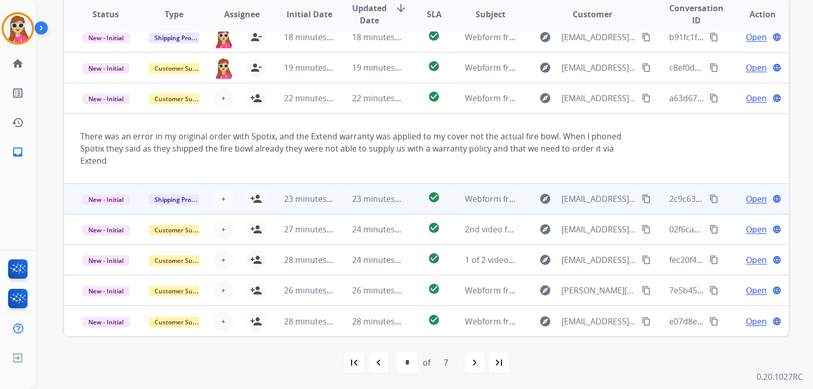
click at [279, 195] on td "23 minutes ago" at bounding box center [302, 199] width 68 height 30
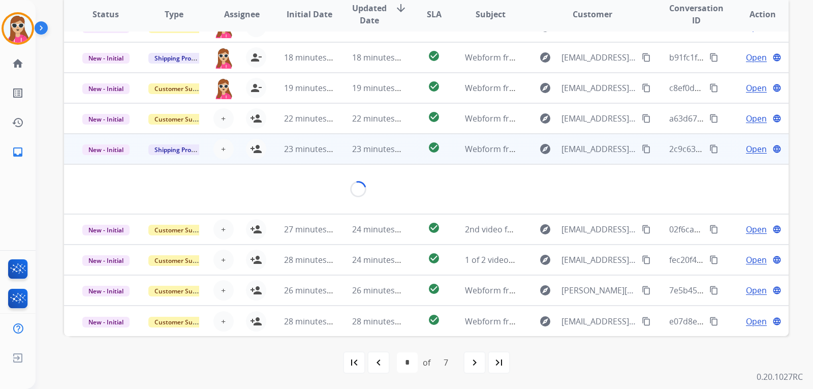
scroll to position [47, 0]
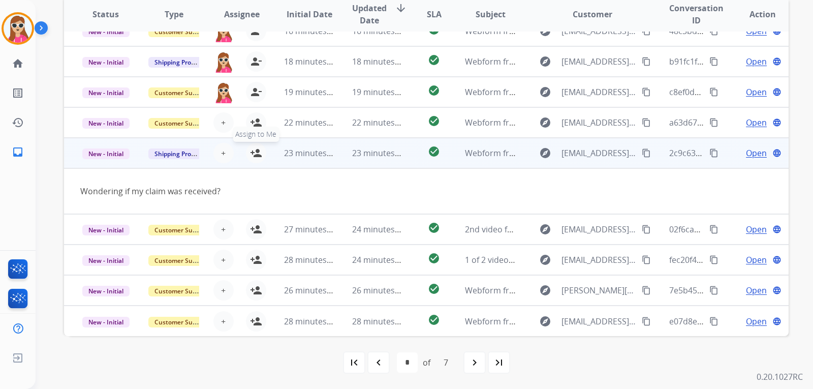
click at [260, 158] on mat-icon "person_add" at bounding box center [256, 153] width 12 height 12
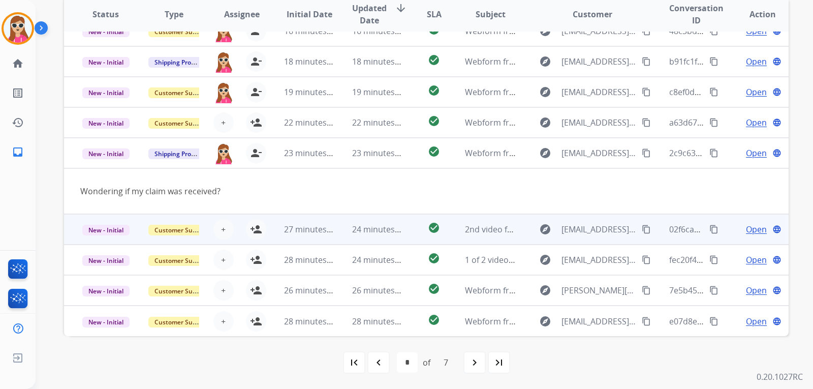
click at [276, 231] on td "27 minutes ago" at bounding box center [302, 229] width 68 height 30
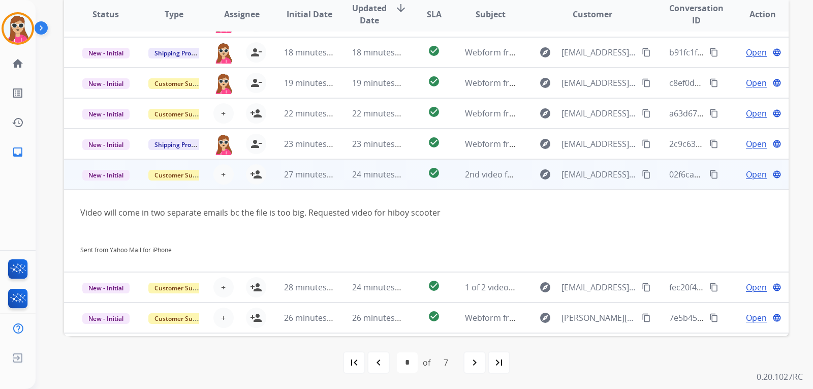
scroll to position [33, 0]
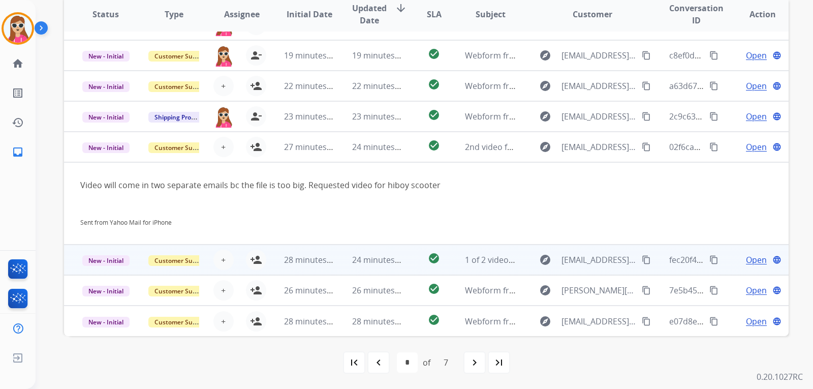
click at [271, 253] on td "28 minutes ago" at bounding box center [302, 259] width 68 height 30
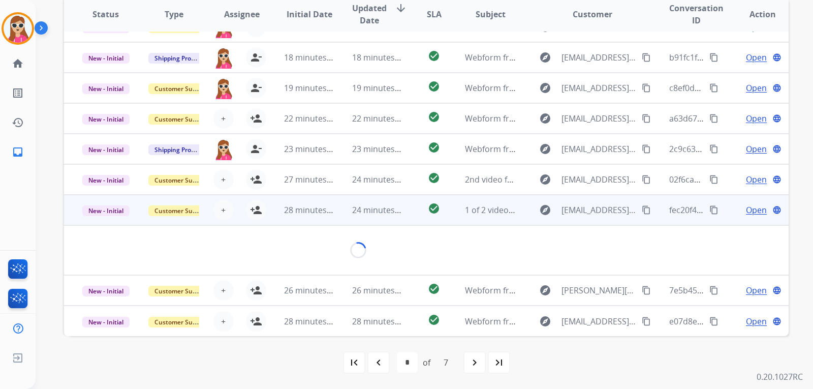
scroll to position [83, 0]
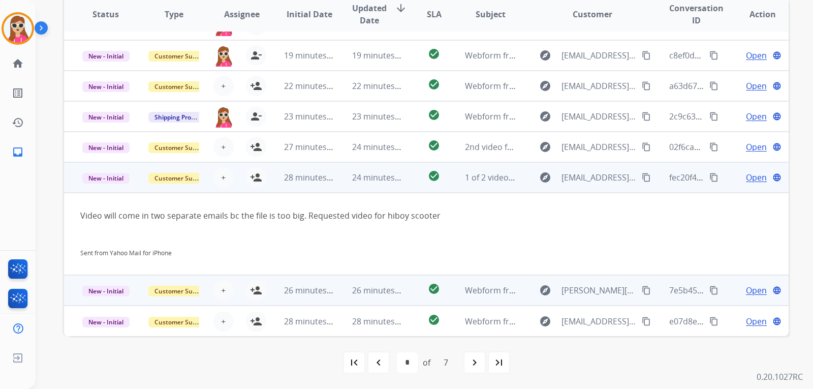
click at [268, 291] on td "26 minutes ago" at bounding box center [302, 290] width 68 height 30
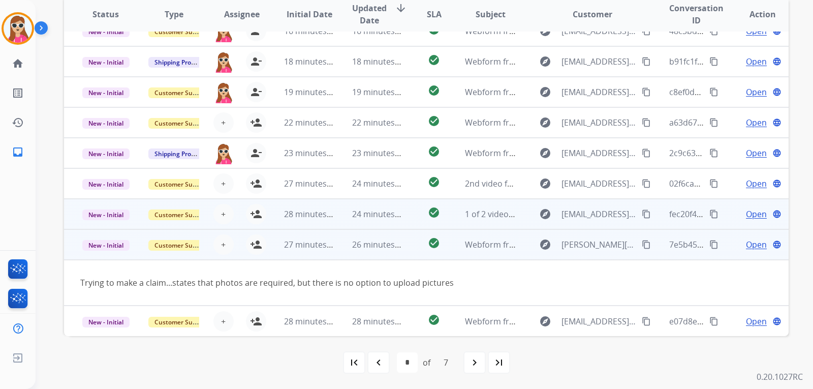
scroll to position [47, 0]
click at [259, 244] on mat-icon "person_add" at bounding box center [256, 244] width 12 height 12
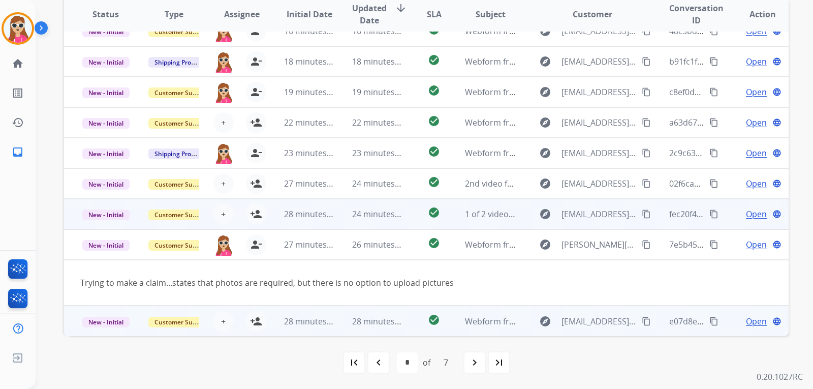
click at [272, 316] on td "28 minutes ago" at bounding box center [302, 320] width 68 height 30
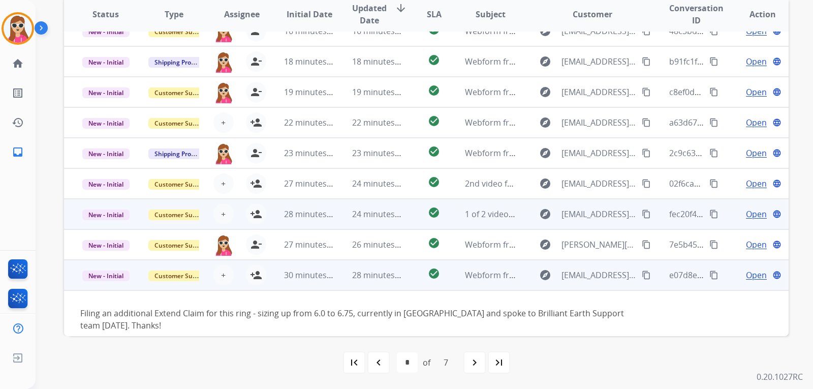
scroll to position [46, 0]
click at [255, 280] on mat-icon "person_add" at bounding box center [256, 275] width 12 height 12
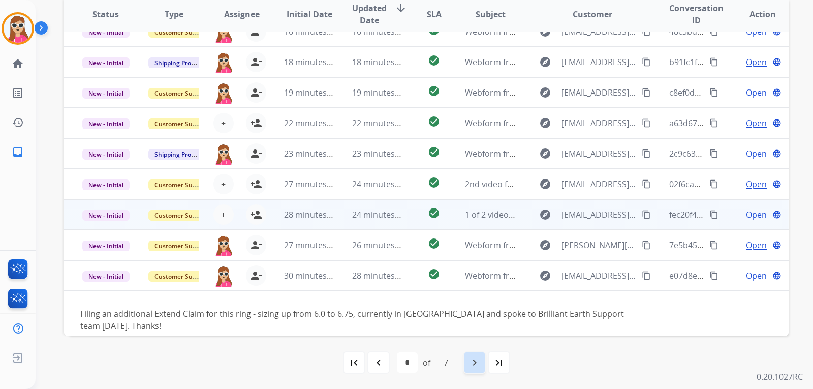
click at [476, 368] on mat-icon "navigate_next" at bounding box center [475, 362] width 12 height 12
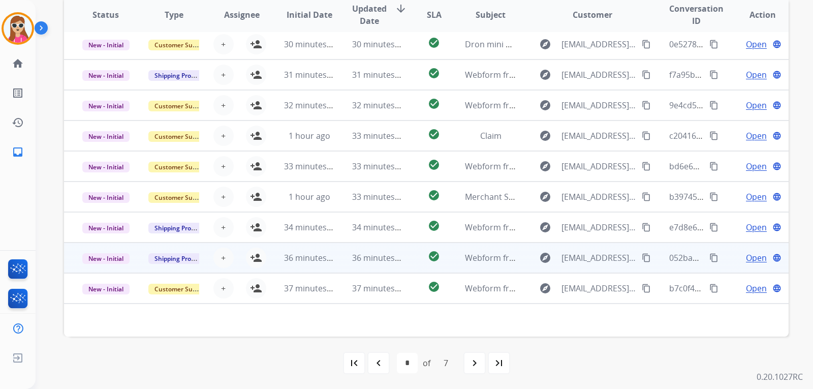
scroll to position [263, 0]
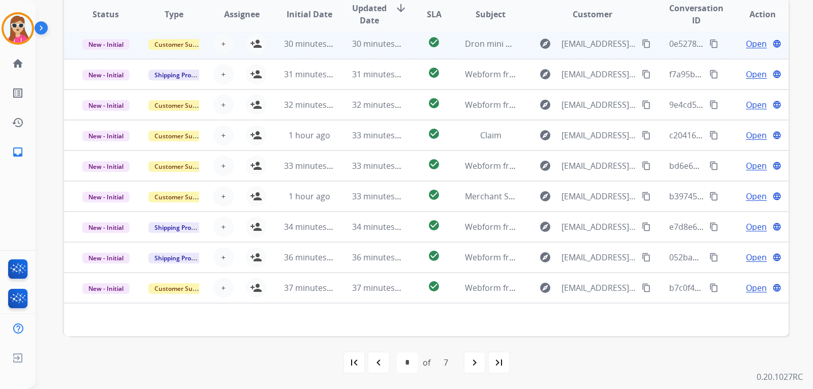
click at [412, 45] on td "check_circle" at bounding box center [426, 43] width 45 height 30
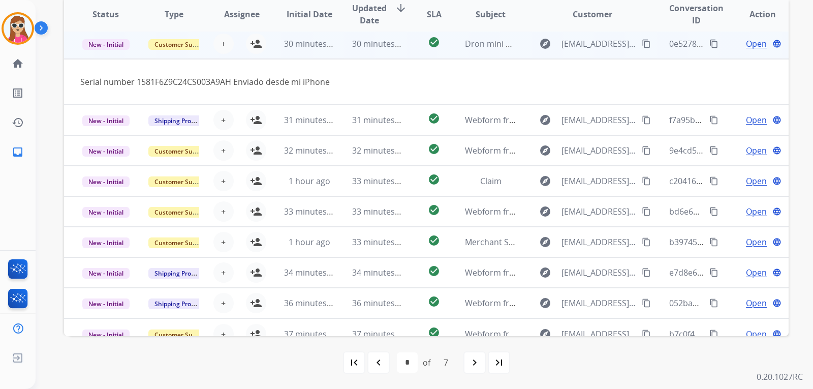
scroll to position [30, 0]
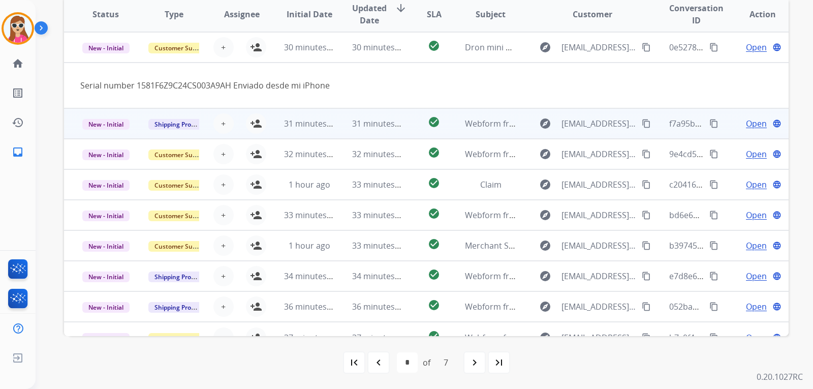
click at [406, 125] on td "check_circle" at bounding box center [426, 123] width 45 height 30
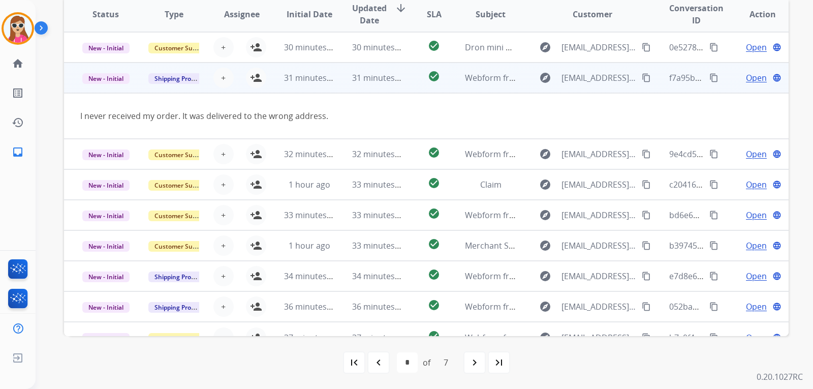
scroll to position [47, 0]
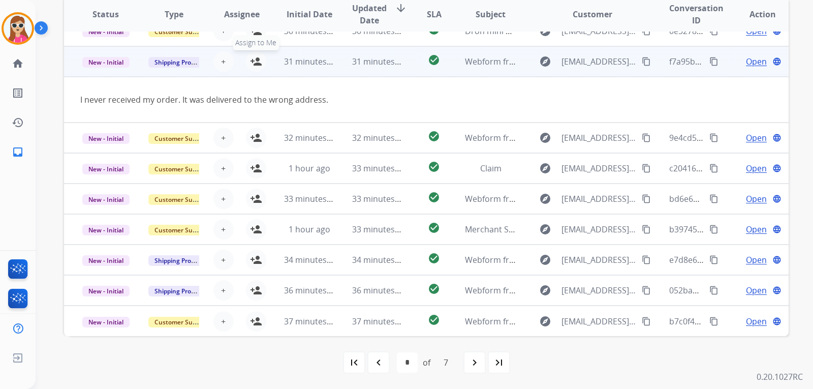
click at [261, 64] on button "person_add Assign to Me" at bounding box center [256, 61] width 20 height 20
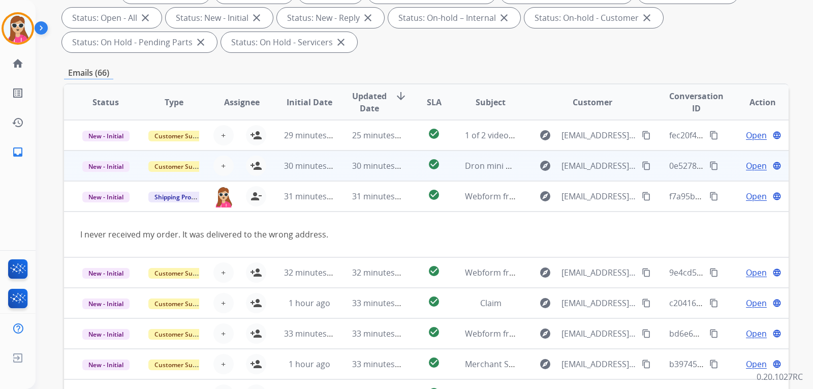
scroll to position [59, 0]
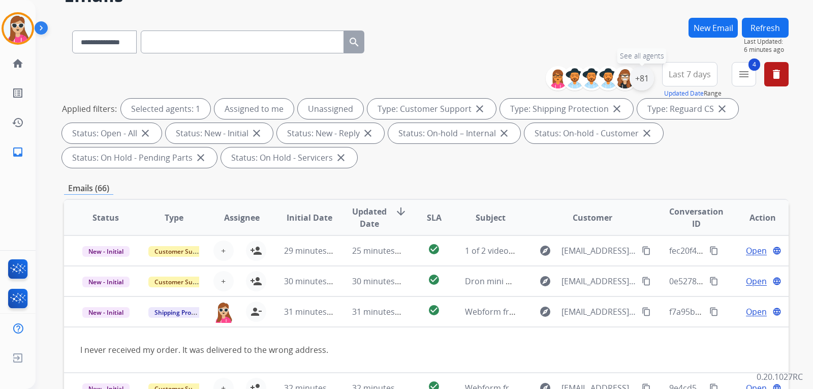
click at [646, 78] on div "+81" at bounding box center [642, 78] width 24 height 24
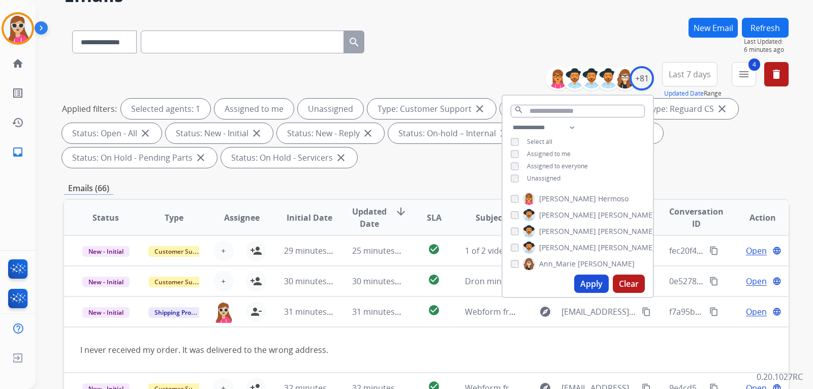
click at [541, 174] on span "Unassigned" at bounding box center [544, 178] width 34 height 9
click at [588, 283] on button "Apply" at bounding box center [591, 283] width 35 height 18
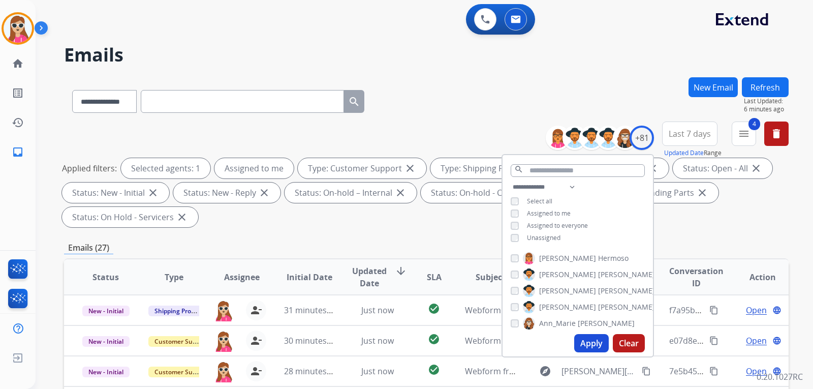
click at [412, 244] on div "Emails (27)" at bounding box center [426, 247] width 725 height 13
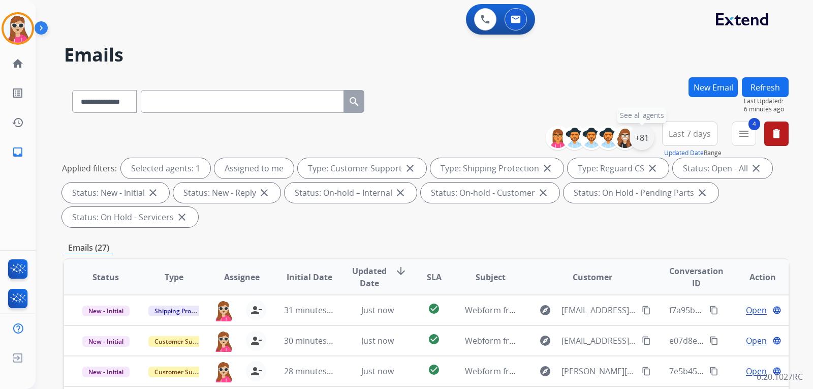
click at [635, 138] on div "+81" at bounding box center [642, 138] width 24 height 24
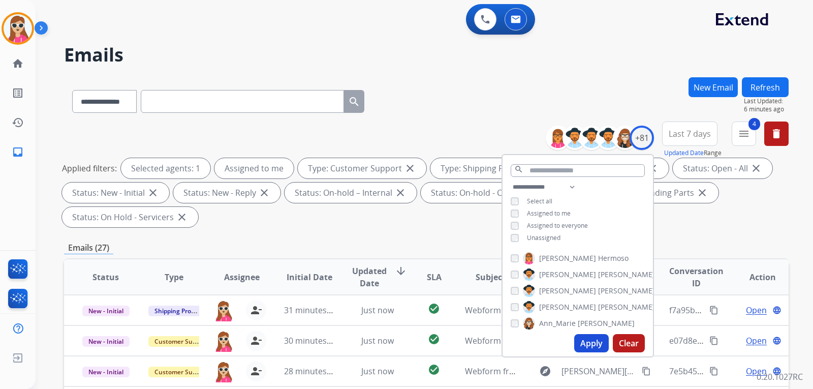
click at [534, 229] on div "**********" at bounding box center [578, 213] width 150 height 65
click at [535, 236] on span "Unassigned" at bounding box center [544, 237] width 34 height 9
drag, startPoint x: 589, startPoint y: 341, endPoint x: 585, endPoint y: 329, distance: 12.6
click at [589, 341] on button "Apply" at bounding box center [591, 343] width 35 height 18
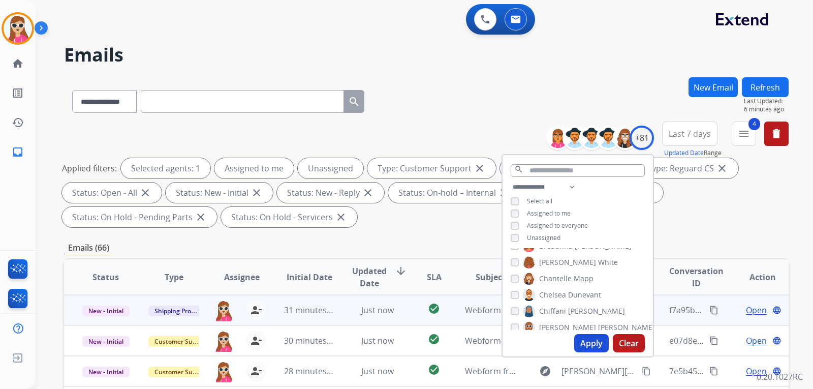
scroll to position [203, 0]
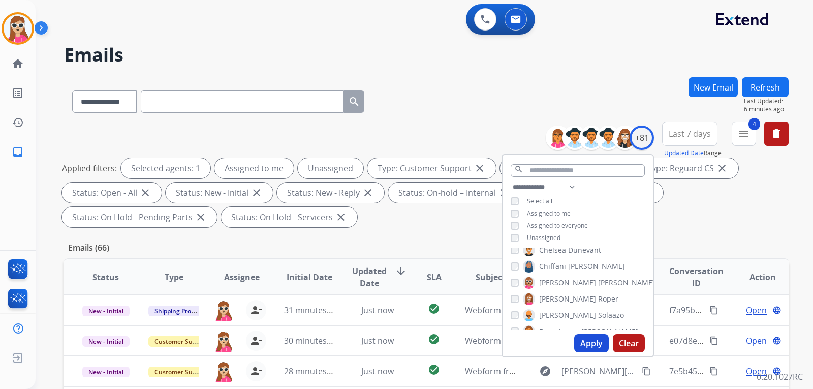
click at [409, 214] on div "Applied filters: Selected agents: 1 Assigned to me Unassigned Type: Customer Su…" at bounding box center [424, 192] width 725 height 69
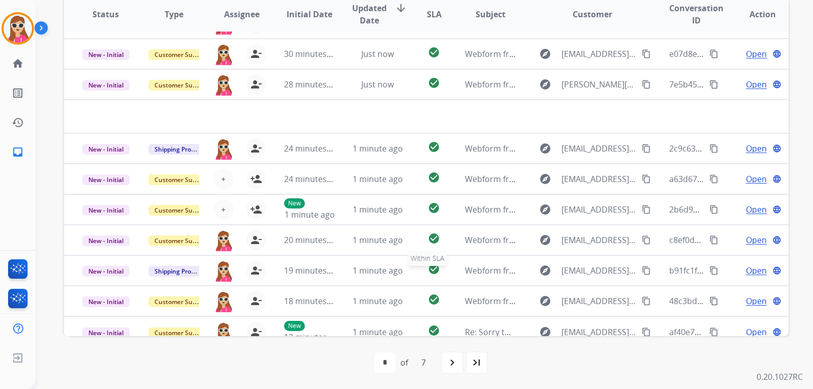
scroll to position [35, 0]
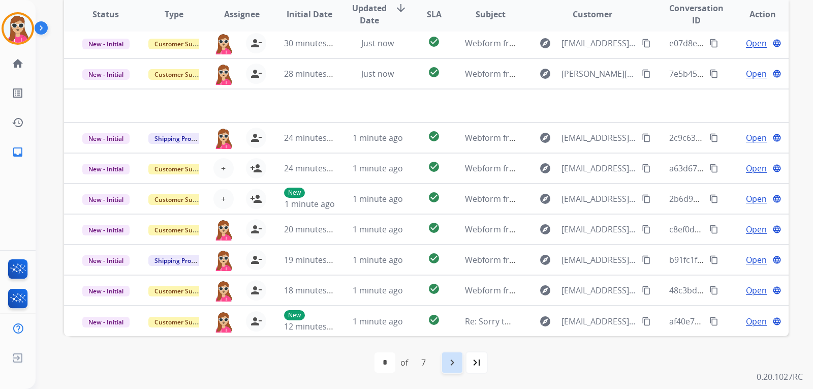
click at [446, 356] on div "navigate_next" at bounding box center [452, 362] width 22 height 22
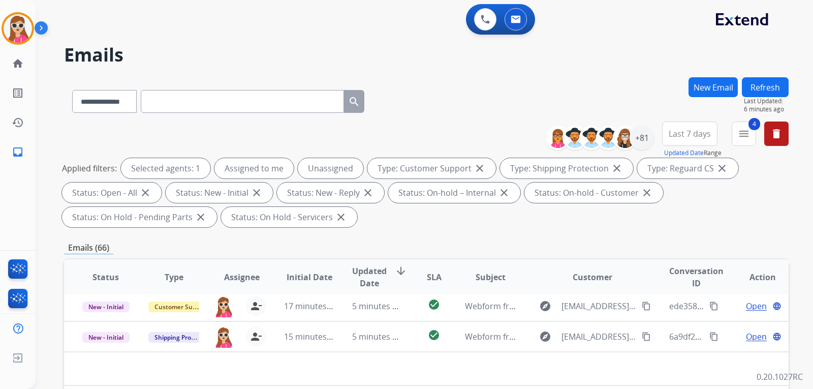
scroll to position [263, 0]
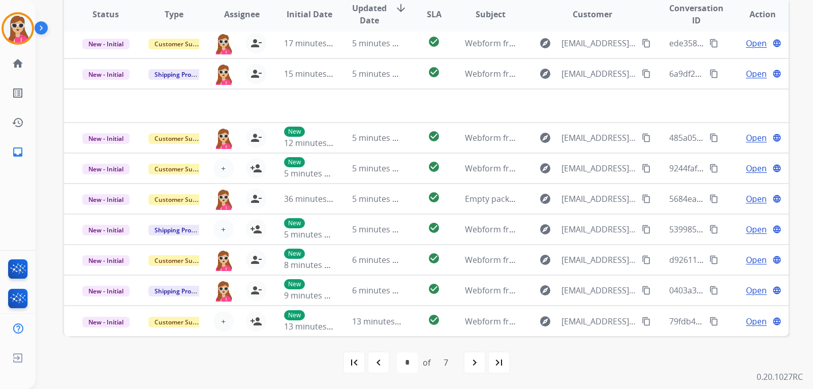
click at [453, 363] on div "7" at bounding box center [446, 362] width 21 height 20
click at [468, 365] on div "navigate_next" at bounding box center [475, 362] width 22 height 22
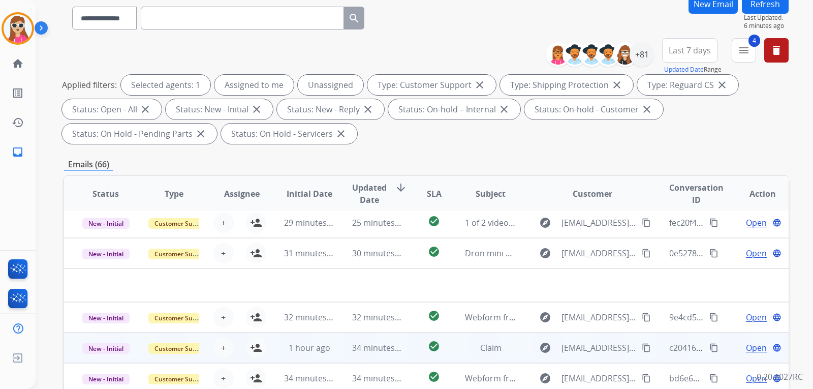
scroll to position [152, 0]
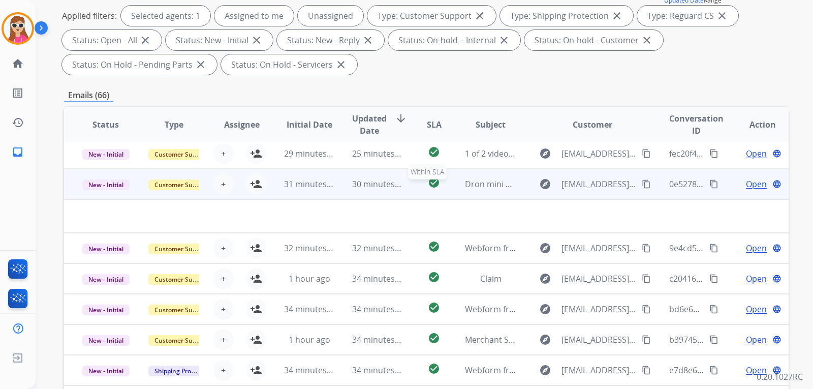
click at [420, 191] on div "check_circle" at bounding box center [434, 183] width 28 height 15
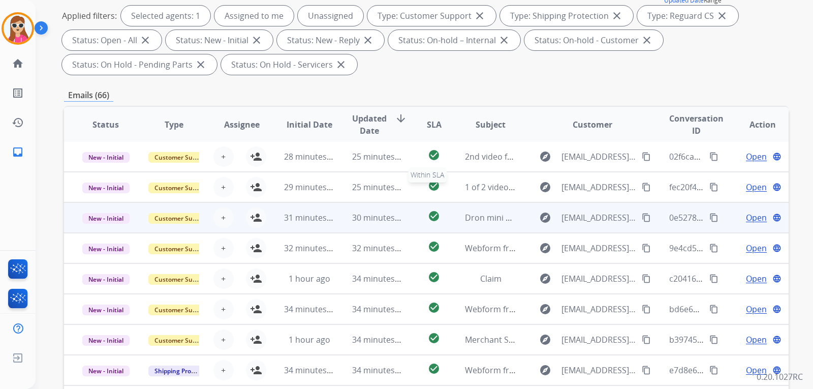
scroll to position [1, 0]
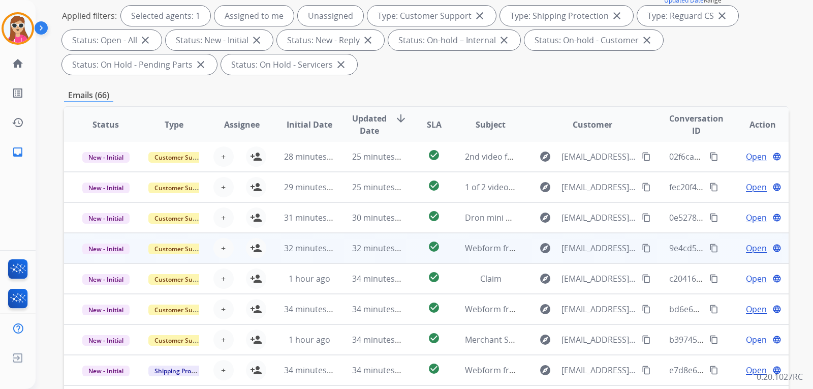
click at [413, 254] on td "check_circle" at bounding box center [426, 248] width 45 height 30
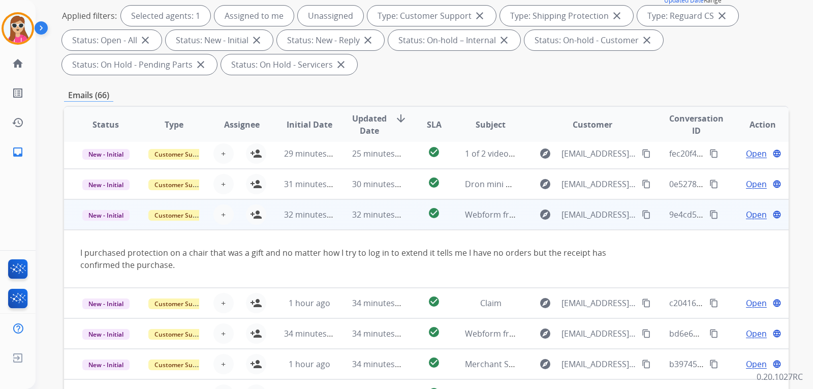
scroll to position [59, 0]
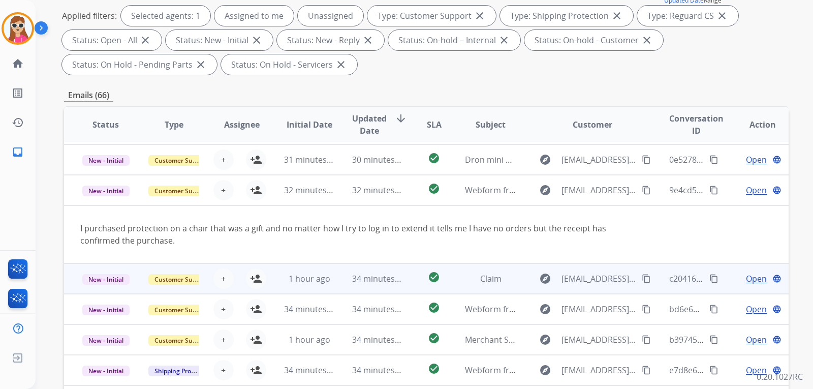
click at [407, 280] on td "check_circle" at bounding box center [426, 278] width 45 height 30
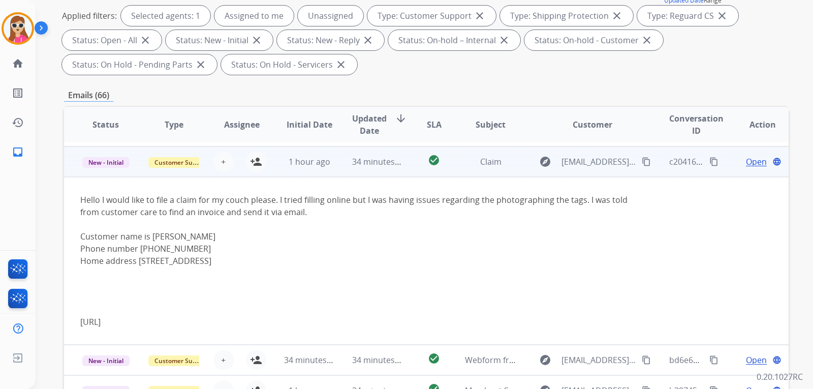
scroll to position [122, 0]
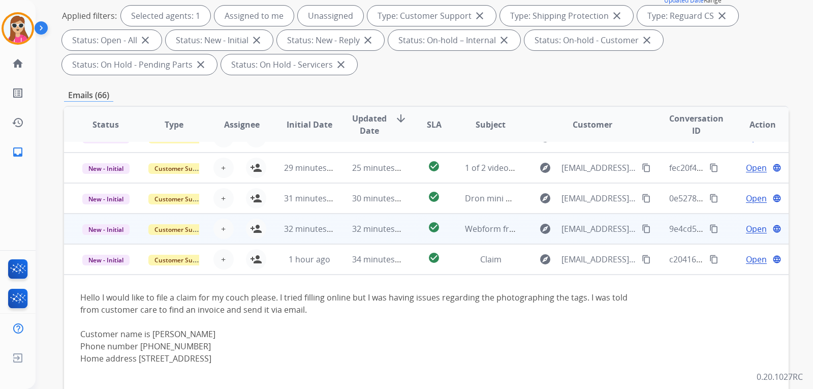
click at [406, 236] on td "check_circle" at bounding box center [426, 228] width 45 height 30
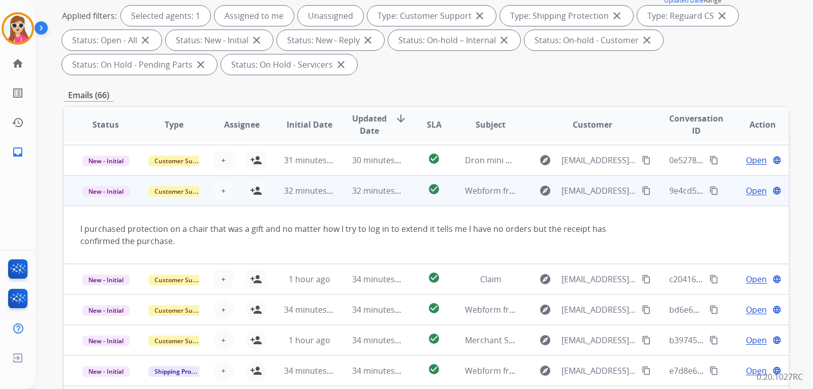
scroll to position [59, 0]
click at [248, 185] on button "person_add Assign to Me" at bounding box center [256, 190] width 20 height 20
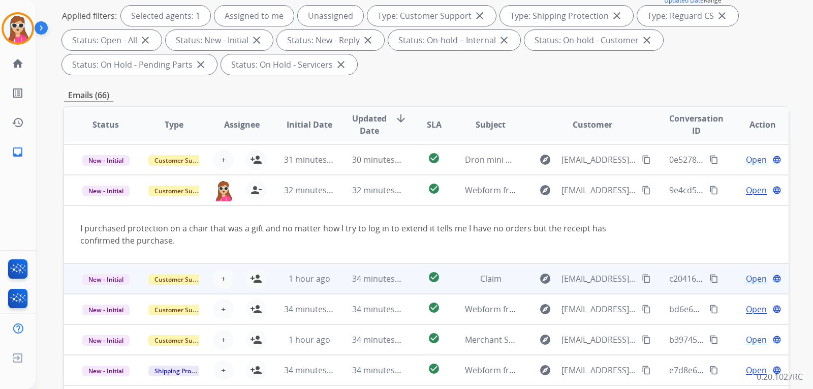
click at [408, 281] on td "check_circle" at bounding box center [426, 278] width 45 height 30
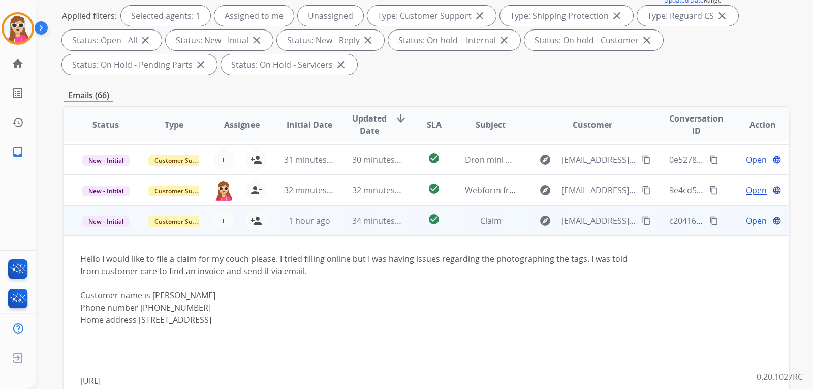
scroll to position [122, 0]
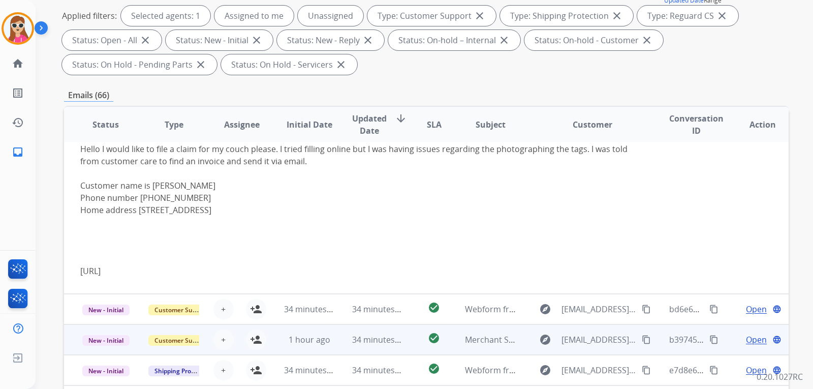
click at [404, 324] on td "check_circle" at bounding box center [426, 339] width 45 height 30
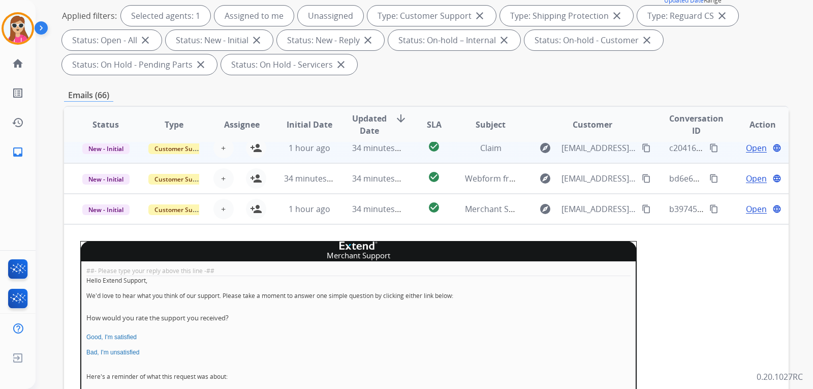
scroll to position [25, 0]
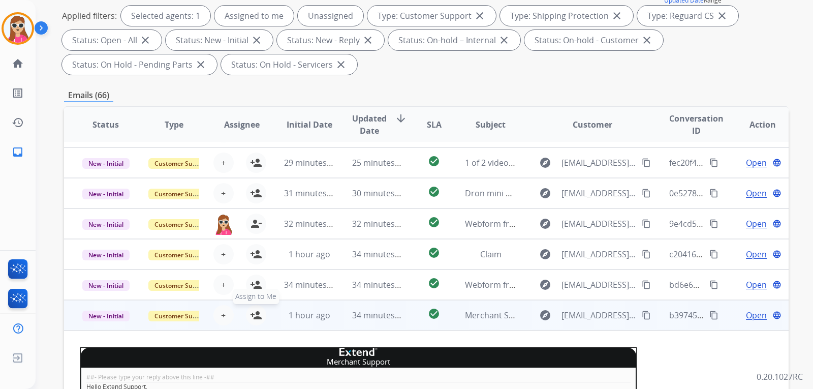
click at [259, 312] on mat-icon "person_add" at bounding box center [256, 315] width 12 height 12
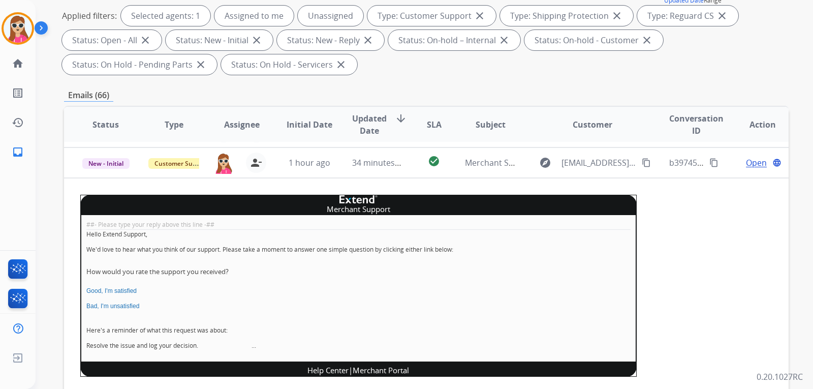
scroll to position [229, 0]
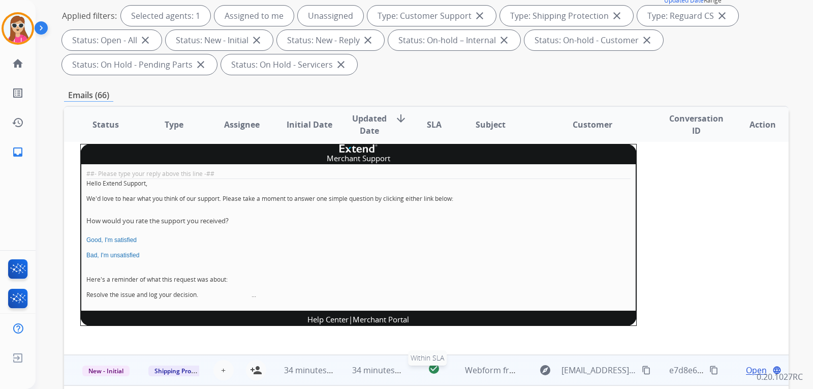
click at [412, 371] on td "check_circle Within SLA" at bounding box center [426, 370] width 45 height 30
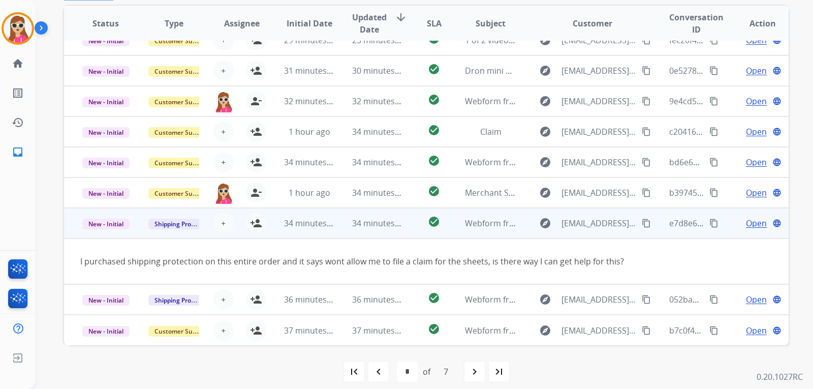
scroll to position [263, 0]
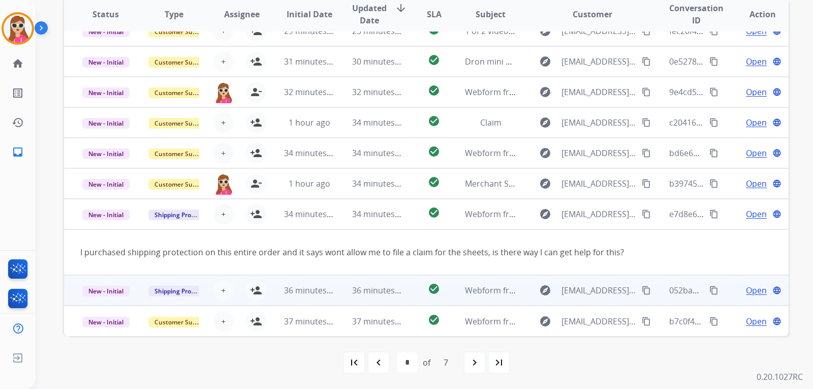
click at [410, 300] on td "check_circle" at bounding box center [426, 290] width 45 height 30
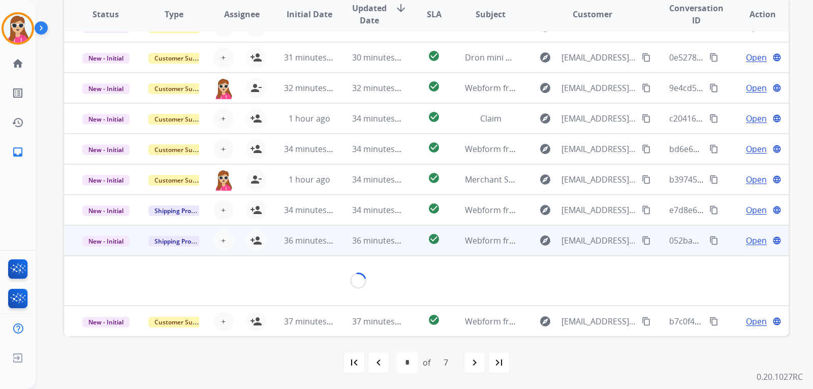
scroll to position [47, 0]
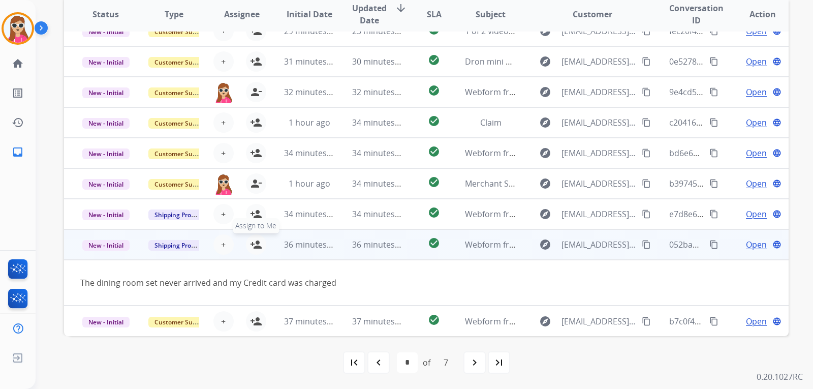
click at [259, 242] on mat-icon "person_add" at bounding box center [256, 244] width 12 height 12
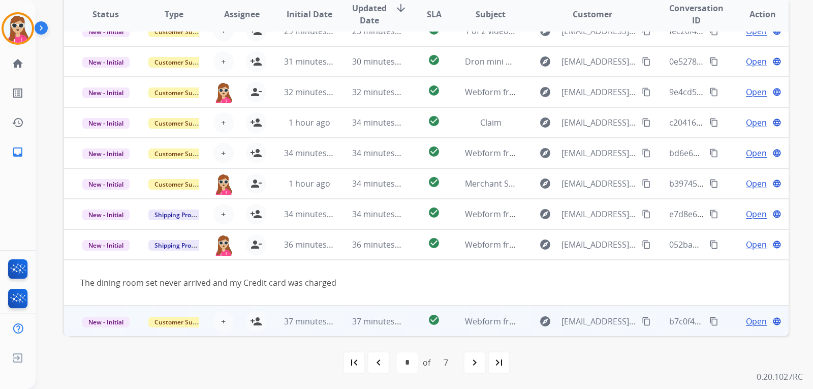
click at [404, 326] on td "check_circle" at bounding box center [426, 320] width 45 height 30
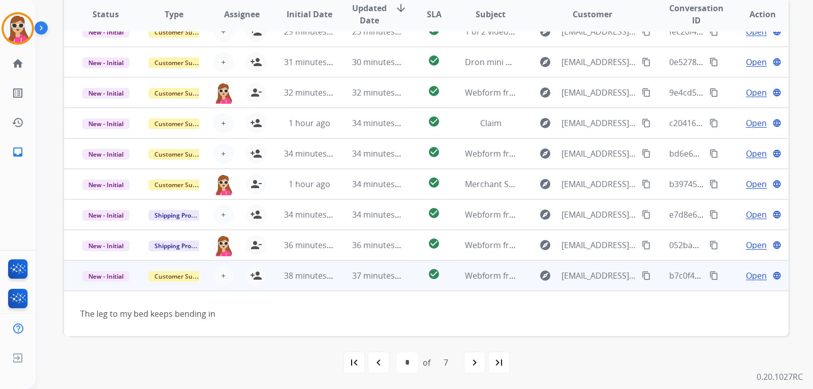
scroll to position [46, 0]
click at [261, 274] on button "person_add Assign to Me" at bounding box center [256, 275] width 20 height 20
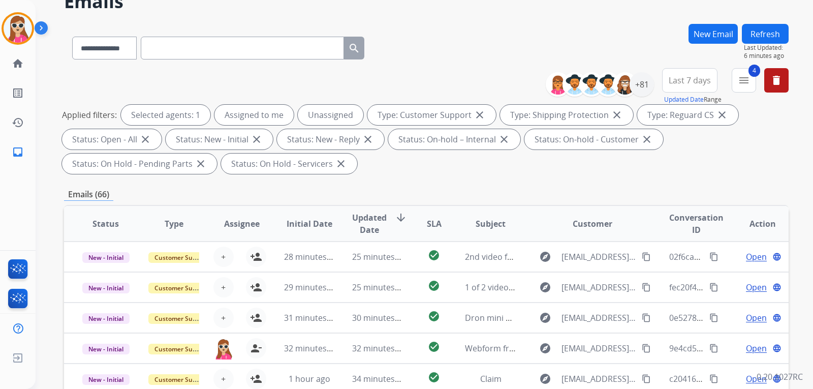
scroll to position [9, 0]
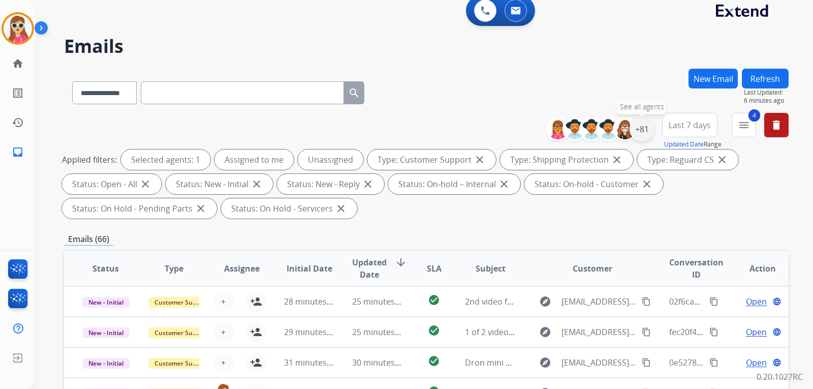
click at [641, 137] on div "+81" at bounding box center [642, 129] width 24 height 24
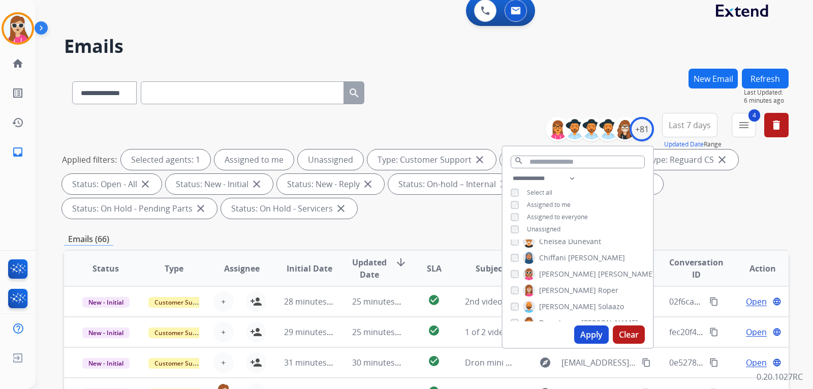
click at [559, 225] on div "**********" at bounding box center [578, 204] width 150 height 65
click at [548, 223] on div "**********" at bounding box center [578, 204] width 150 height 65
click at [547, 226] on span "Unassigned" at bounding box center [544, 229] width 34 height 9
click at [578, 324] on div "Apply Clear" at bounding box center [578, 334] width 150 height 26
click at [583, 333] on button "Apply" at bounding box center [591, 334] width 35 height 18
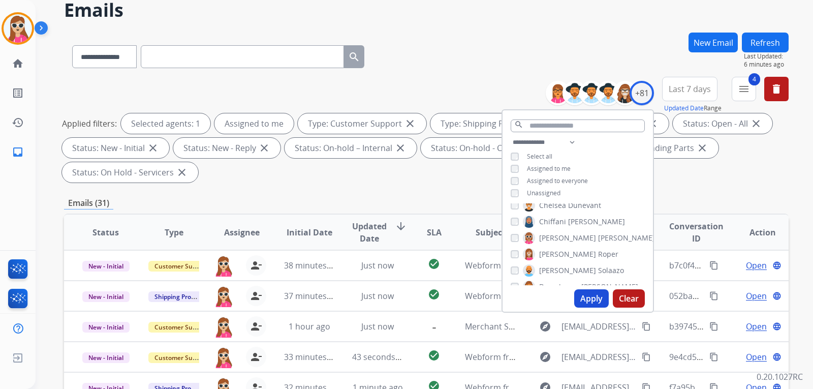
scroll to position [51, 0]
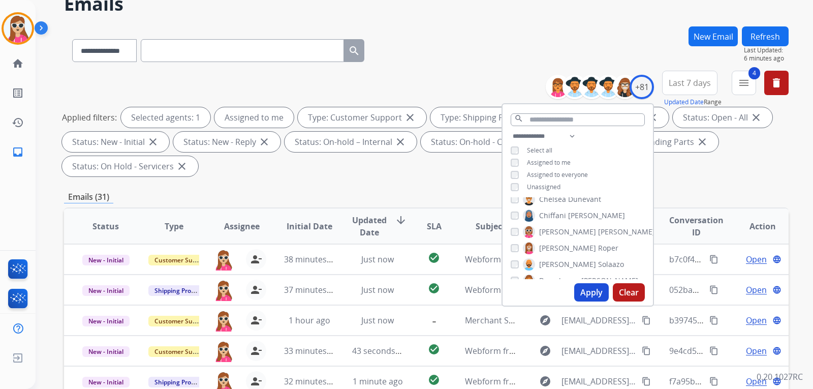
click at [675, 190] on div "**********" at bounding box center [426, 313] width 725 height 574
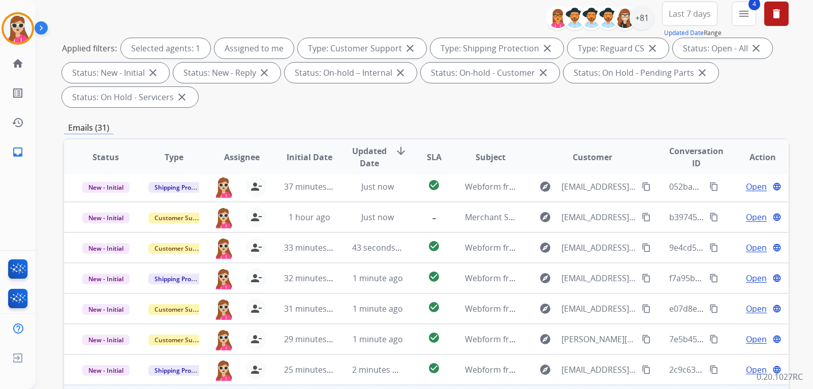
scroll to position [263, 0]
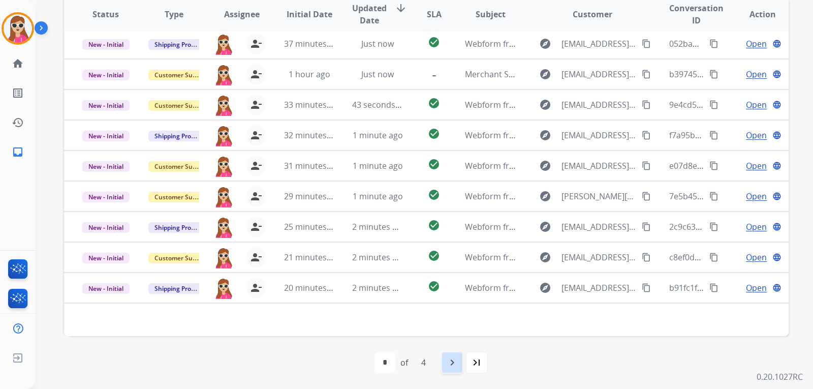
click at [445, 363] on div "navigate_next" at bounding box center [452, 362] width 22 height 22
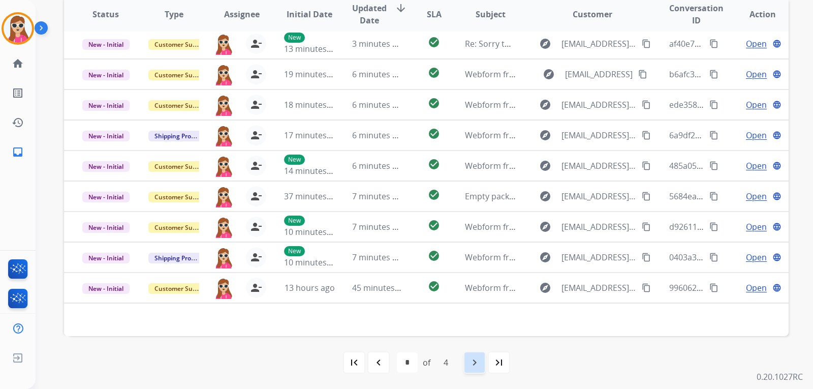
click at [464, 360] on div "navigate_next" at bounding box center [475, 362] width 22 height 22
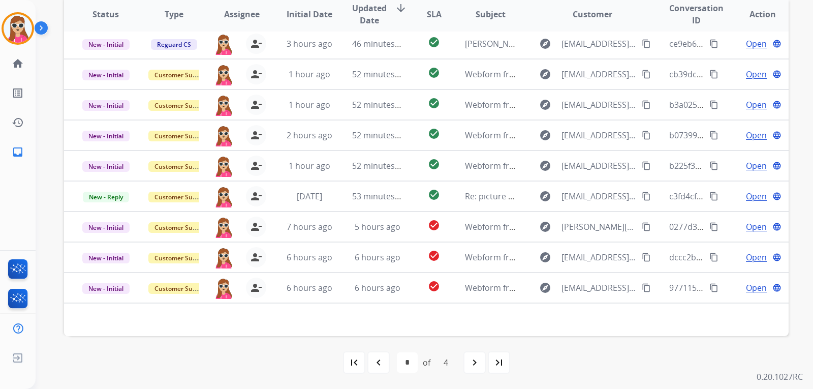
click at [462, 365] on div "first_page navigate_before * * * * of 4 navigate_next last_page" at bounding box center [426, 362] width 725 height 20
click at [465, 361] on div "navigate_next" at bounding box center [475, 362] width 22 height 22
select select "*"
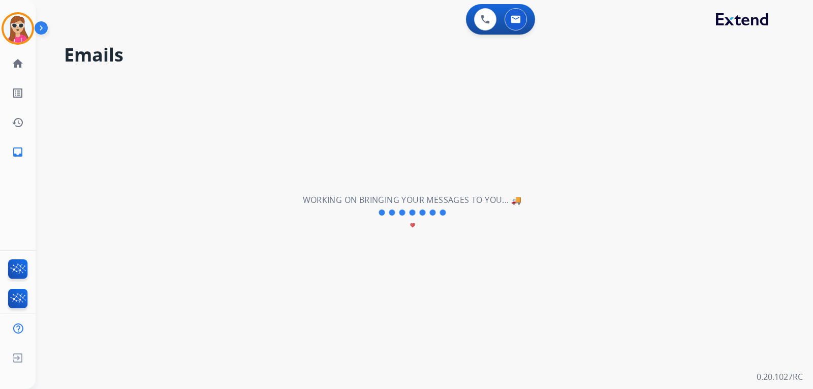
scroll to position [0, 0]
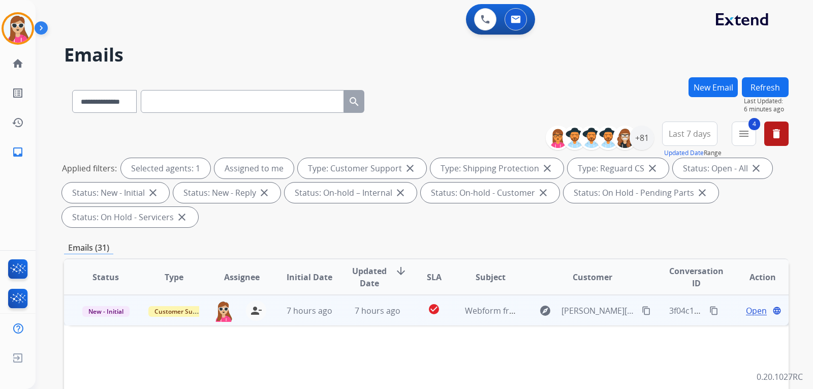
click at [746, 312] on span "Open" at bounding box center [756, 310] width 21 height 12
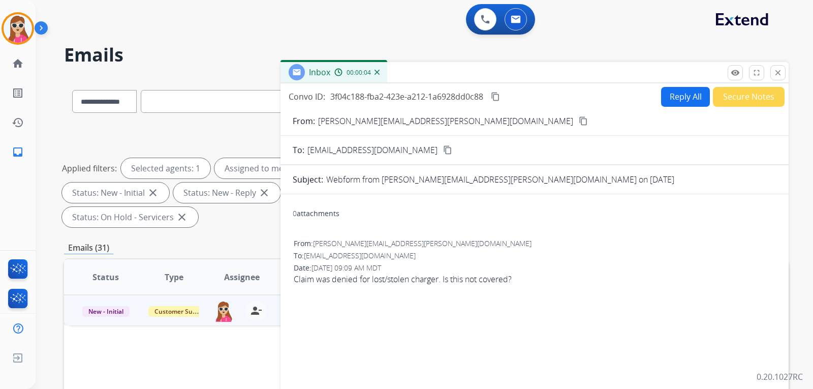
click at [443, 148] on mat-icon "content_copy" at bounding box center [447, 149] width 9 height 9
click at [579, 124] on mat-icon "content_copy" at bounding box center [583, 120] width 9 height 9
click at [686, 95] on button "Reply All" at bounding box center [685, 97] width 49 height 20
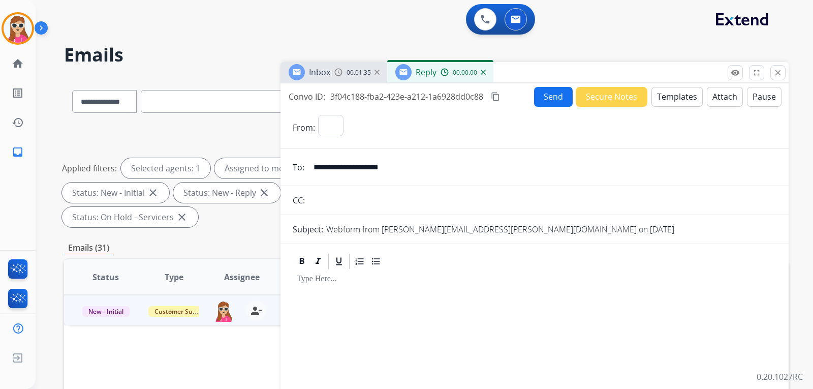
select select "**********"
click at [653, 97] on button "Templates" at bounding box center [677, 97] width 51 height 20
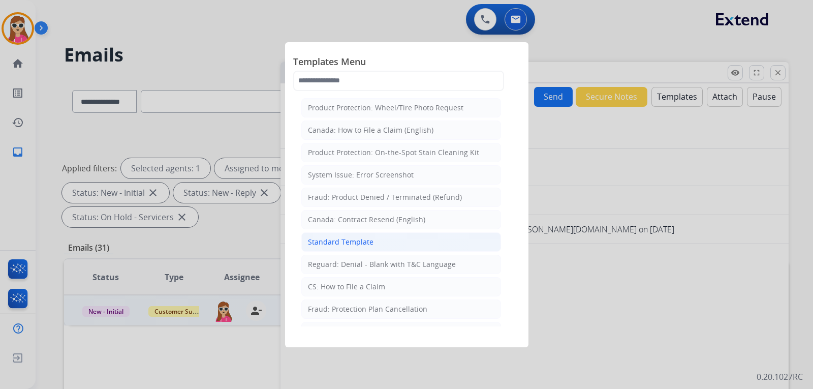
click at [356, 239] on div "Standard Template" at bounding box center [341, 242] width 66 height 10
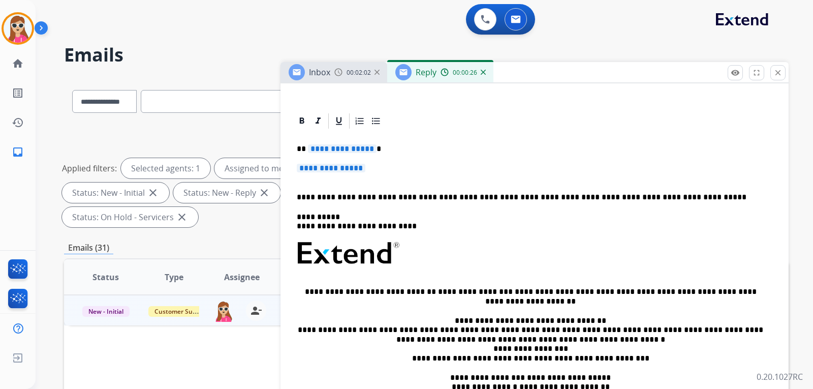
scroll to position [205, 0]
drag, startPoint x: 311, startPoint y: 150, endPoint x: 356, endPoint y: 152, distance: 45.8
click at [356, 152] on span "**********" at bounding box center [342, 148] width 69 height 9
click at [340, 155] on div "**********" at bounding box center [535, 280] width 484 height 300
click at [359, 150] on span "**********" at bounding box center [340, 148] width 69 height 9
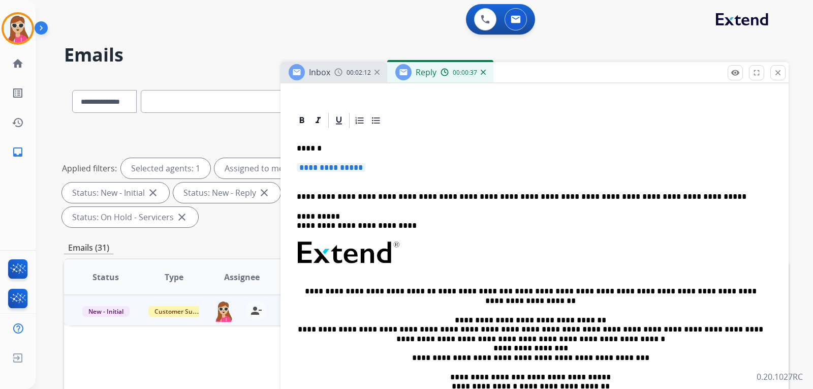
click at [340, 171] on span "**********" at bounding box center [331, 167] width 69 height 9
drag, startPoint x: 340, startPoint y: 171, endPoint x: 322, endPoint y: 174, distance: 18.1
click at [322, 174] on p "**********" at bounding box center [535, 172] width 476 height 19
click at [322, 172] on span "**********" at bounding box center [331, 167] width 69 height 9
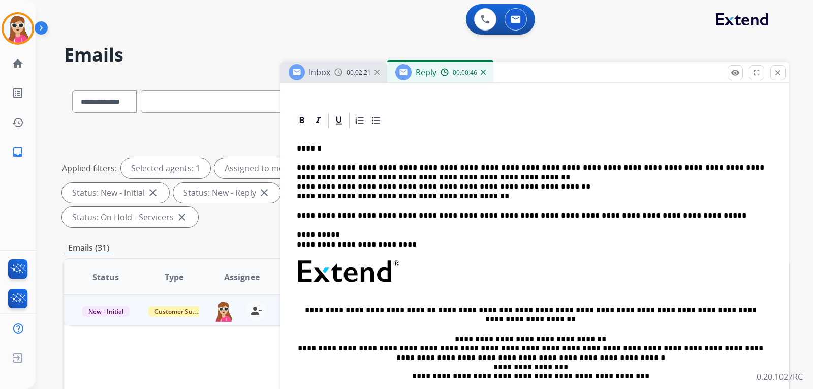
click at [448, 167] on p "**********" at bounding box center [531, 182] width 468 height 38
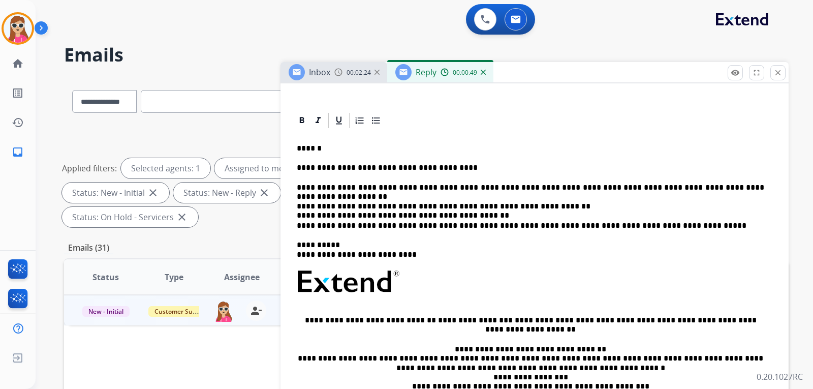
click at [298, 195] on p "**********" at bounding box center [531, 197] width 468 height 28
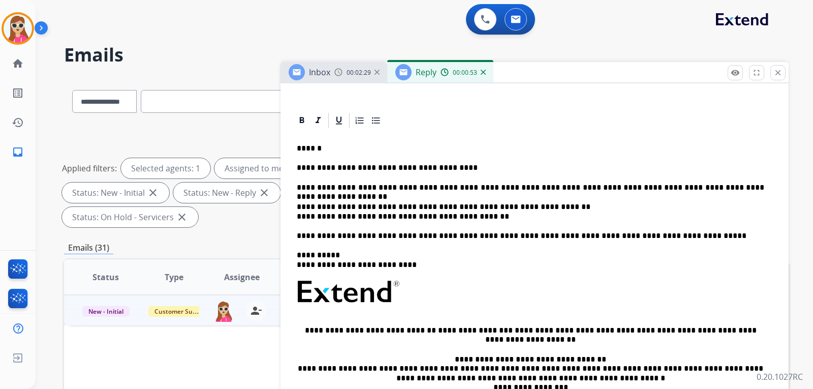
click at [296, 218] on div "**********" at bounding box center [535, 299] width 484 height 339
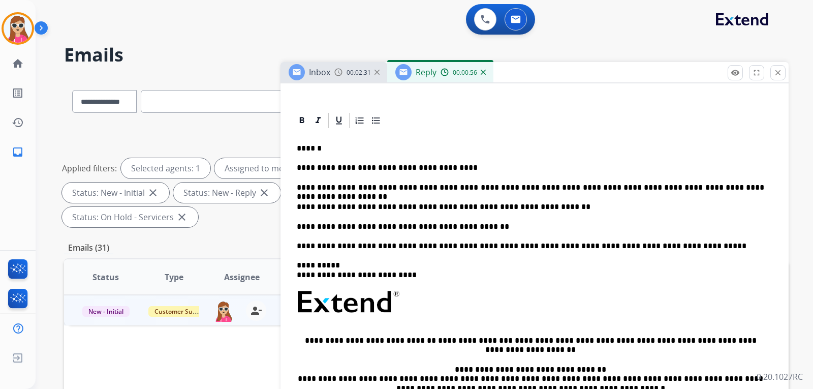
click at [530, 210] on div "**********" at bounding box center [535, 304] width 484 height 349
click at [544, 208] on p "**********" at bounding box center [531, 206] width 468 height 9
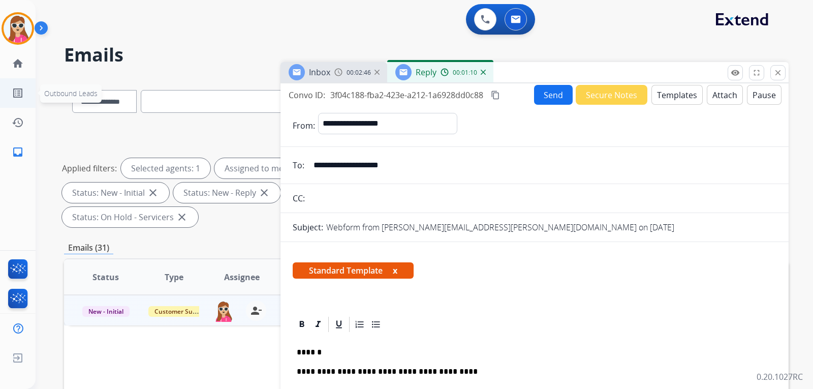
scroll to position [0, 0]
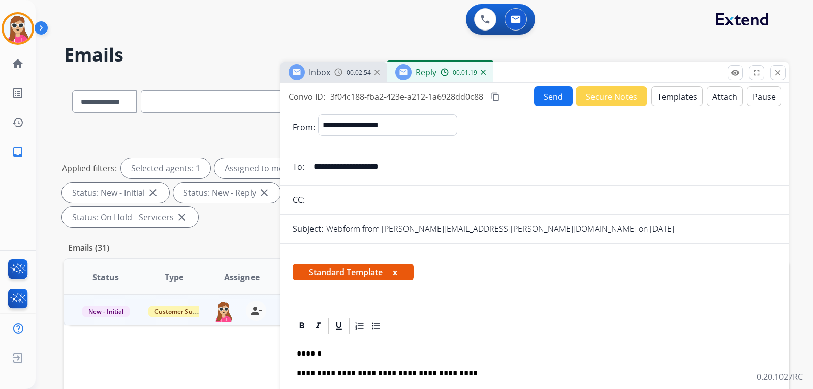
click at [712, 100] on button "Attach" at bounding box center [725, 96] width 36 height 20
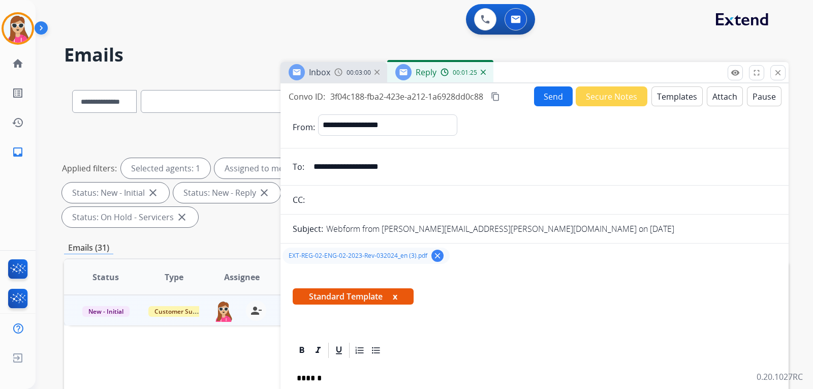
click at [540, 93] on button "Send" at bounding box center [553, 96] width 39 height 20
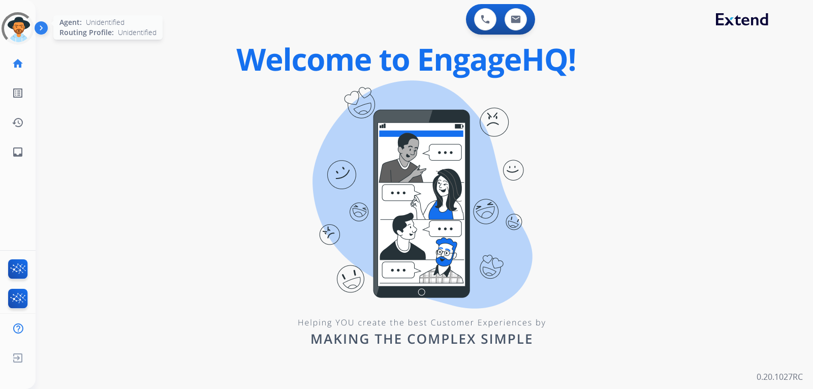
click at [28, 42] on div at bounding box center [18, 28] width 33 height 33
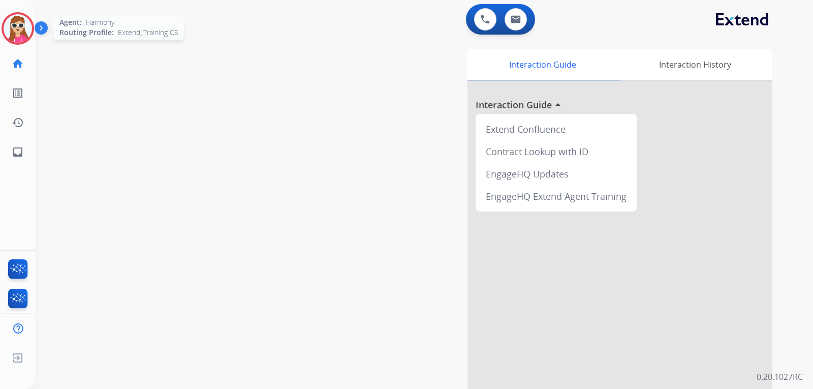
click at [21, 27] on img at bounding box center [18, 28] width 28 height 28
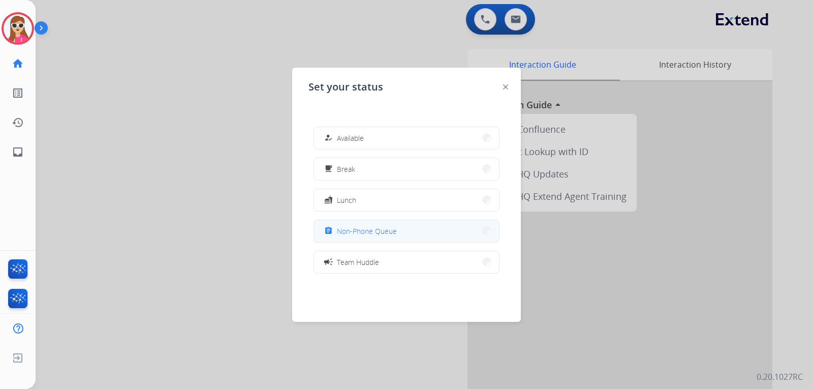
click at [383, 232] on span "Non-Phone Queue" at bounding box center [367, 231] width 60 height 11
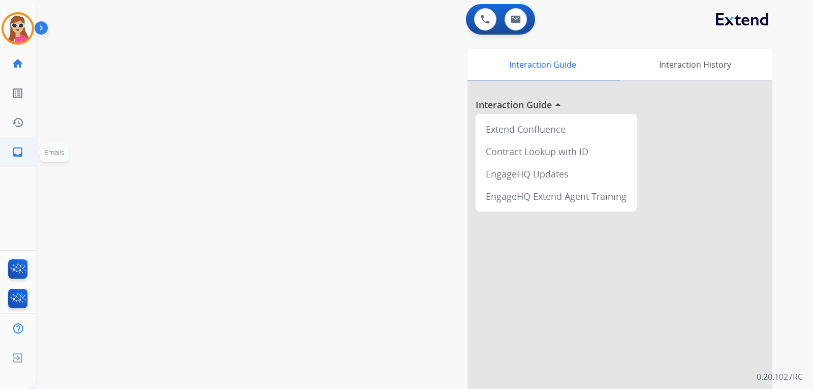
click at [20, 152] on mat-icon "inbox" at bounding box center [18, 152] width 12 height 12
select select "**********"
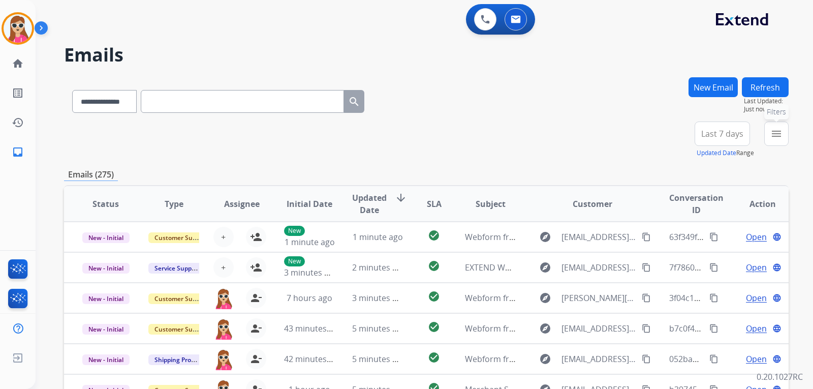
click at [483, 130] on button "menu Filters" at bounding box center [776, 133] width 24 height 24
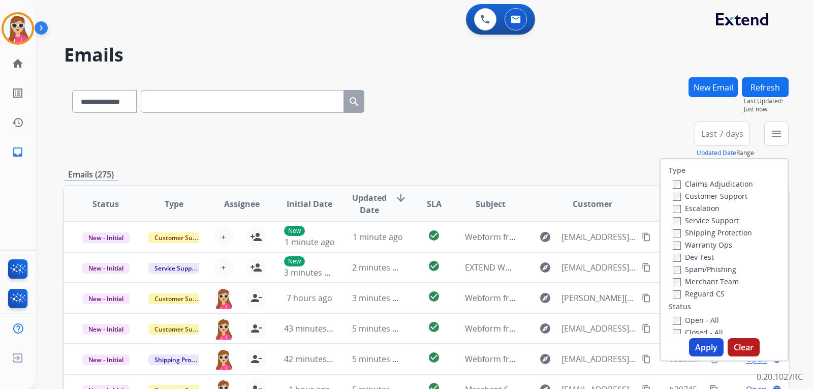
click at [483, 195] on label "Customer Support" at bounding box center [710, 196] width 75 height 10
click at [483, 230] on label "Shipping Protection" at bounding box center [712, 233] width 79 height 10
click at [483, 295] on label "Reguard CS" at bounding box center [699, 294] width 52 height 10
click at [483, 342] on button "Apply" at bounding box center [706, 347] width 35 height 18
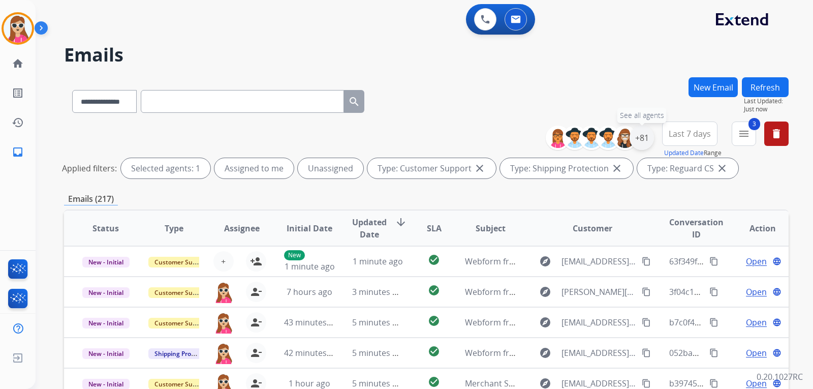
click at [483, 137] on div "+81" at bounding box center [642, 138] width 24 height 24
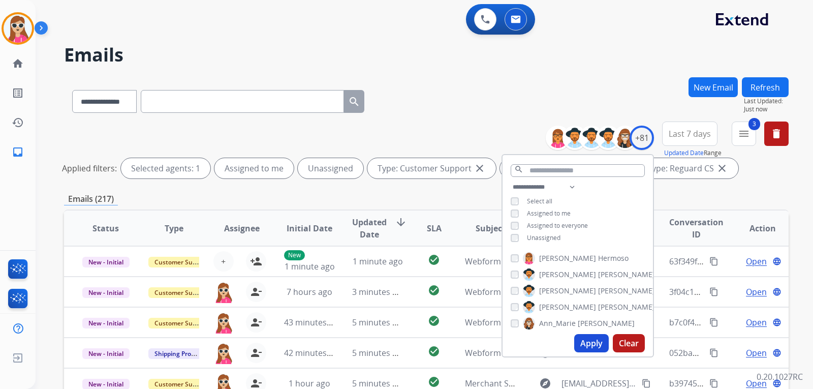
click at [483, 235] on span "Unassigned" at bounding box center [544, 237] width 34 height 9
click at [483, 340] on button "Apply" at bounding box center [591, 343] width 35 height 18
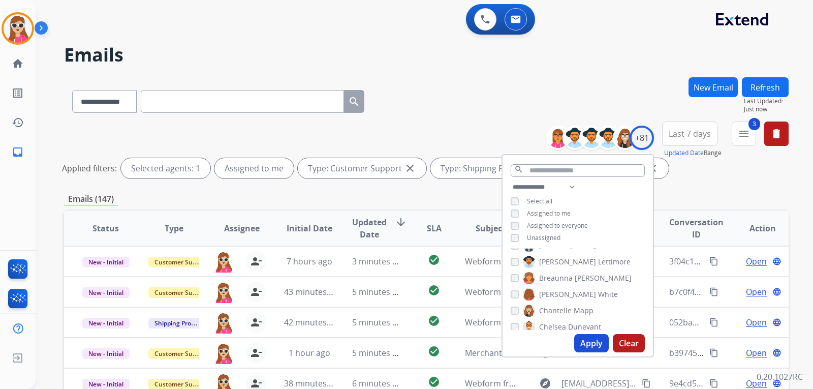
scroll to position [203, 0]
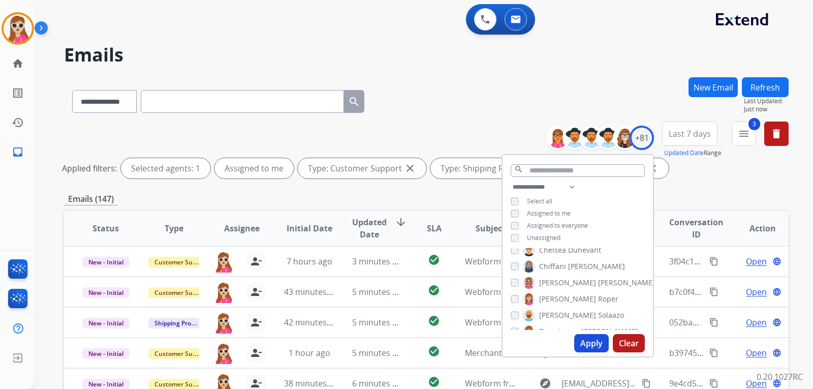
click at [483, 190] on div "**********" at bounding box center [426, 340] width 725 height 526
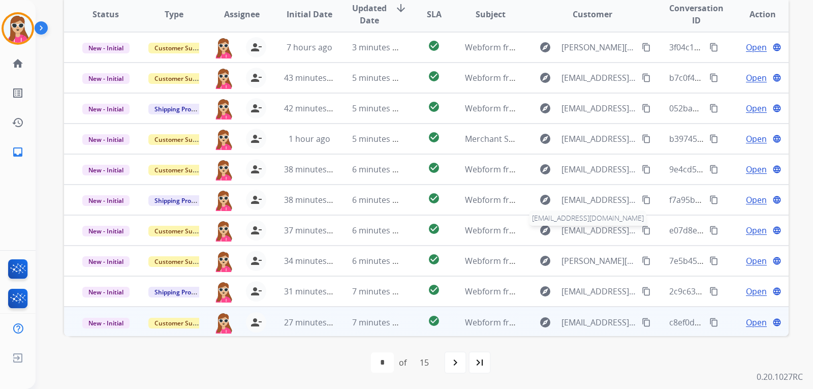
scroll to position [1, 0]
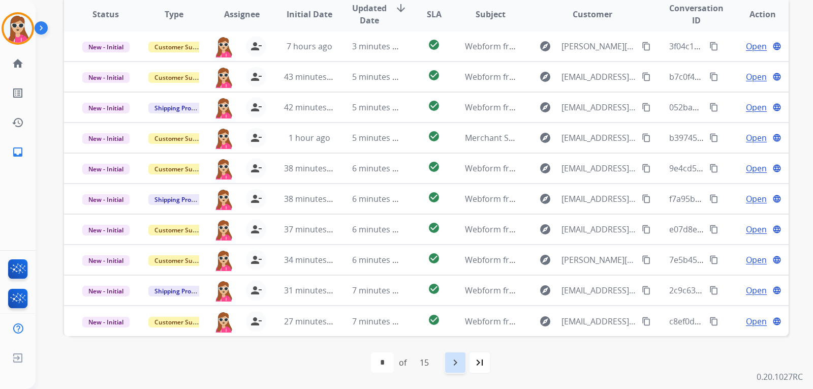
click at [460, 362] on mat-icon "navigate_next" at bounding box center [455, 362] width 12 height 12
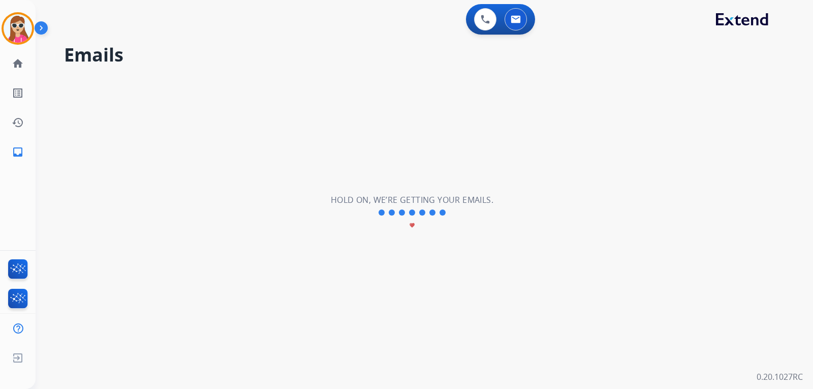
click at [460, 362] on div "**********" at bounding box center [412, 213] width 753 height 352
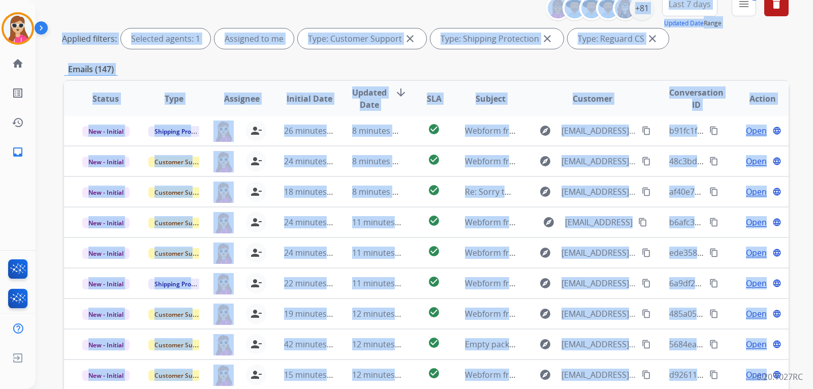
scroll to position [203, 0]
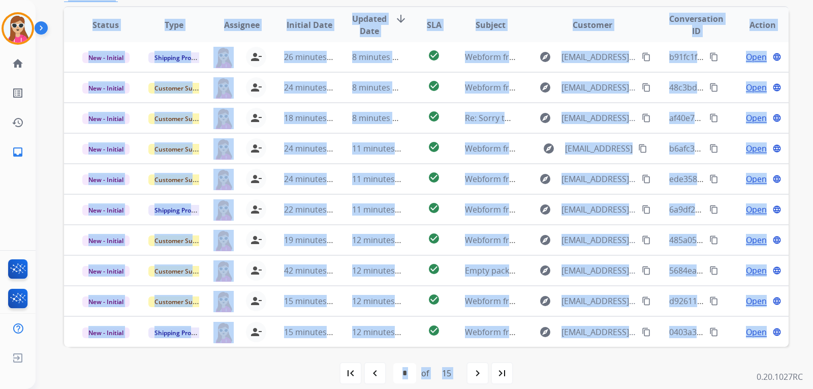
click at [483, 358] on div "first_page navigate_before * * * * * * * * * ** ** ** ** ** ** of 15 navigate_n…" at bounding box center [426, 373] width 725 height 53
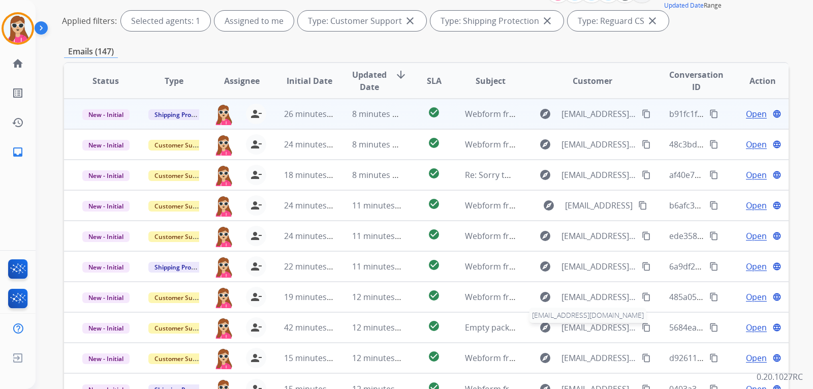
scroll to position [0, 0]
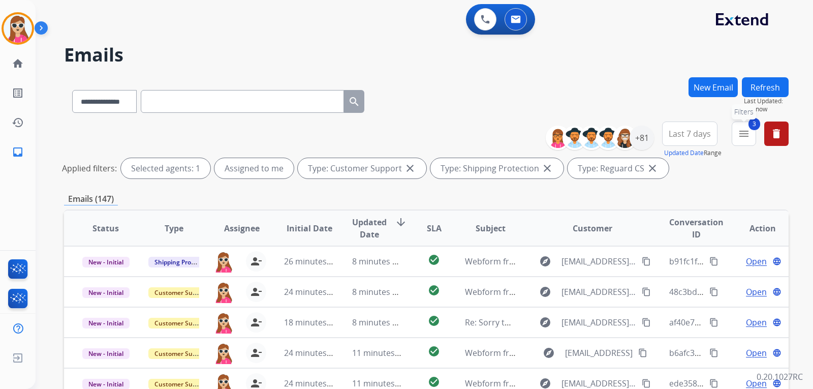
click at [483, 125] on span "3" at bounding box center [755, 124] width 12 height 12
click at [483, 135] on button "3 menu Filters" at bounding box center [744, 133] width 24 height 24
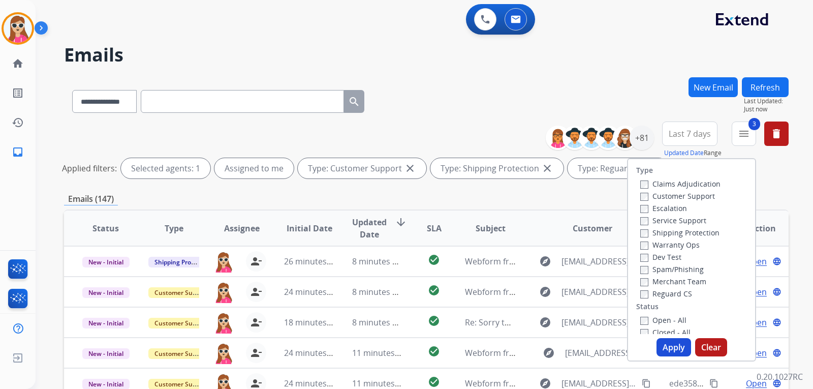
click at [483, 319] on label "Open - All" at bounding box center [663, 320] width 46 height 10
click at [483, 351] on button "Apply" at bounding box center [674, 347] width 35 height 18
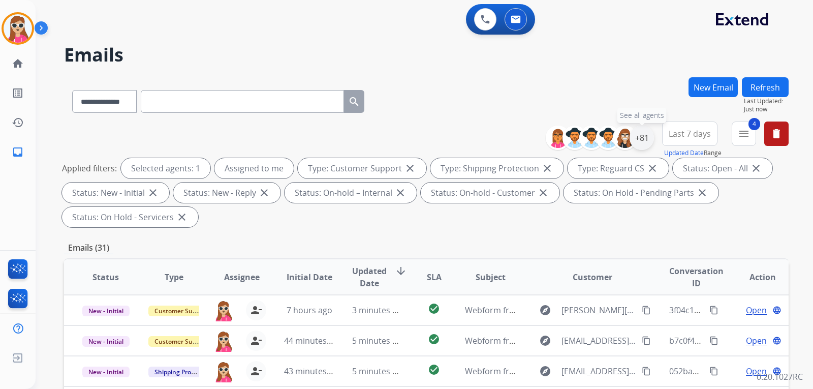
click at [483, 135] on div "+81" at bounding box center [642, 138] width 24 height 24
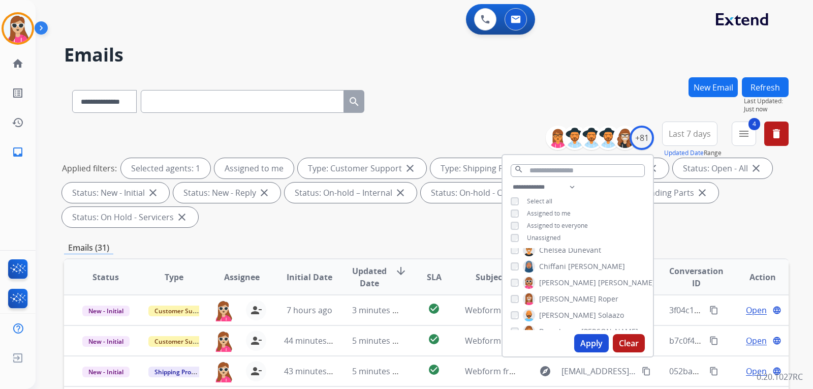
click at [483, 235] on div "**********" at bounding box center [426, 364] width 725 height 574
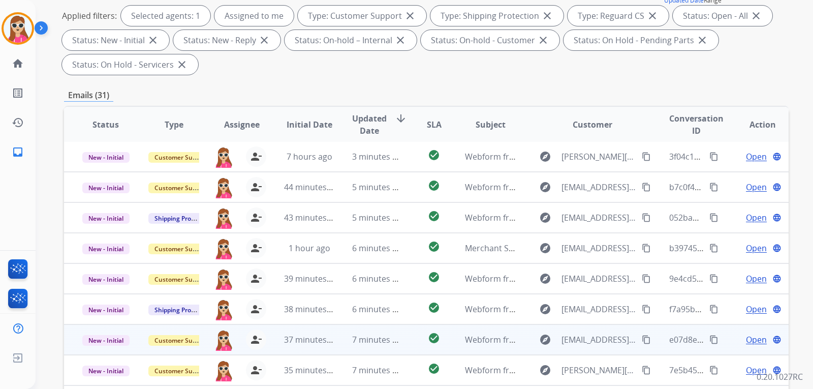
scroll to position [263, 0]
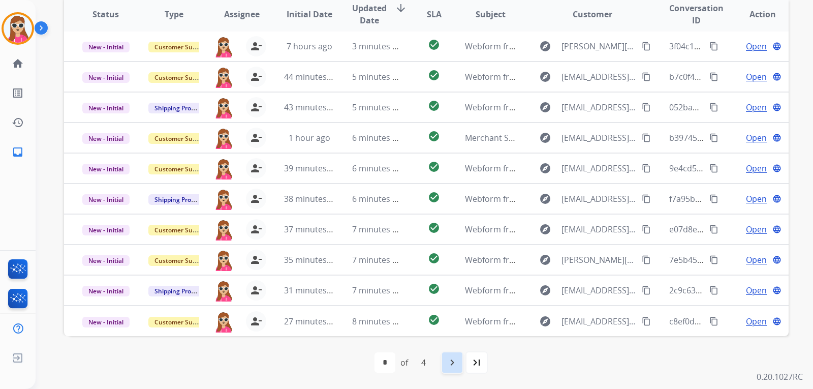
click at [454, 372] on div "navigate_next" at bounding box center [452, 362] width 22 height 22
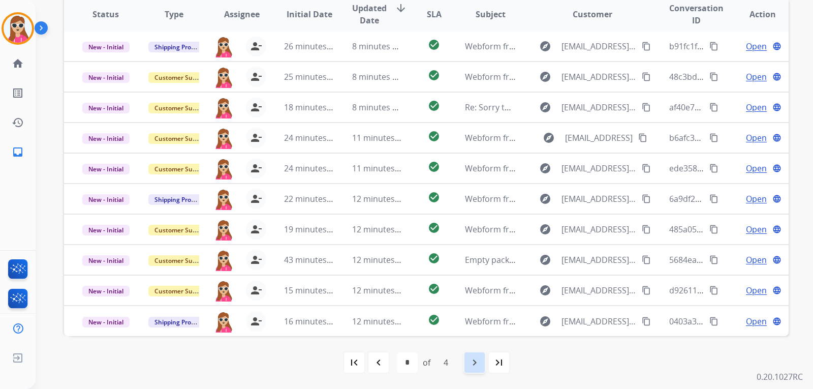
click at [472, 371] on div "navigate_next" at bounding box center [475, 362] width 22 height 22
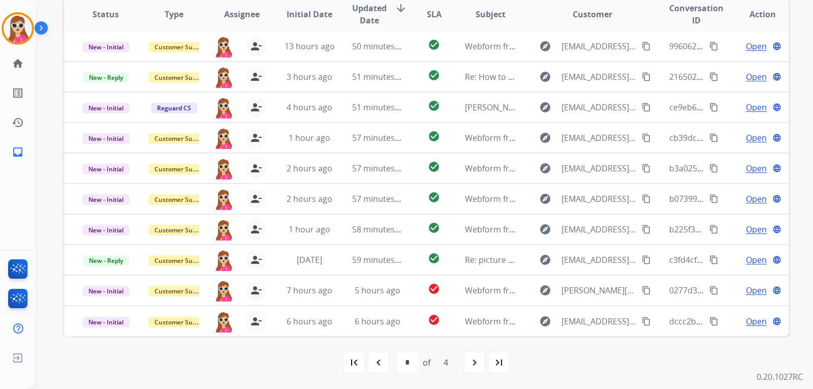
click at [475, 356] on mat-icon "navigate_next" at bounding box center [475, 362] width 12 height 12
select select "*"
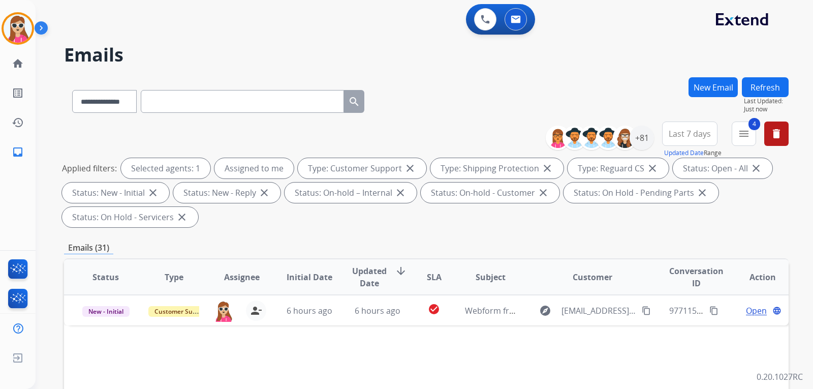
scroll to position [0, 0]
click at [483, 87] on div "**********" at bounding box center [426, 99] width 725 height 44
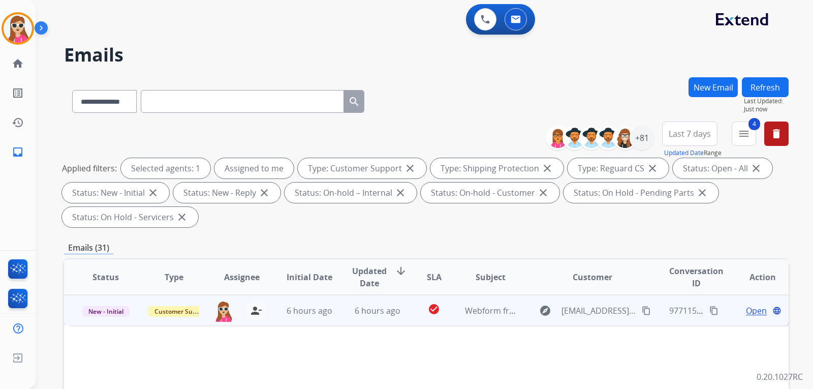
click at [483, 309] on span "Open" at bounding box center [756, 310] width 21 height 12
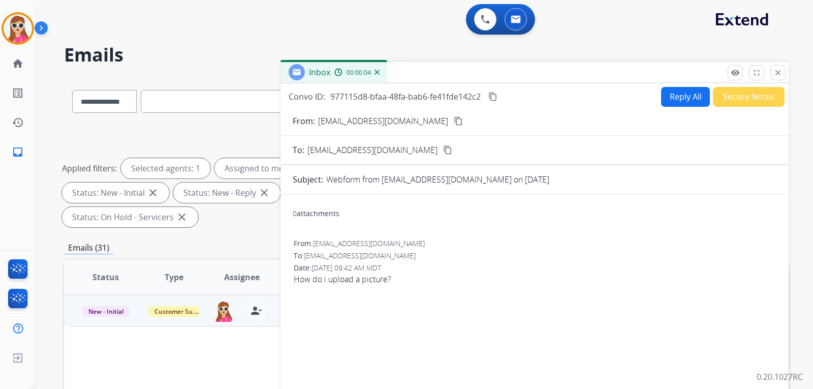
click at [483, 94] on button "Reply All" at bounding box center [685, 97] width 49 height 20
select select "**********"
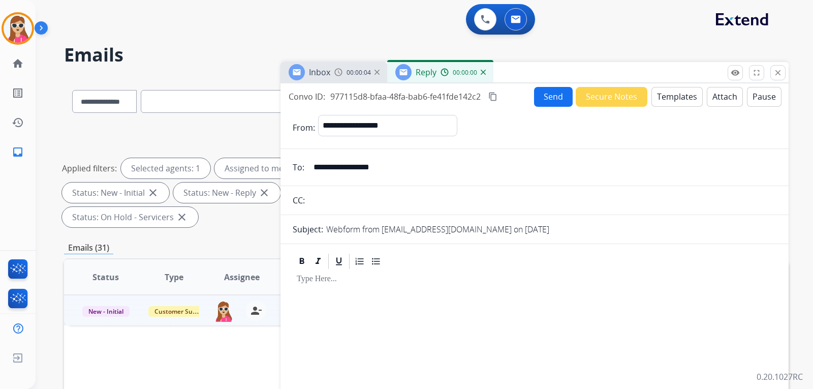
click at [483, 94] on button "Templates" at bounding box center [677, 97] width 51 height 20
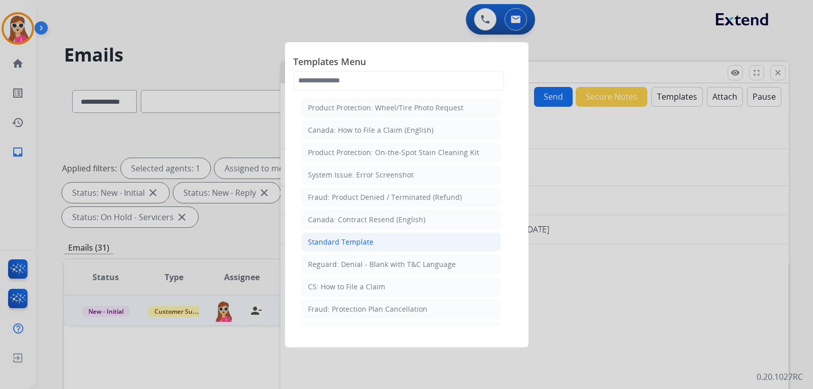
click at [440, 239] on li "Standard Template" at bounding box center [401, 241] width 200 height 19
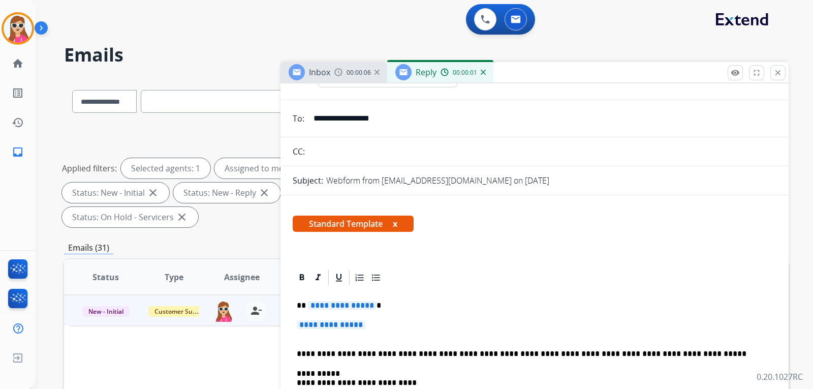
scroll to position [51, 0]
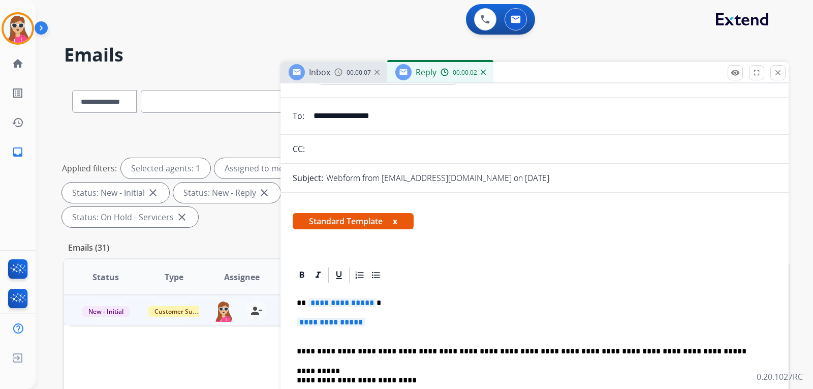
click at [368, 306] on span "**********" at bounding box center [342, 302] width 69 height 9
click at [312, 337] on p "**********" at bounding box center [535, 327] width 476 height 19
click at [317, 325] on span "**********" at bounding box center [331, 322] width 69 height 9
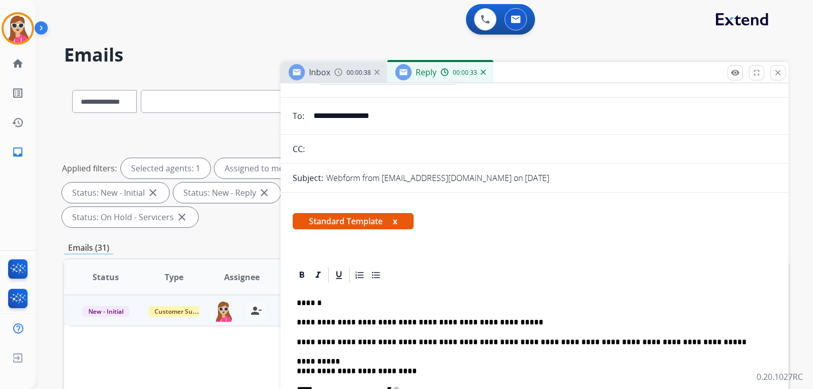
click at [374, 299] on p "******" at bounding box center [531, 302] width 468 height 9
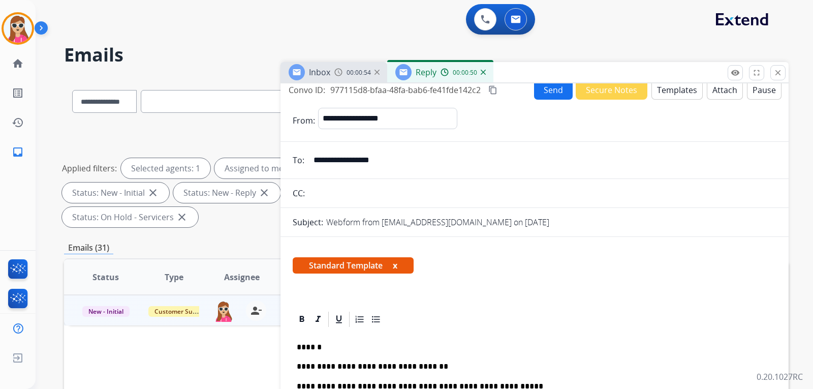
scroll to position [0, 0]
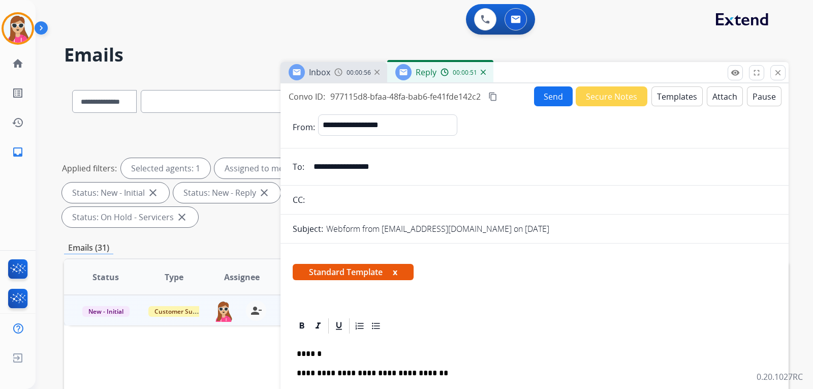
click at [483, 89] on button "Send" at bounding box center [553, 96] width 39 height 20
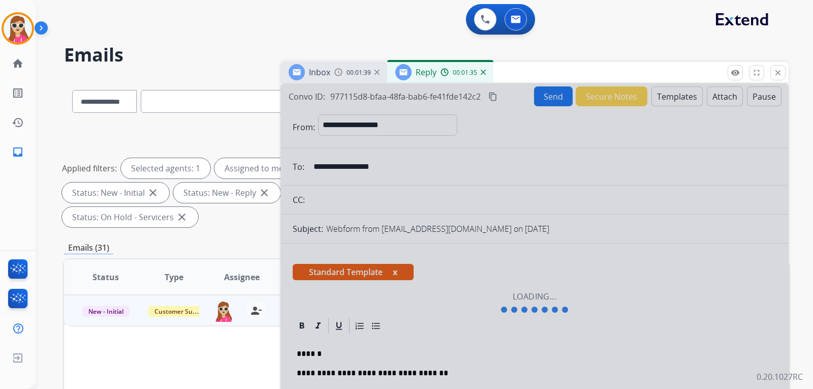
click at [483, 72] on div "Inbox 00:01:39 Reply 00:01:35" at bounding box center [535, 72] width 508 height 21
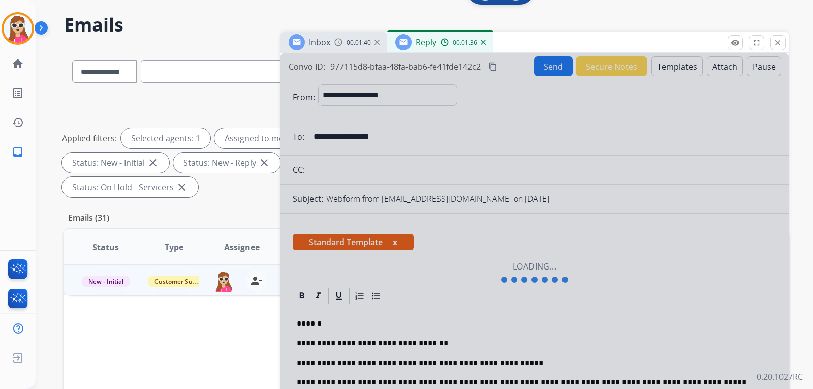
scroll to position [254, 0]
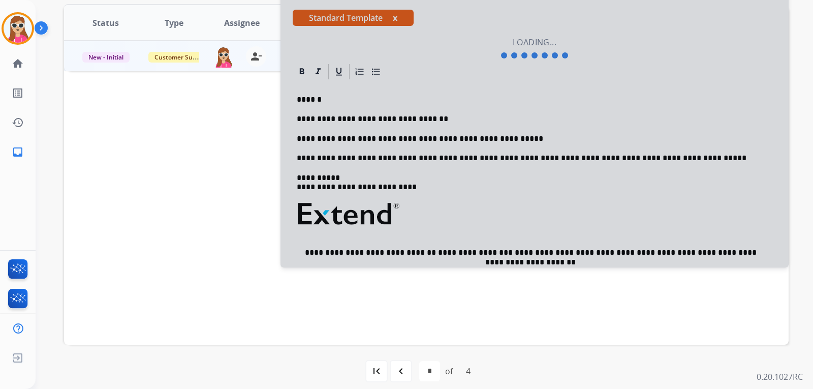
drag, startPoint x: 295, startPoint y: 97, endPoint x: 606, endPoint y: 139, distance: 313.9
click at [483, 143] on div at bounding box center [535, 48] width 508 height 438
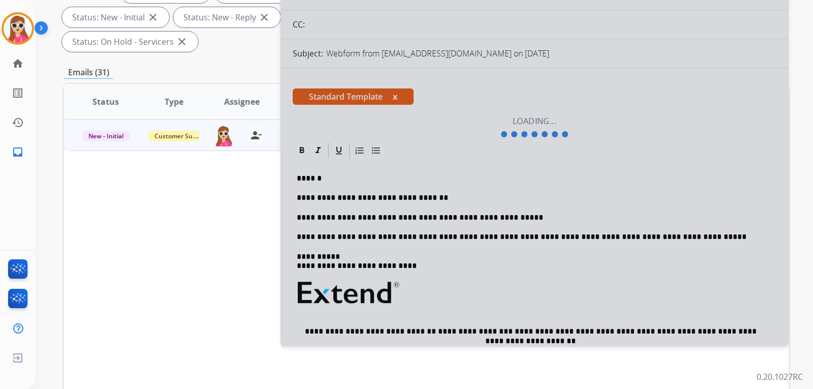
scroll to position [51, 0]
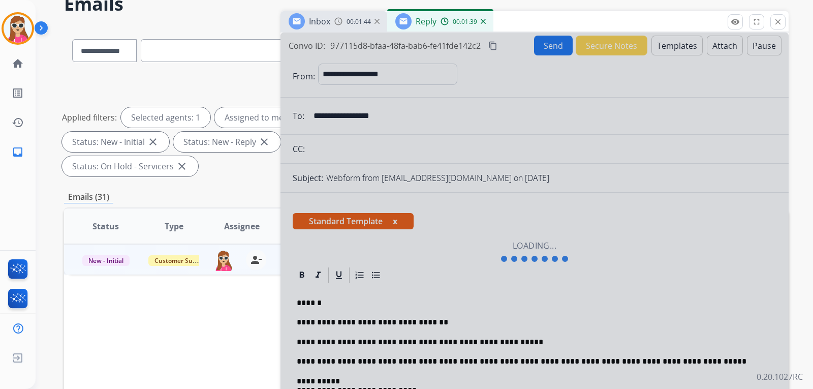
click at [483, 24] on div "remove_red_eye Logs fullscreen Expand close Close" at bounding box center [757, 21] width 58 height 15
click at [483, 25] on mat-icon "close" at bounding box center [778, 21] width 9 height 9
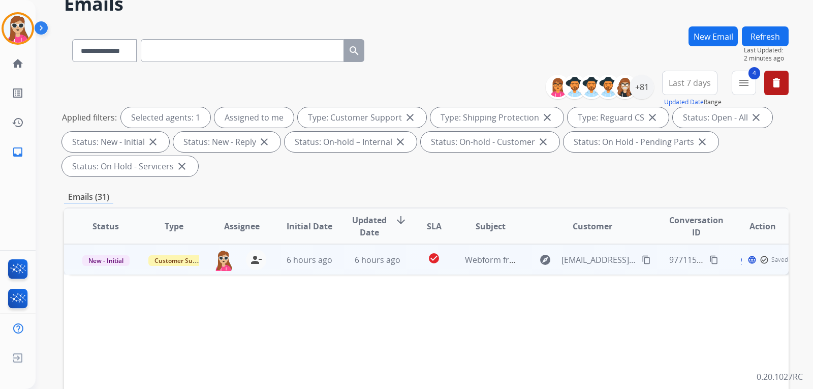
click at [483, 263] on span "Saved" at bounding box center [780, 260] width 17 height 8
click at [483, 258] on span "Open" at bounding box center [756, 259] width 21 height 12
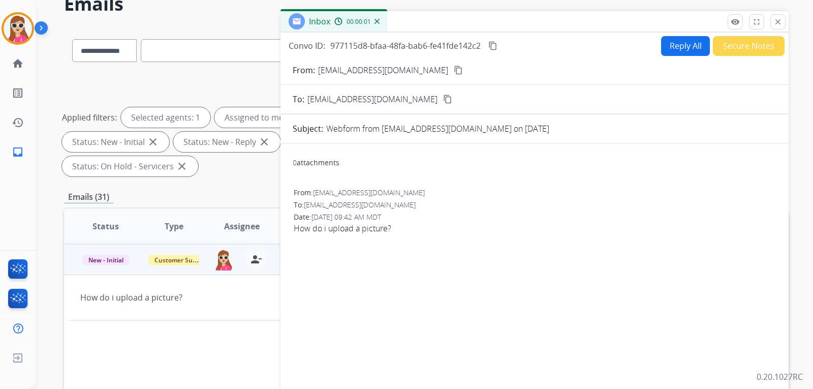
click at [483, 49] on button "Secure Notes" at bounding box center [749, 46] width 72 height 20
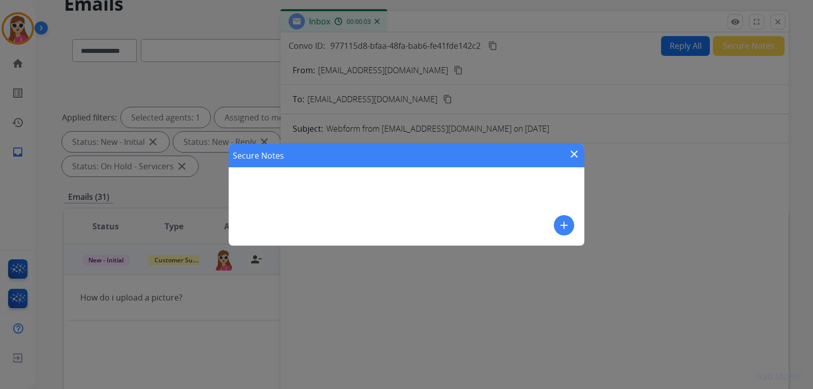
click at [483, 155] on mat-icon "close" at bounding box center [574, 154] width 12 height 12
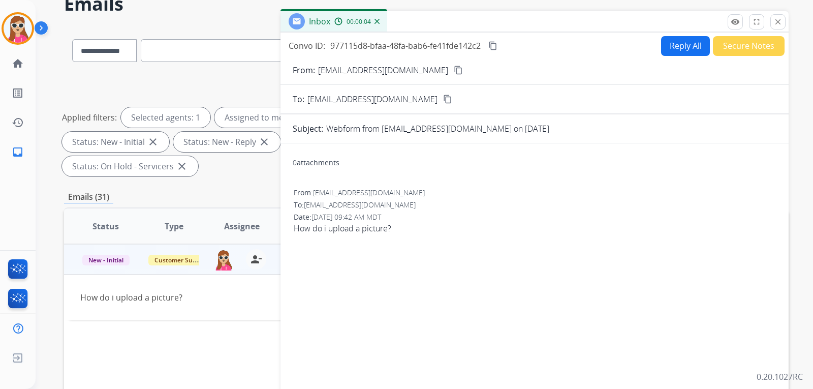
click at [483, 52] on button "Reply All" at bounding box center [685, 46] width 49 height 20
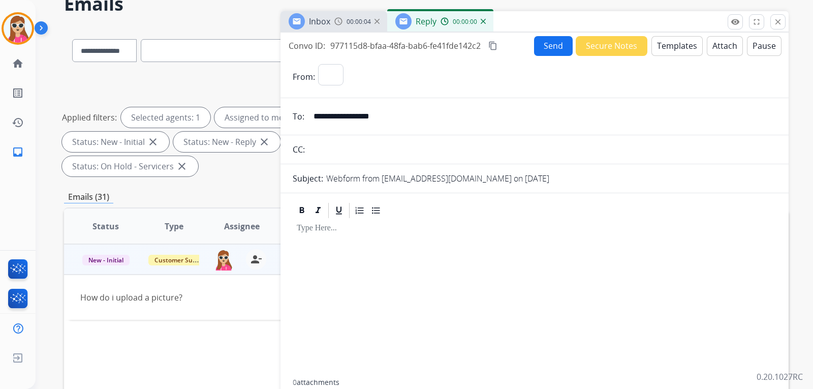
select select "**********"
click at [483, 54] on button "Templates" at bounding box center [677, 46] width 51 height 20
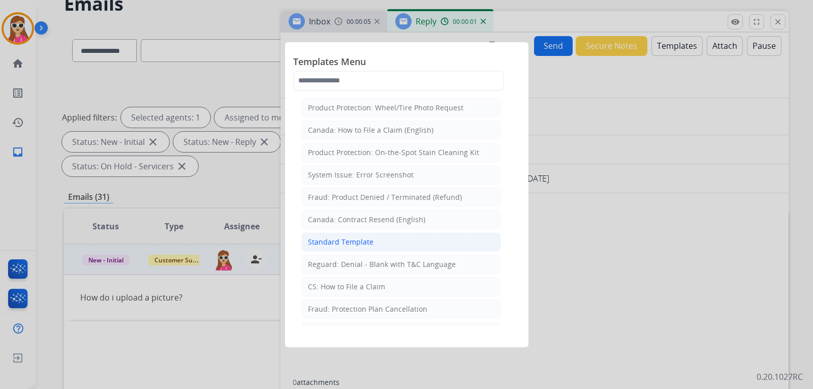
click at [375, 237] on li "Standard Template" at bounding box center [401, 241] width 200 height 19
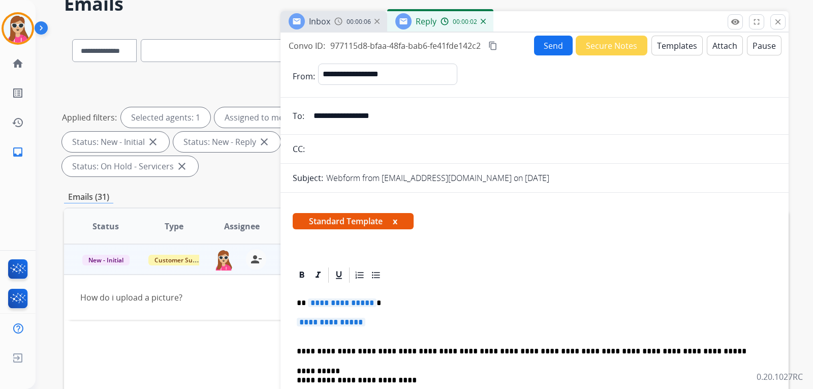
click at [350, 300] on span "**********" at bounding box center [342, 302] width 69 height 9
click at [350, 321] on span "**********" at bounding box center [331, 322] width 69 height 9
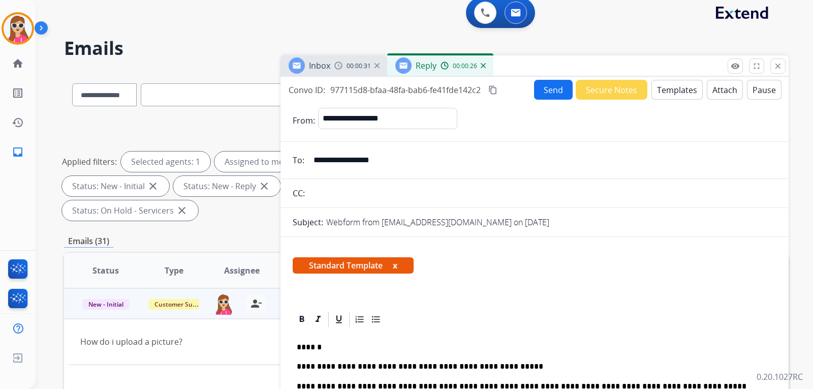
scroll to position [0, 0]
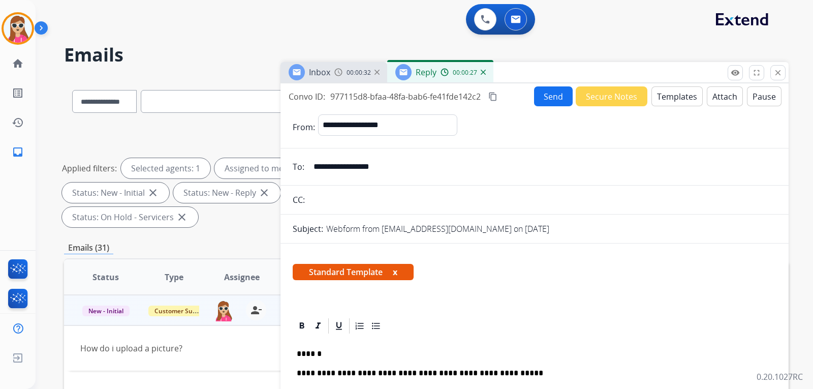
click at [483, 90] on button "Secure Notes" at bounding box center [612, 96] width 72 height 20
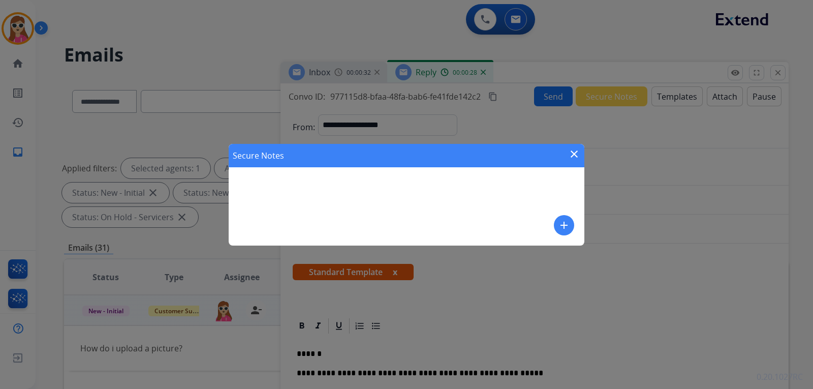
click at [483, 176] on div "Secure Notes close add" at bounding box center [407, 195] width 356 height 102
click at [483, 225] on button "add" at bounding box center [564, 225] width 20 height 20
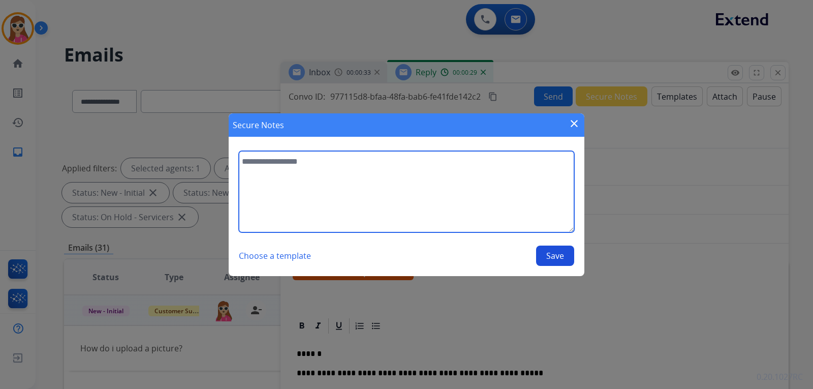
click at [483, 200] on textarea at bounding box center [406, 191] width 335 height 81
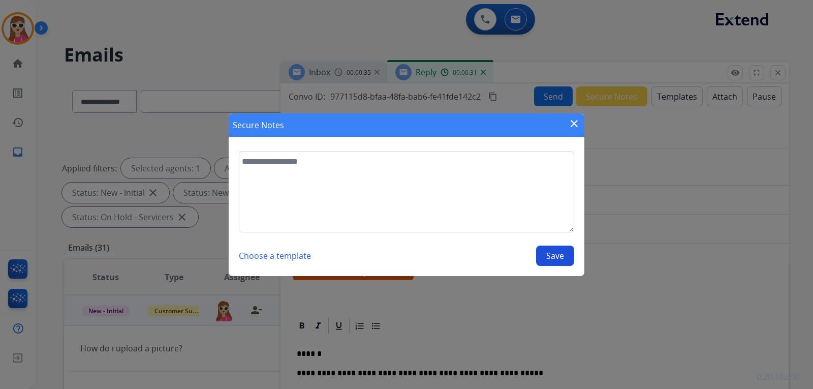
click at [296, 255] on button "Choose a template" at bounding box center [275, 256] width 72 height 20
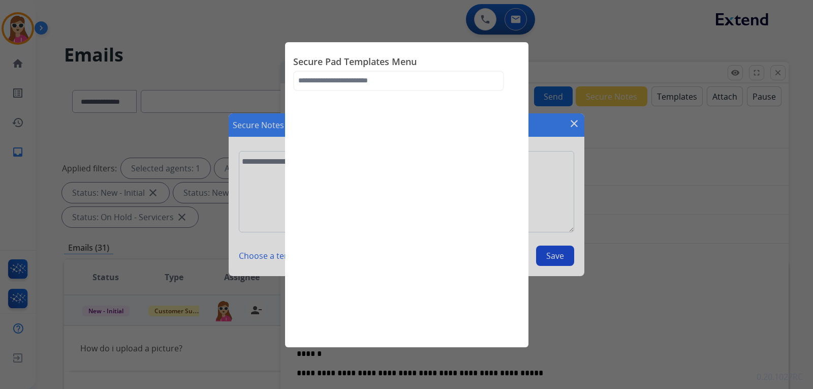
click at [258, 203] on div at bounding box center [406, 194] width 813 height 389
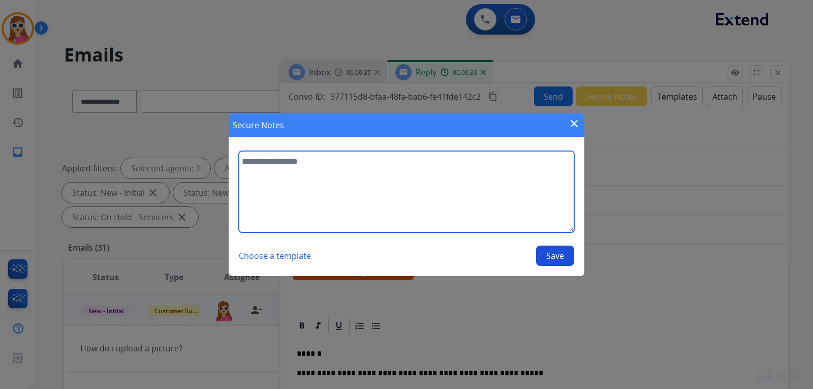
click at [258, 203] on textarea at bounding box center [406, 191] width 335 height 81
type textarea "**********"
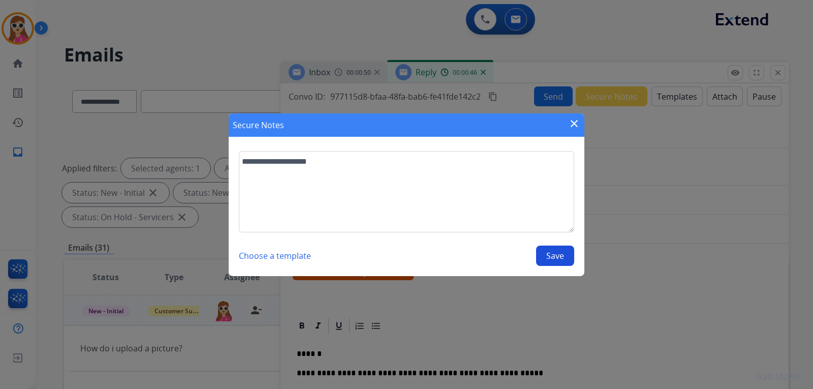
click at [483, 262] on section "**********" at bounding box center [407, 208] width 356 height 135
click at [483, 251] on button "Save" at bounding box center [555, 256] width 38 height 20
select select "**********"
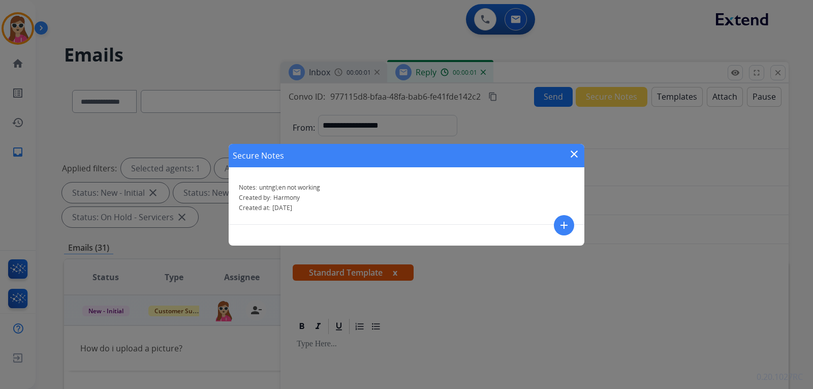
click at [483, 157] on mat-icon "close" at bounding box center [574, 154] width 12 height 12
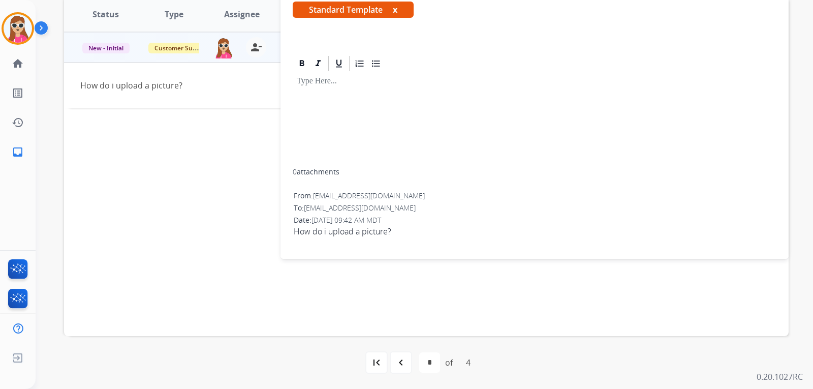
click at [424, 131] on div at bounding box center [535, 121] width 484 height 96
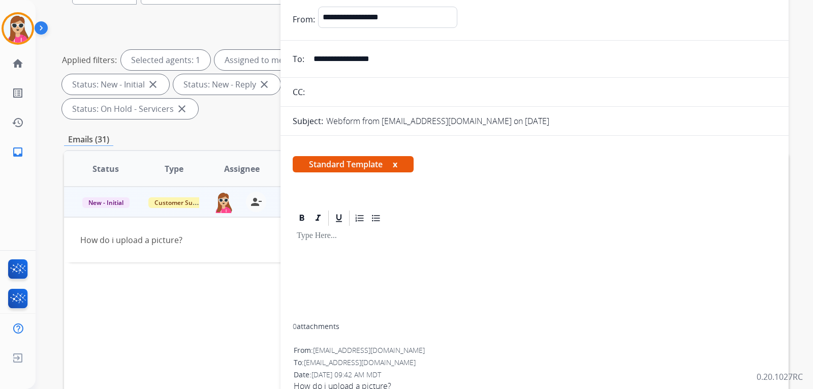
scroll to position [59, 0]
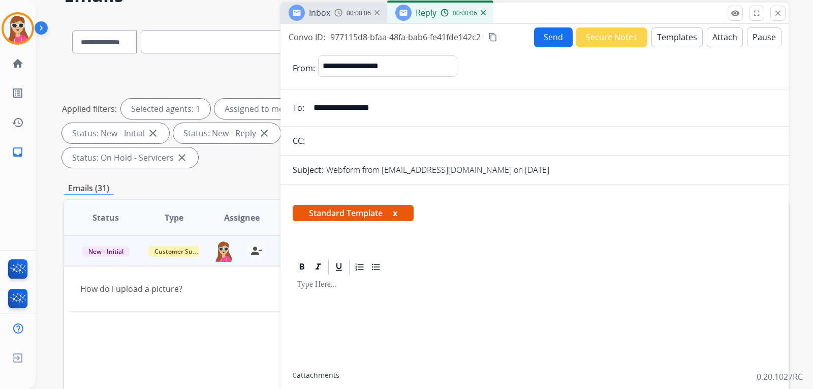
click at [483, 35] on button "Templates" at bounding box center [677, 37] width 51 height 20
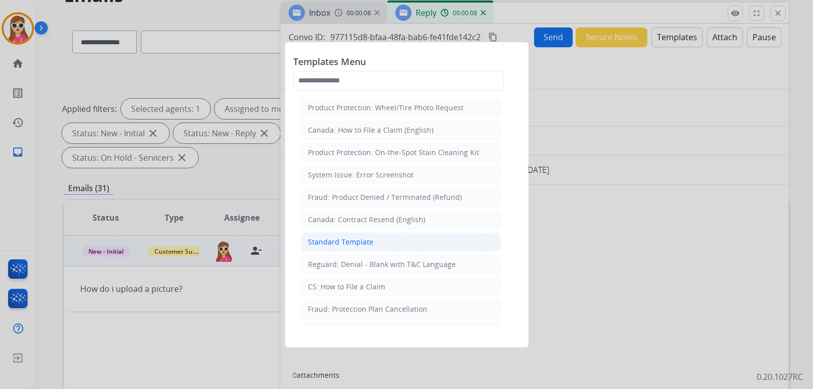
click at [425, 248] on li "Standard Template" at bounding box center [401, 241] width 200 height 19
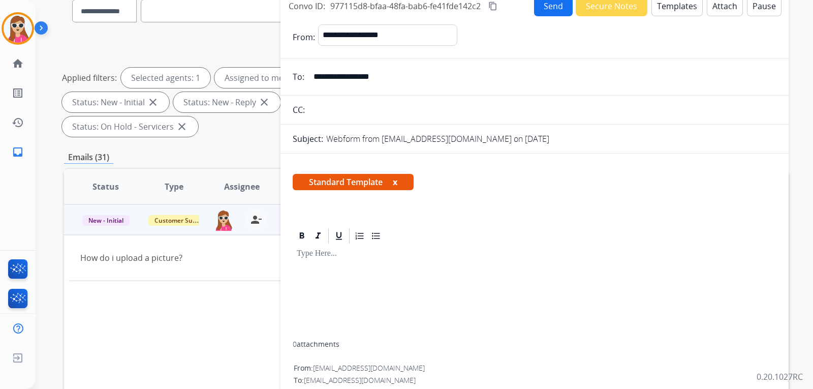
scroll to position [161, 0]
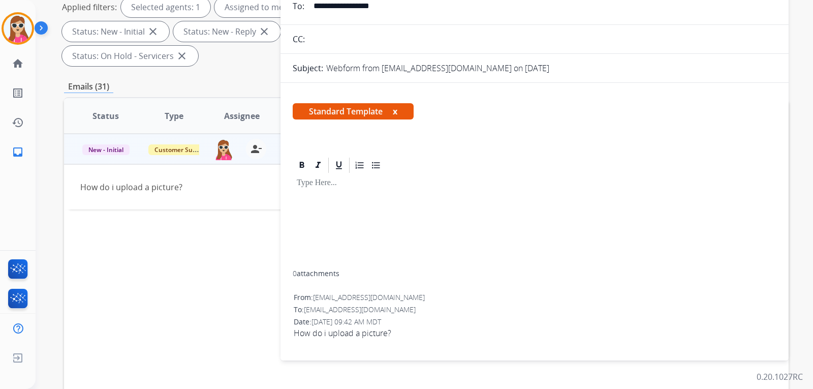
click at [328, 209] on div at bounding box center [535, 222] width 484 height 96
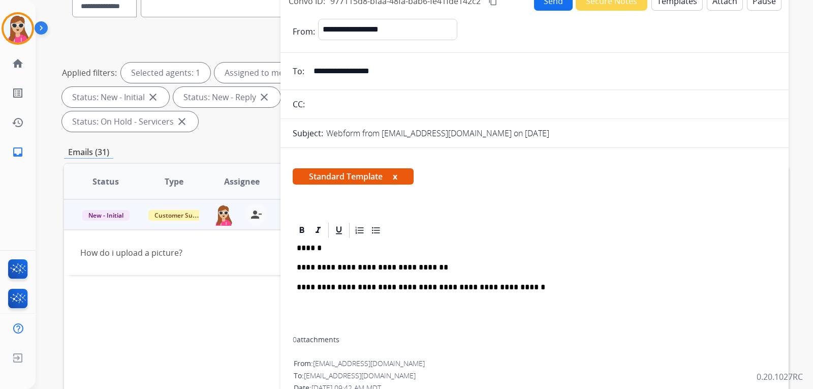
scroll to position [0, 0]
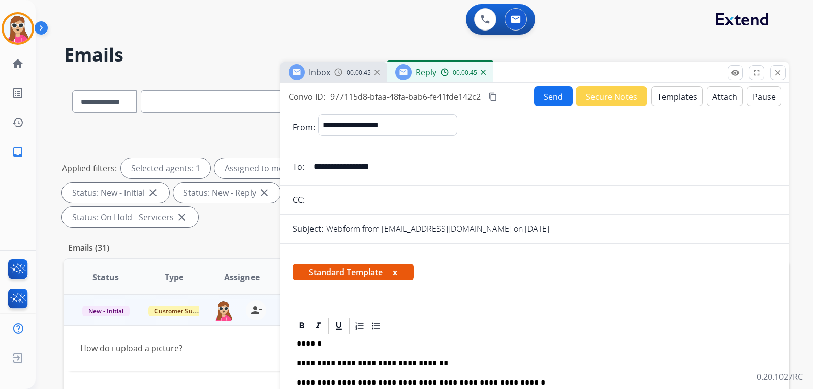
click at [483, 102] on button "Send" at bounding box center [553, 96] width 39 height 20
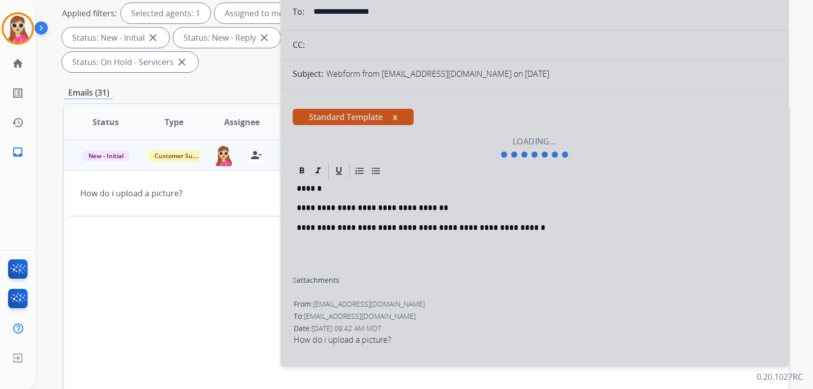
scroll to position [263, 0]
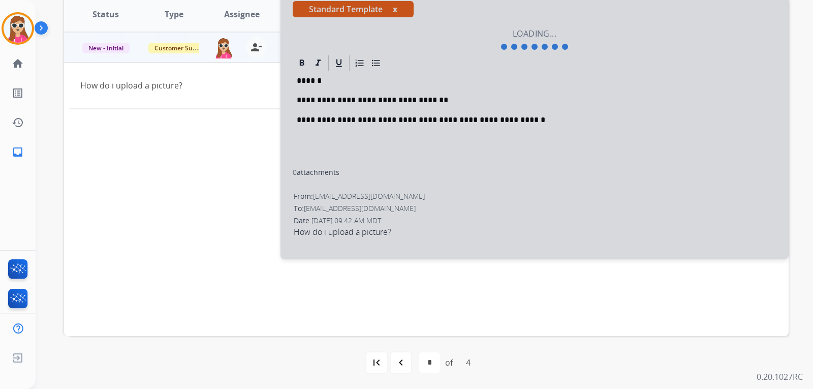
click at [392, 310] on div "Status Type Assignee Initial Date Updated Date arrow_downward SLA Subject Custo…" at bounding box center [426, 165] width 725 height 341
click at [392, 307] on div "Status Type Assignee Initial Date Updated Date arrow_downward SLA Subject Custo…" at bounding box center [426, 165] width 725 height 341
click at [392, 305] on div "Status Type Assignee Initial Date Updated Date arrow_downward SLA Subject Custo…" at bounding box center [426, 165] width 725 height 341
drag, startPoint x: 392, startPoint y: 305, endPoint x: 381, endPoint y: 302, distance: 11.0
click at [392, 304] on div "Status Type Assignee Initial Date Updated Date arrow_downward SLA Subject Custo…" at bounding box center [426, 165] width 725 height 341
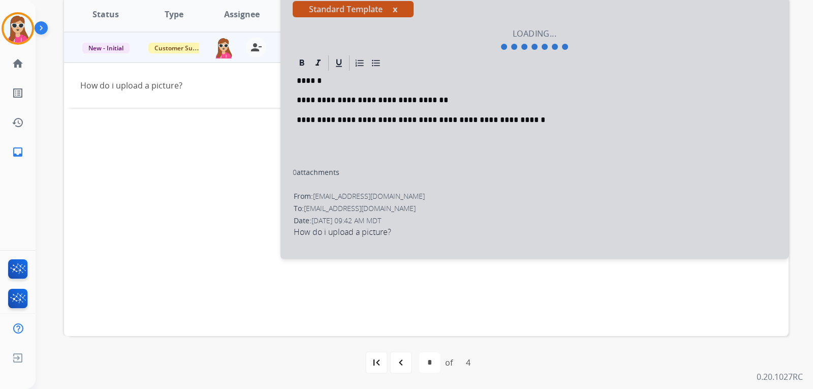
drag, startPoint x: 47, startPoint y: 0, endPoint x: 497, endPoint y: 372, distance: 583.5
